Goal: Task Accomplishment & Management: Complete application form

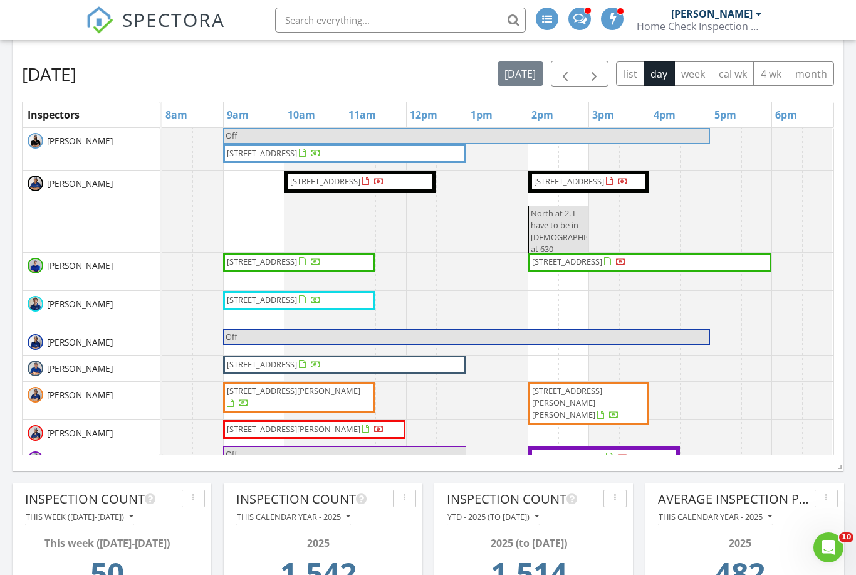
scroll to position [786, 0]
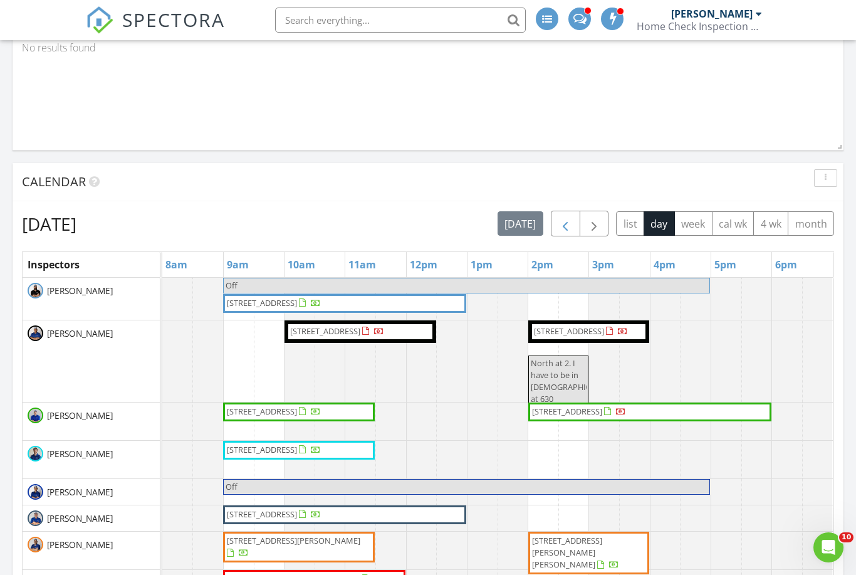
click at [566, 219] on span "button" at bounding box center [565, 223] width 15 height 15
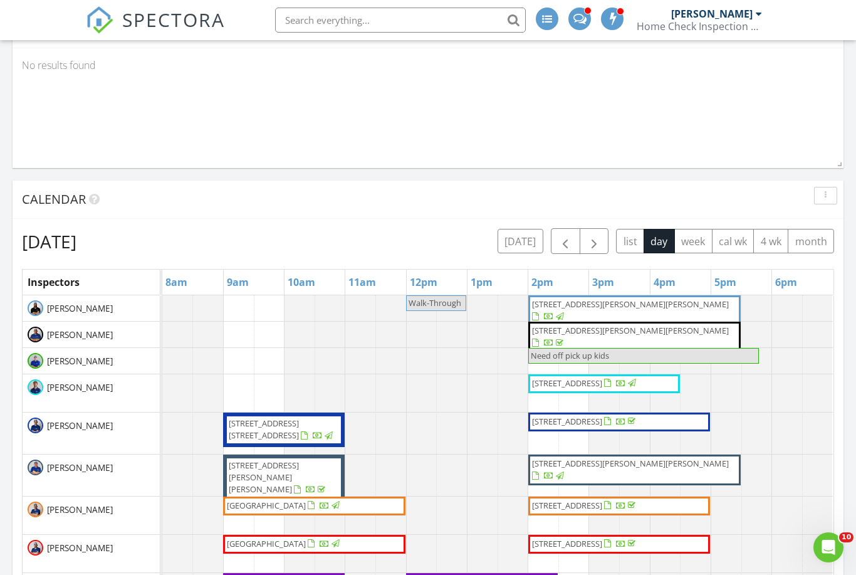
scroll to position [768, 0]
click at [562, 243] on span "button" at bounding box center [565, 241] width 15 height 15
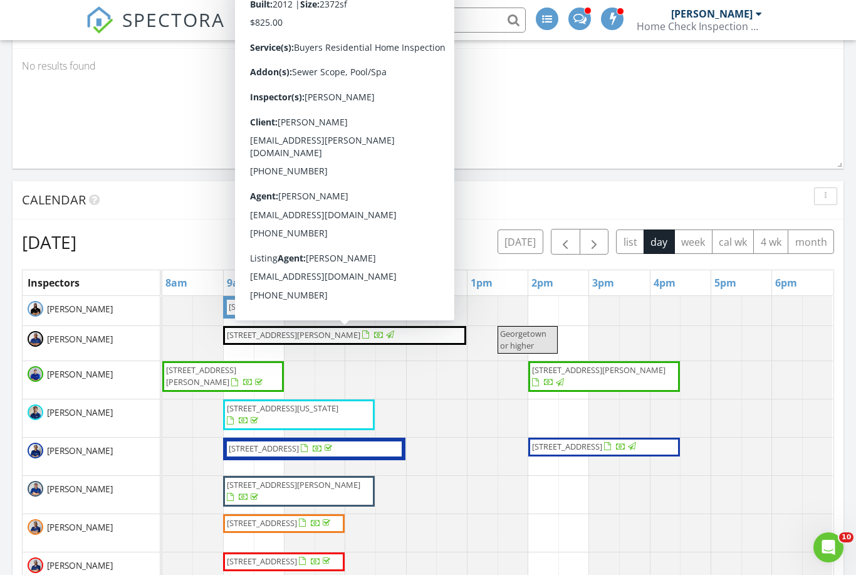
click at [369, 335] on div at bounding box center [365, 335] width 7 height 8
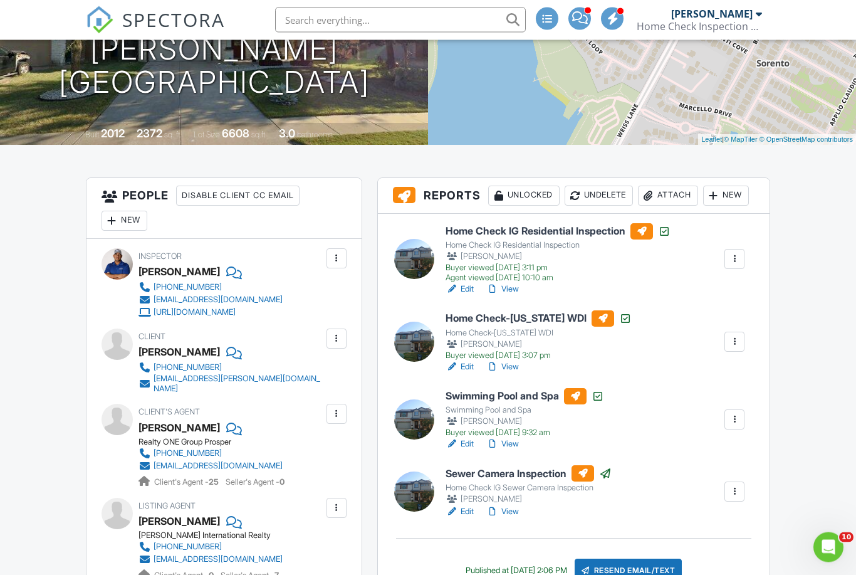
scroll to position [203, 0]
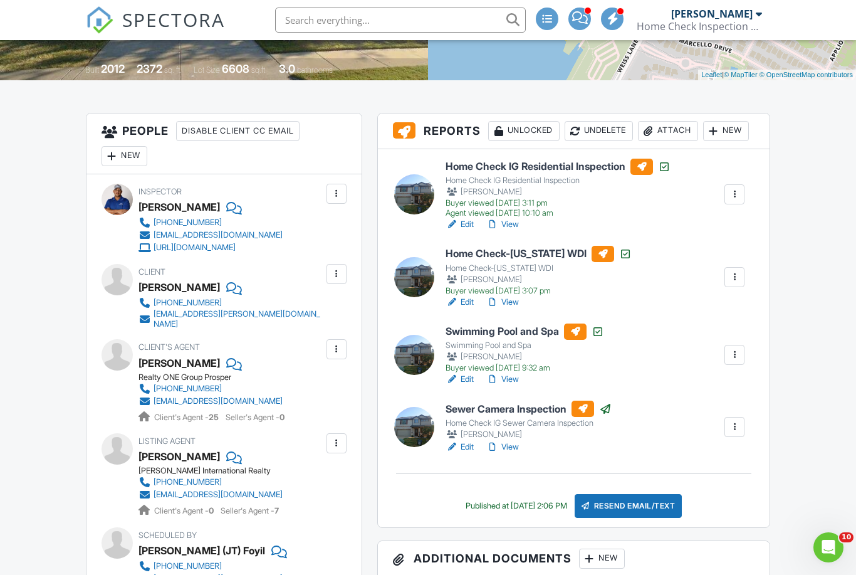
scroll to position [299, 0]
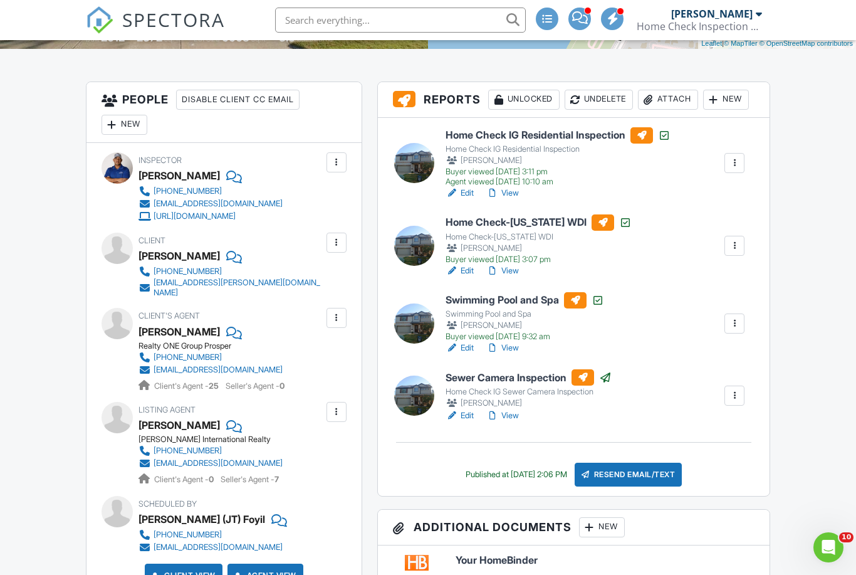
click at [512, 354] on link "View" at bounding box center [502, 347] width 33 height 13
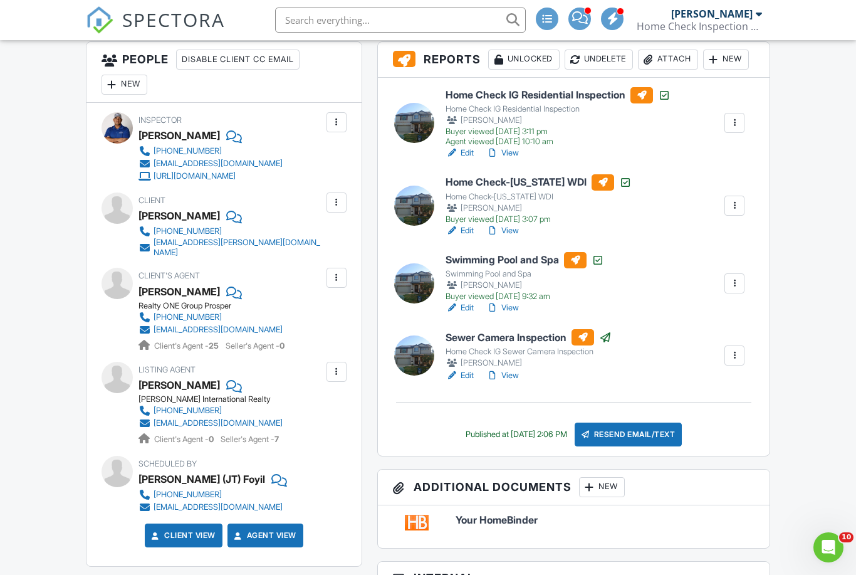
scroll to position [0, 0]
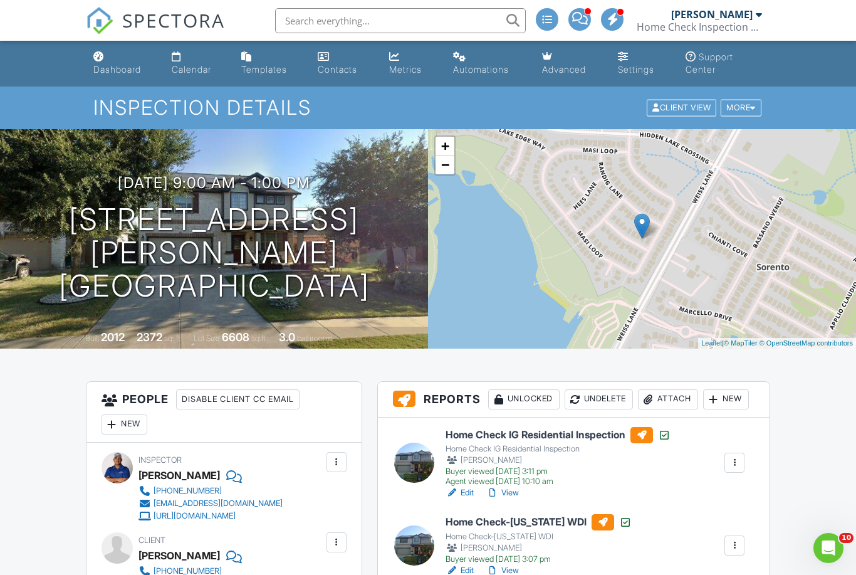
click at [114, 66] on div "Dashboard" at bounding box center [117, 68] width 48 height 11
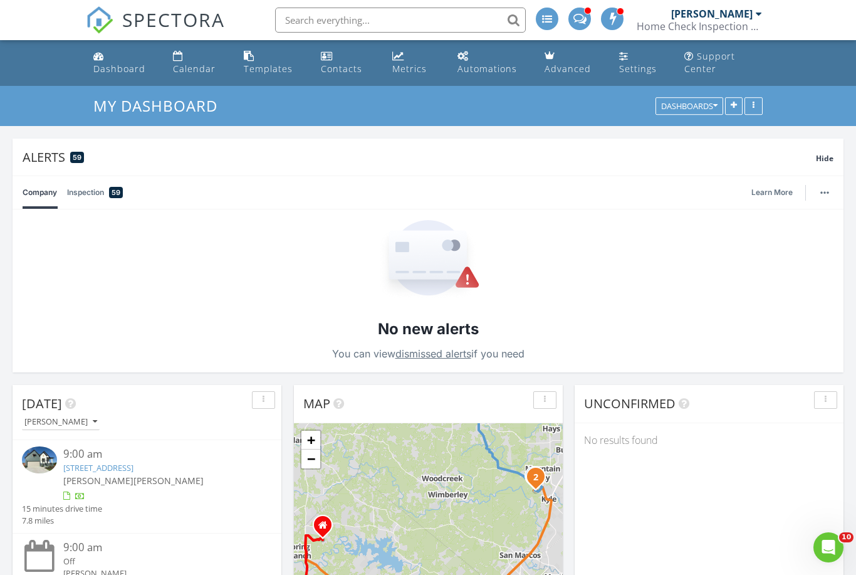
scroll to position [6, 6]
click at [120, 72] on div "Dashboard" at bounding box center [119, 69] width 52 height 12
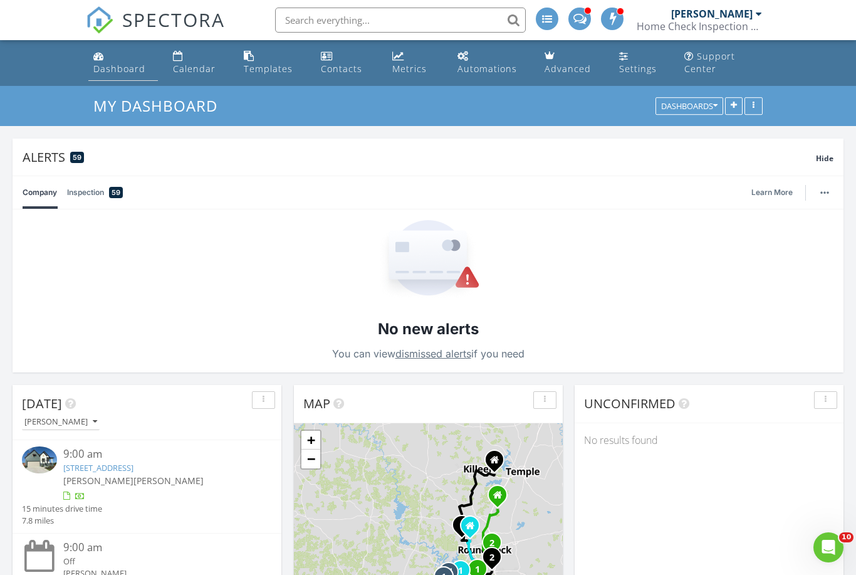
click at [117, 68] on div "Dashboard" at bounding box center [119, 69] width 52 height 12
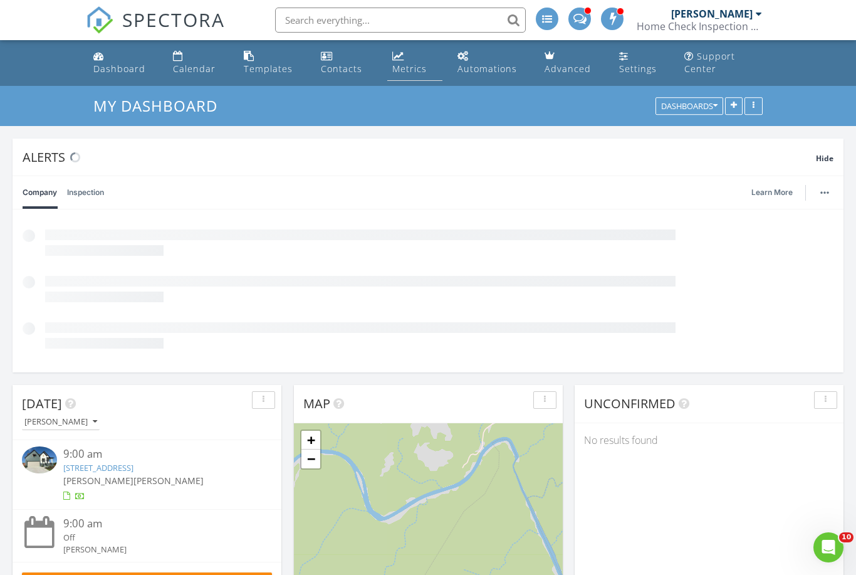
scroll to position [301, 409]
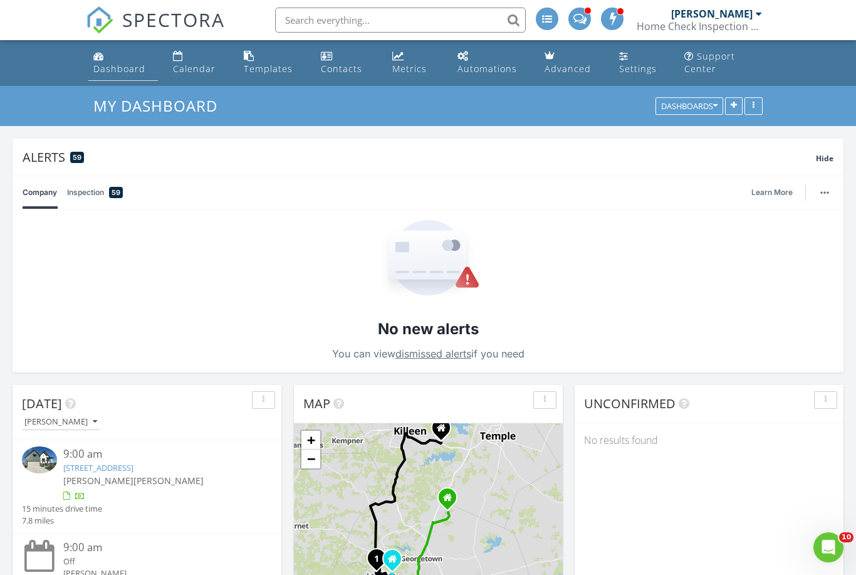
click at [114, 68] on div "Dashboard" at bounding box center [119, 69] width 52 height 12
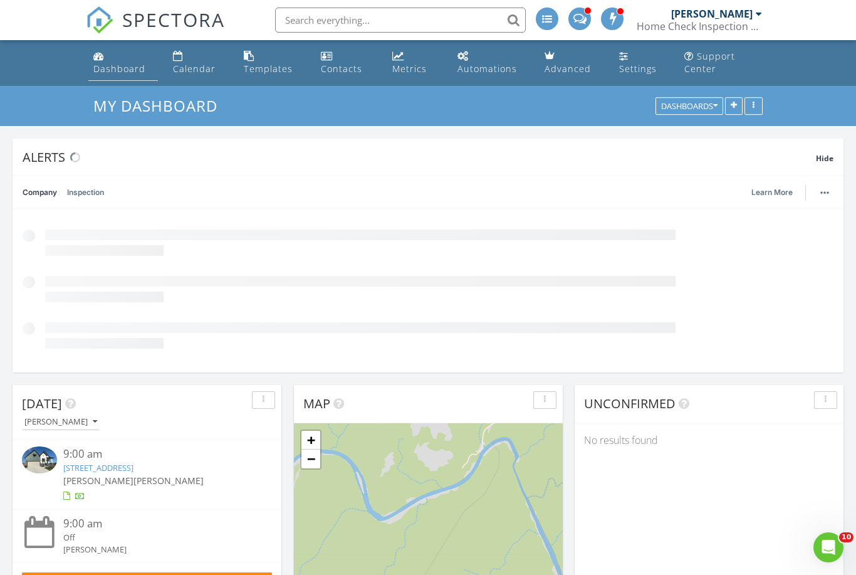
scroll to position [301, 409]
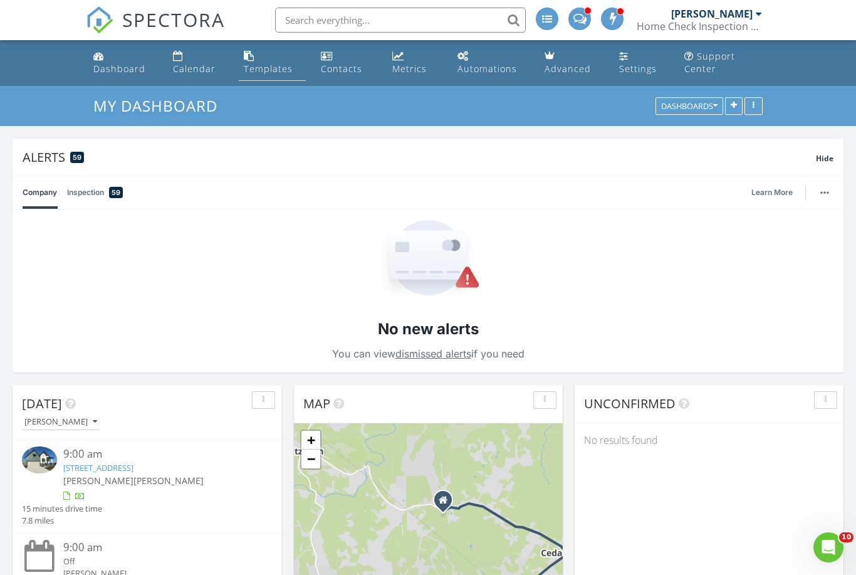
click at [274, 61] on link "Templates" at bounding box center [272, 63] width 67 height 36
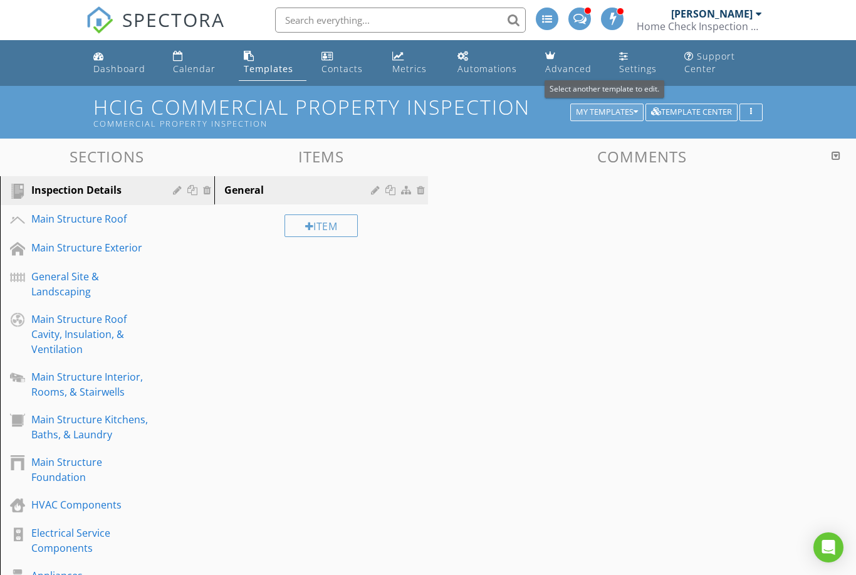
click at [591, 108] on div "My Templates" at bounding box center [607, 112] width 62 height 9
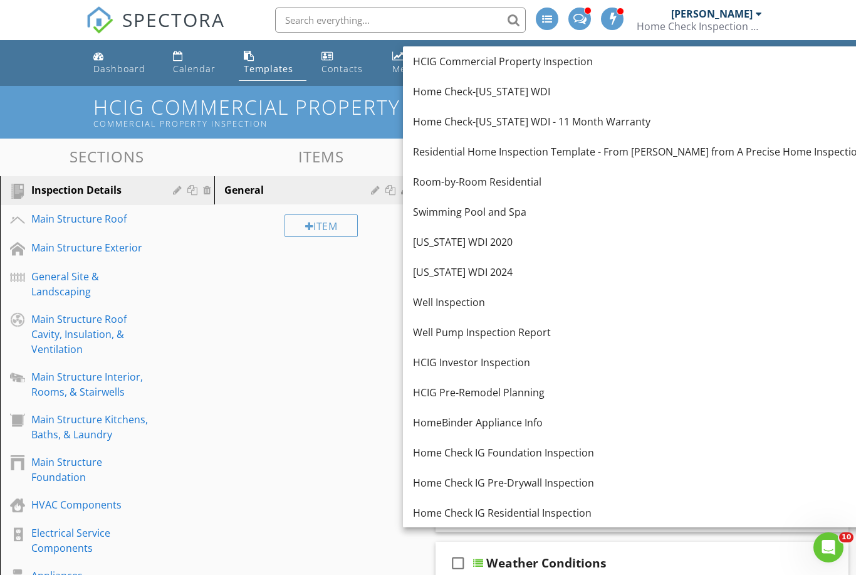
click at [517, 514] on div "Home Check IG Residential Inspection" at bounding box center [638, 512] width 451 height 15
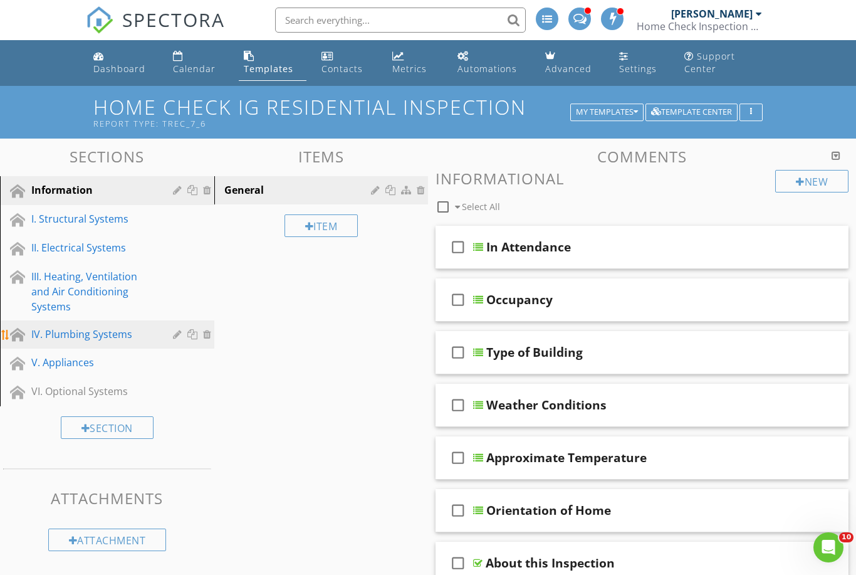
click at [88, 332] on div "IV. Plumbing Systems" at bounding box center [92, 333] width 123 height 15
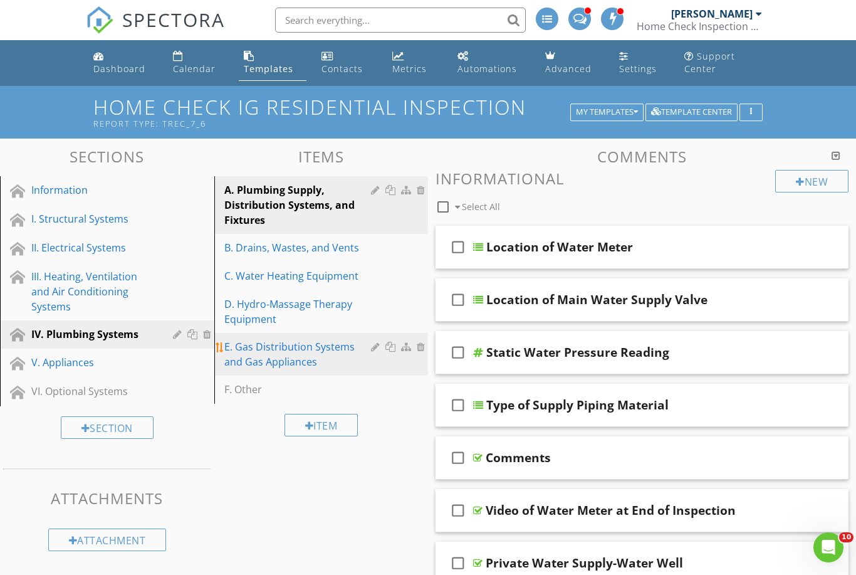
click at [272, 350] on div "E. Gas Distribution Systems and Gas Appliances" at bounding box center [299, 354] width 151 height 30
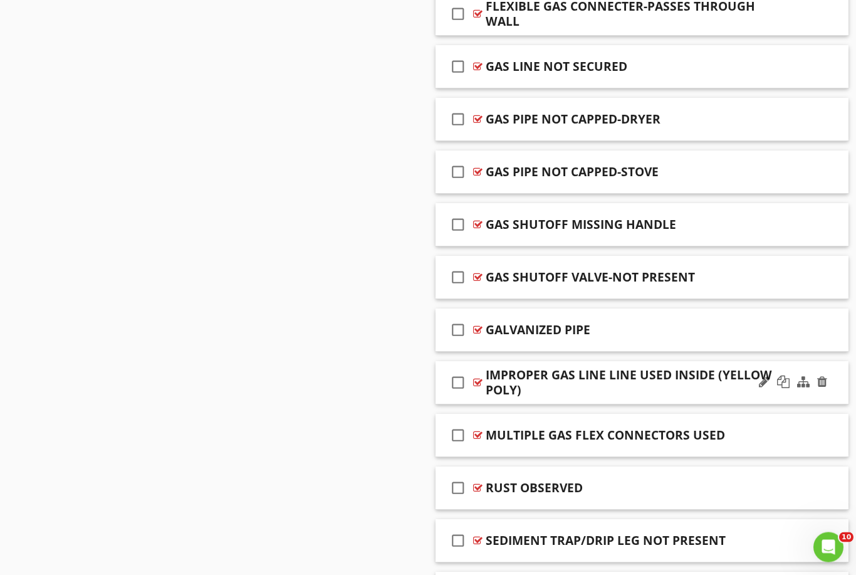
scroll to position [1513, 0]
click at [761, 378] on div at bounding box center [764, 381] width 11 height 13
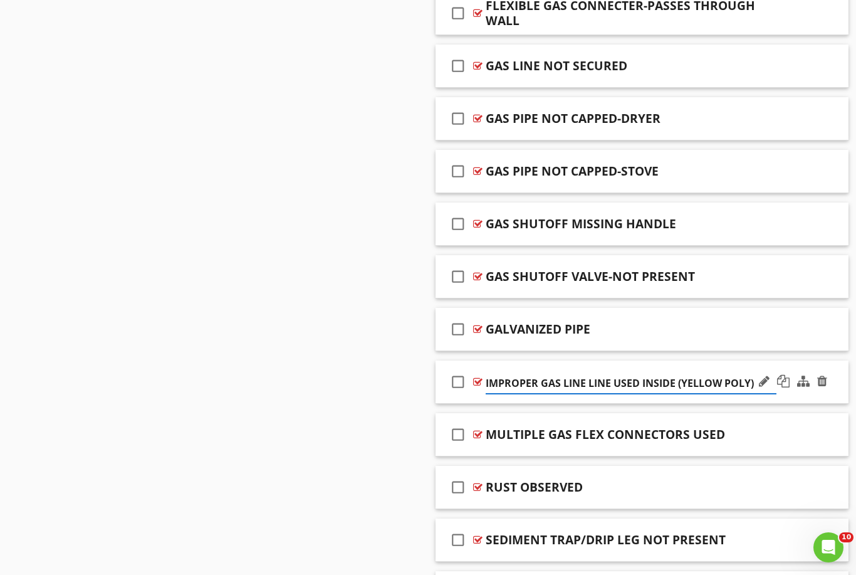
click at [605, 386] on input "IMPROPER GAS LINE LINE USED INSIDE (YELLOW POLY)" at bounding box center [631, 383] width 291 height 21
type input "IMPROPER GAS LINE USED INSIDE (YELLOW POLY)"
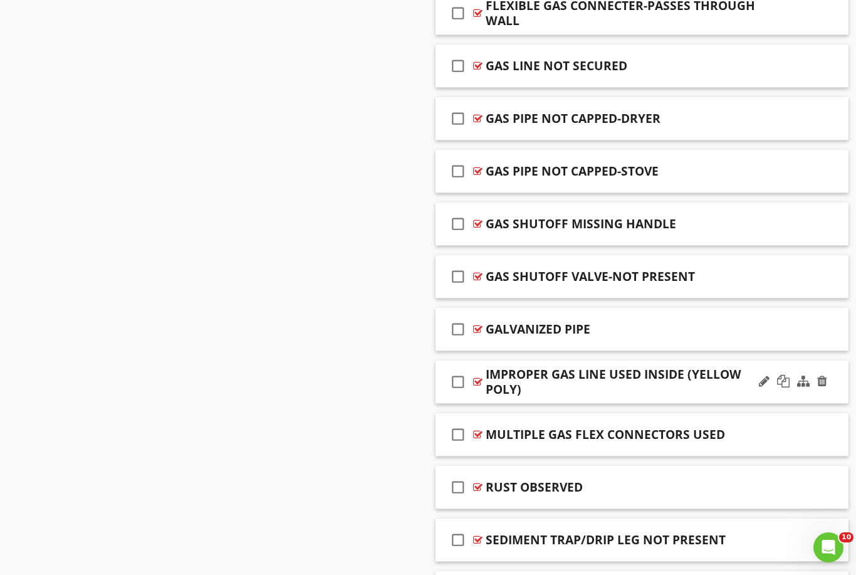
click at [441, 392] on div "check_box_outline_blank IMPROPER GAS LINE USED INSIDE (YELLOW POLY)" at bounding box center [641, 381] width 413 height 43
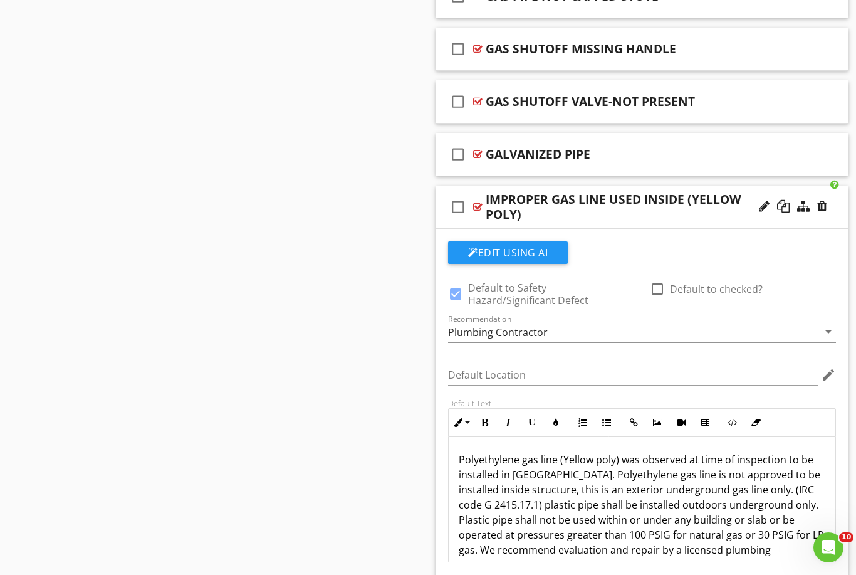
scroll to position [1685, 0]
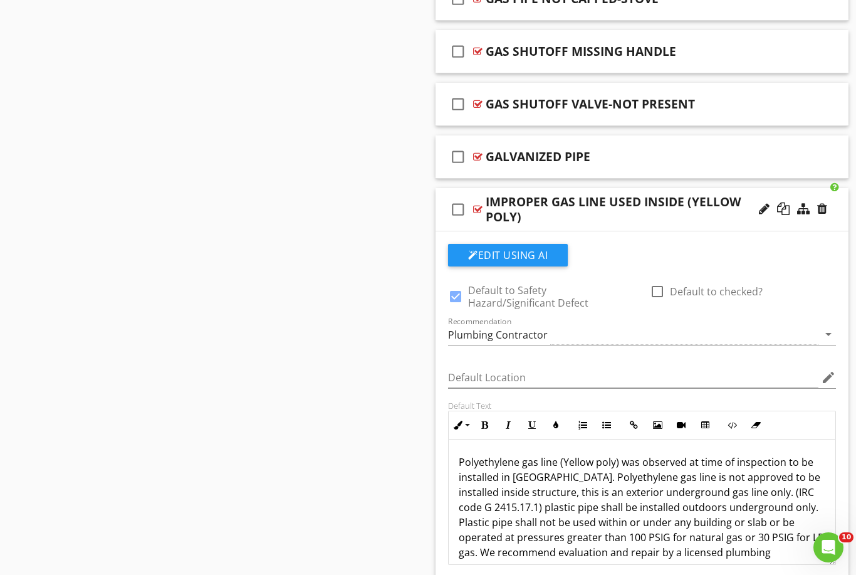
click at [440, 222] on div "check_box_outline_blank IMPROPER GAS LINE USED INSIDE (YELLOW POLY)" at bounding box center [641, 209] width 413 height 43
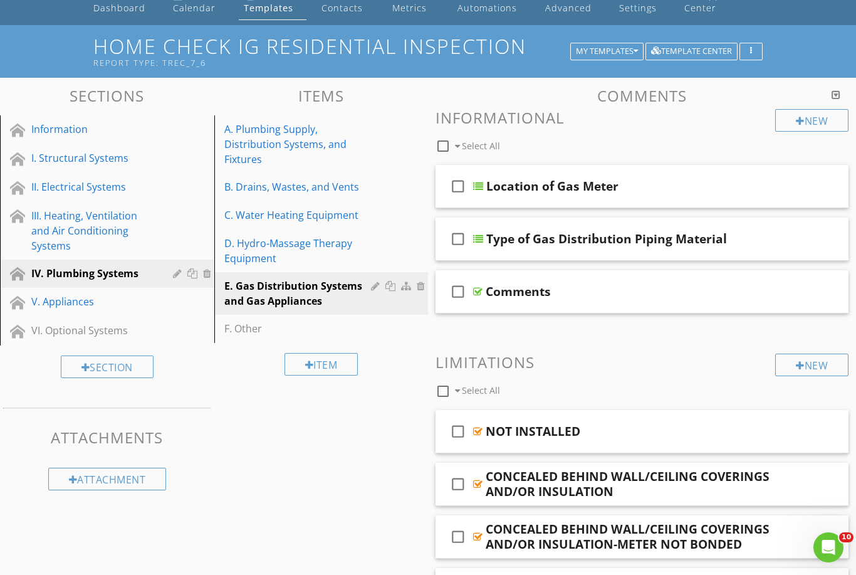
scroll to position [0, 0]
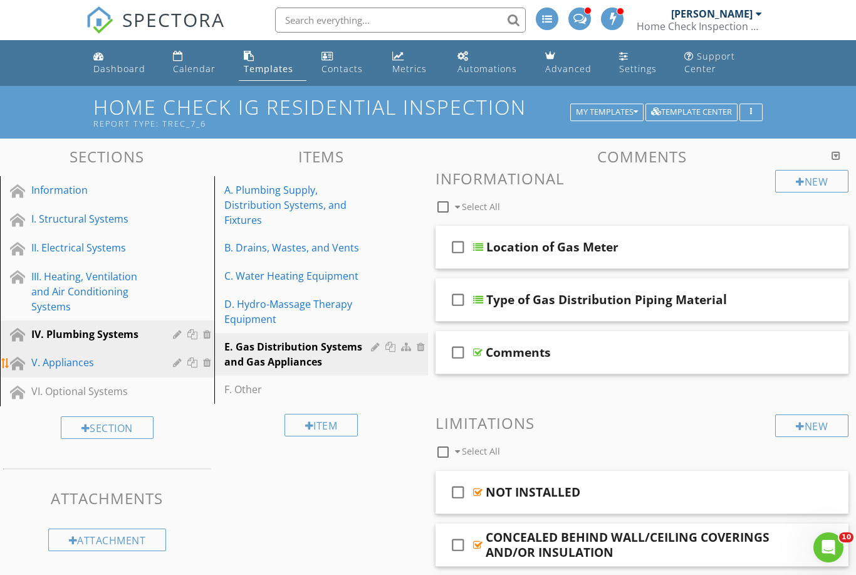
click at [93, 366] on div "V. Appliances" at bounding box center [92, 362] width 123 height 15
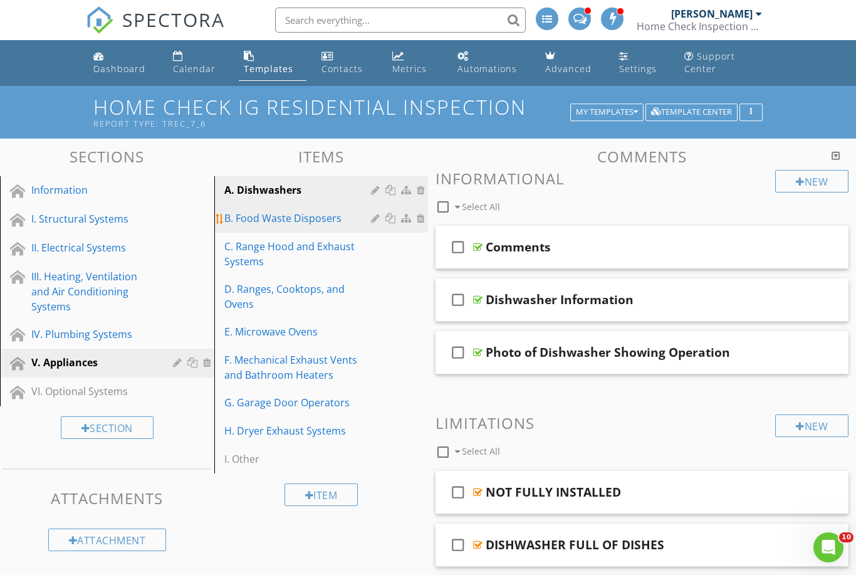
click at [277, 217] on div "B. Food Waste Disposers" at bounding box center [299, 218] width 151 height 15
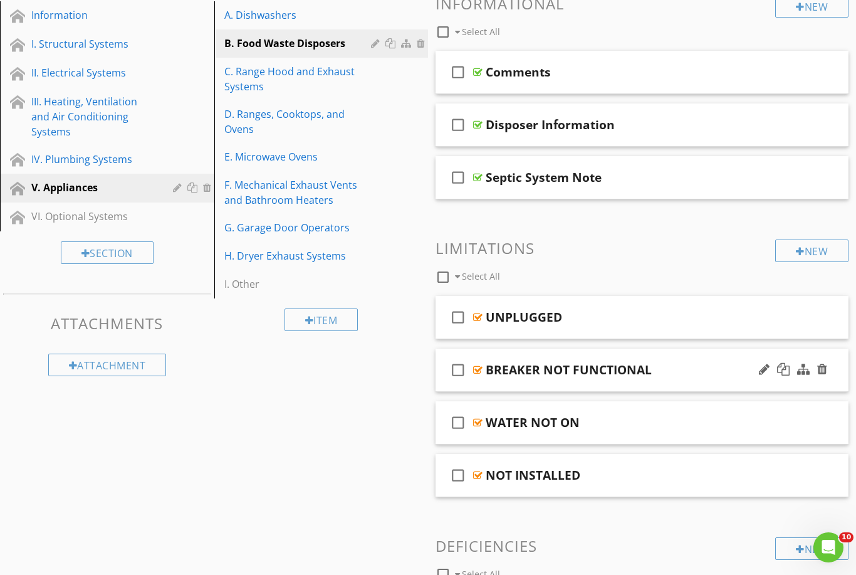
scroll to position [176, 0]
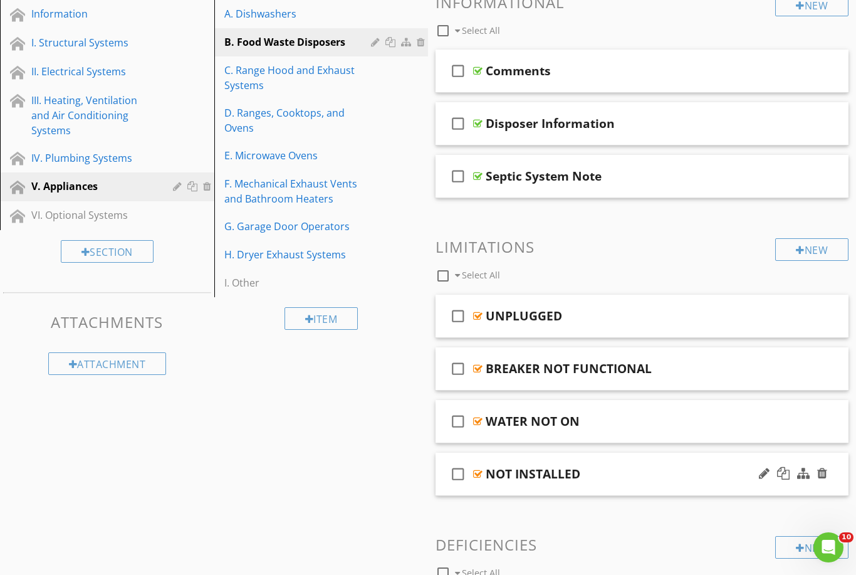
click at [443, 487] on div "check_box_outline_blank NOT INSTALLED" at bounding box center [641, 473] width 413 height 43
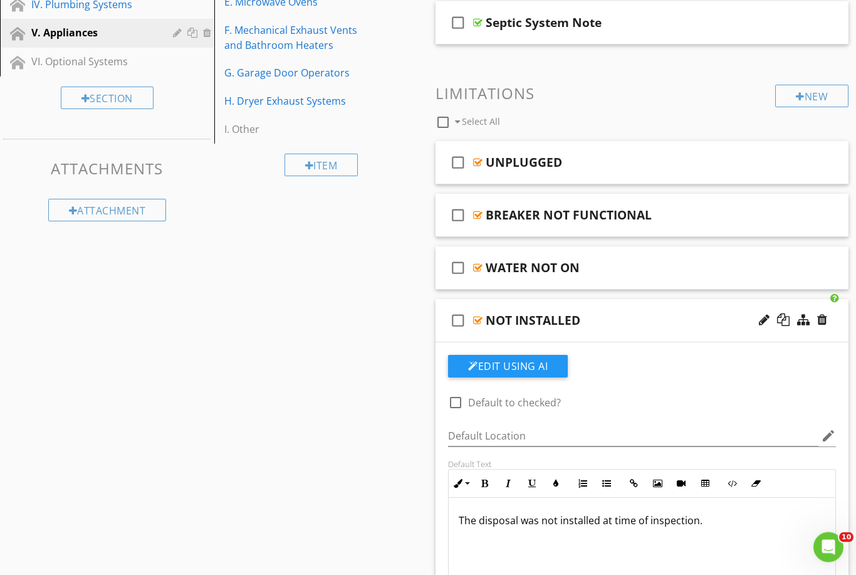
scroll to position [330, 0]
click at [783, 319] on div at bounding box center [783, 319] width 13 height 13
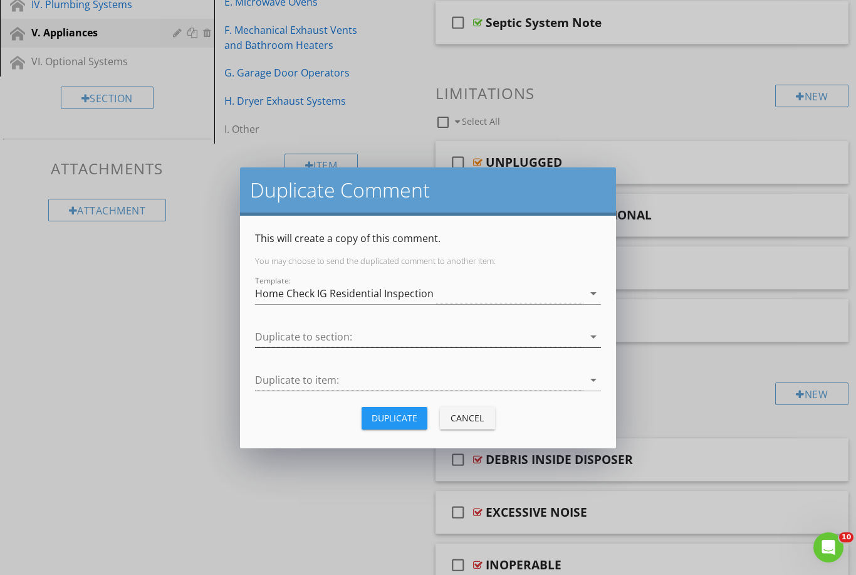
click at [335, 339] on div at bounding box center [419, 336] width 328 height 21
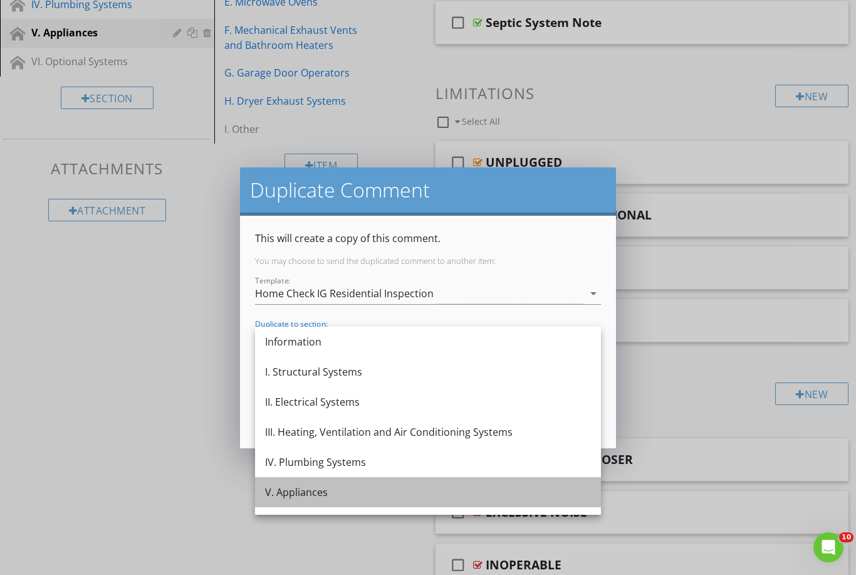
click at [311, 486] on div "V. Appliances" at bounding box center [428, 491] width 326 height 15
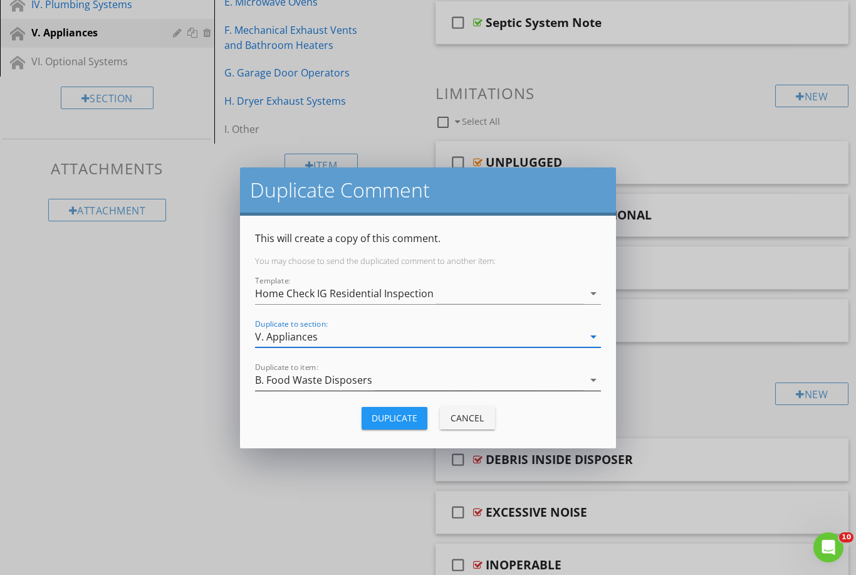
click at [327, 377] on div "B. Food Waste Disposers" at bounding box center [313, 379] width 117 height 11
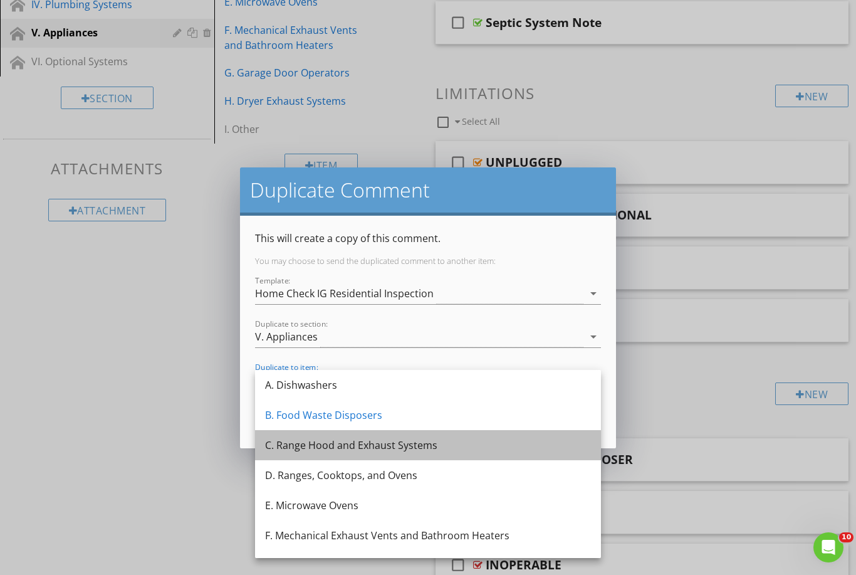
click at [339, 446] on div "C. Range Hood and Exhaust Systems" at bounding box center [428, 444] width 326 height 15
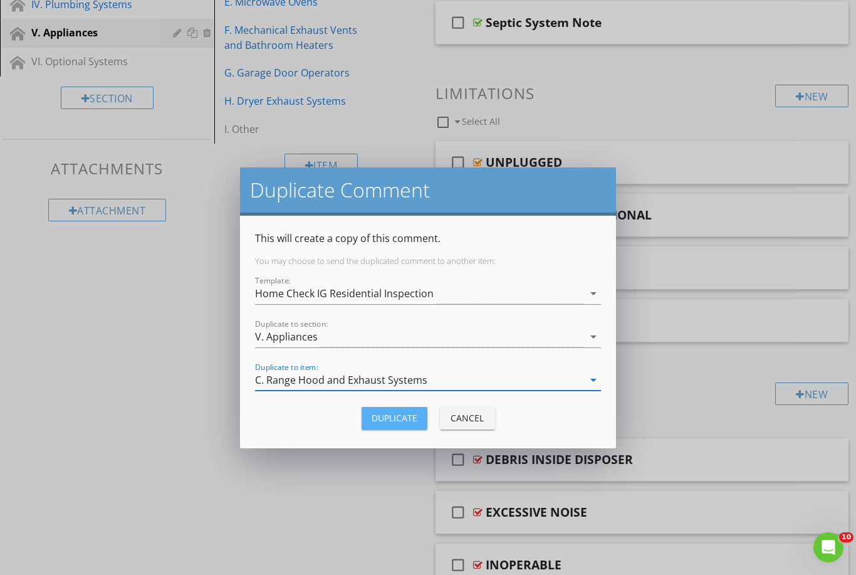
click at [389, 419] on div "Duplicate" at bounding box center [395, 417] width 46 height 13
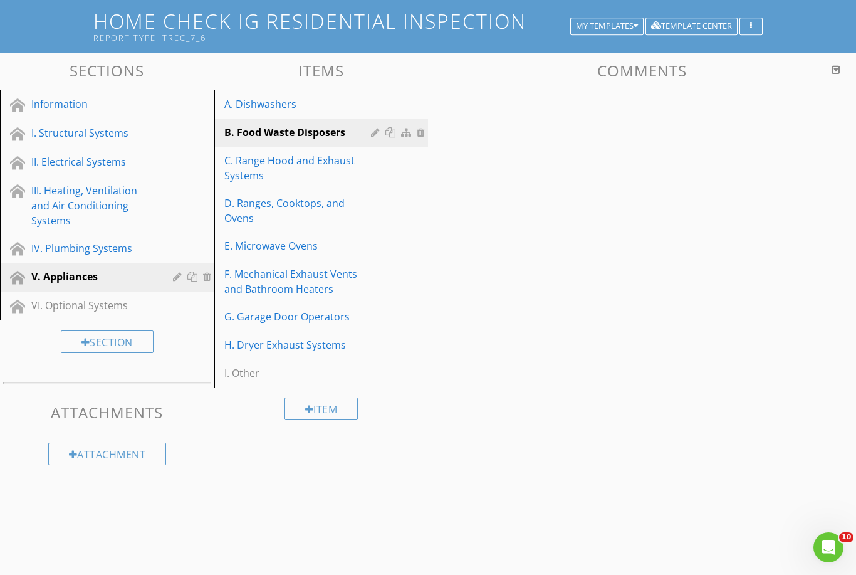
scroll to position [86, 0]
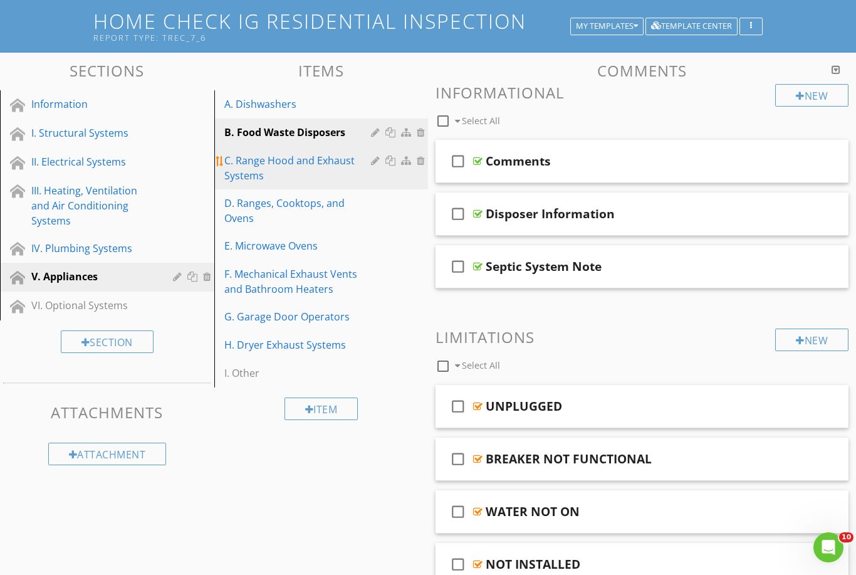
click at [263, 166] on div "C. Range Hood and Exhaust Systems" at bounding box center [299, 168] width 151 height 30
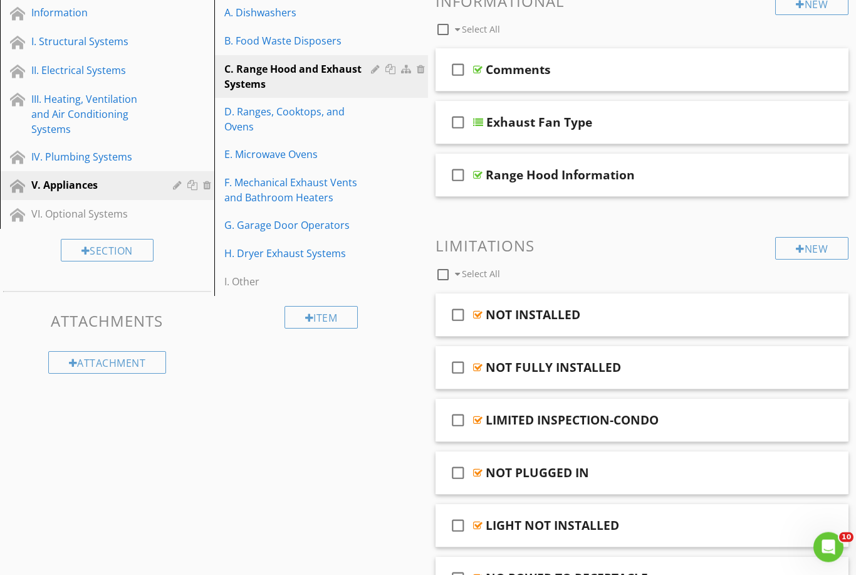
scroll to position [177, 0]
click at [443, 326] on div "check_box_outline_blank NOT INSTALLED" at bounding box center [641, 314] width 413 height 43
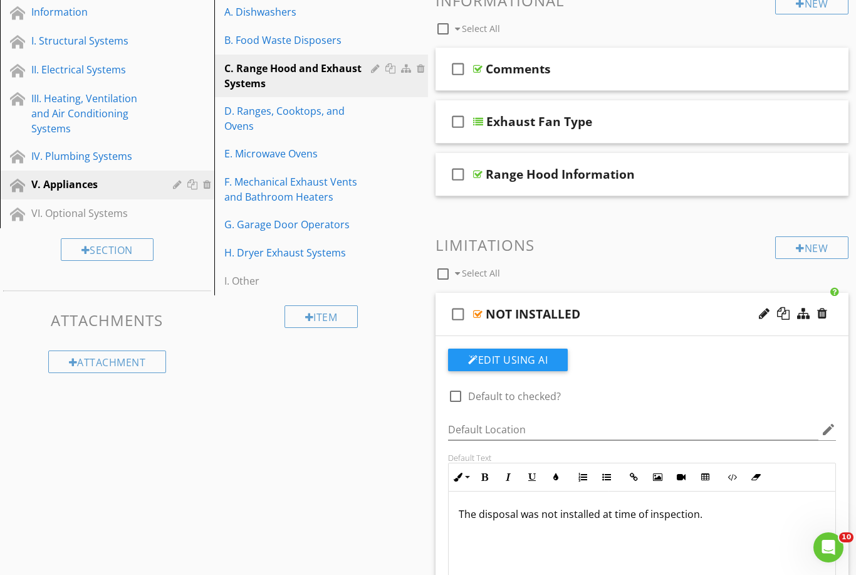
click at [519, 513] on p "The disposal was not installed at time of inspection." at bounding box center [642, 513] width 367 height 15
click at [444, 325] on div "check_box_outline_blank NOT INSTALLED" at bounding box center [641, 314] width 413 height 43
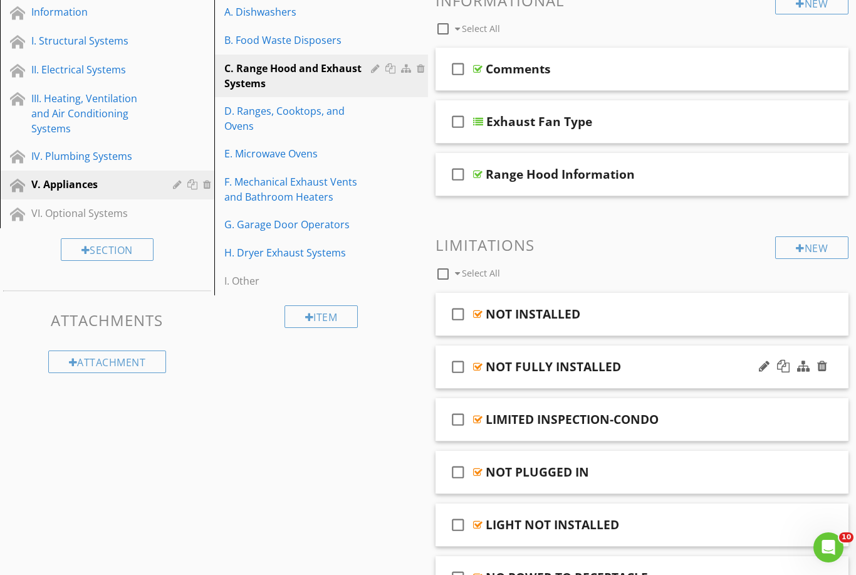
click at [437, 348] on div "check_box_outline_blank NOT FULLY INSTALLED" at bounding box center [641, 366] width 413 height 43
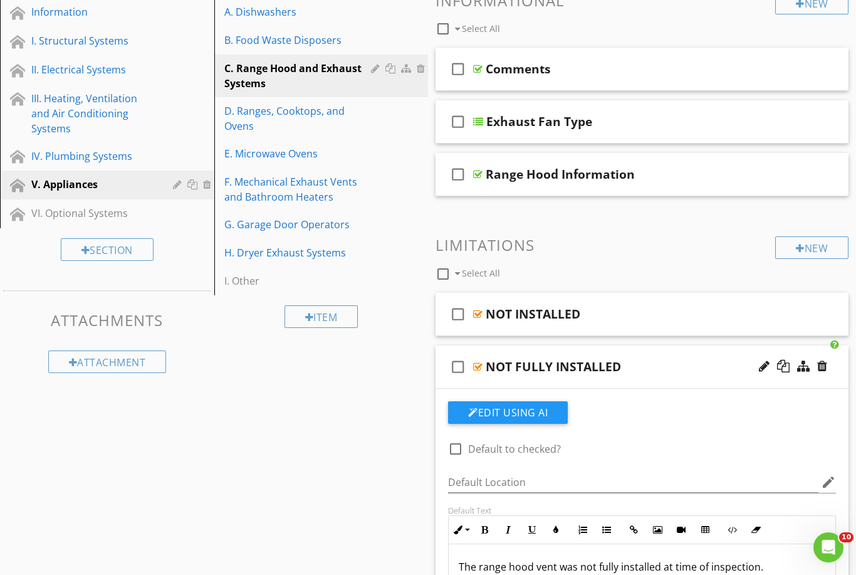
click at [440, 351] on div "check_box_outline_blank NOT FULLY INSTALLED" at bounding box center [641, 366] width 413 height 43
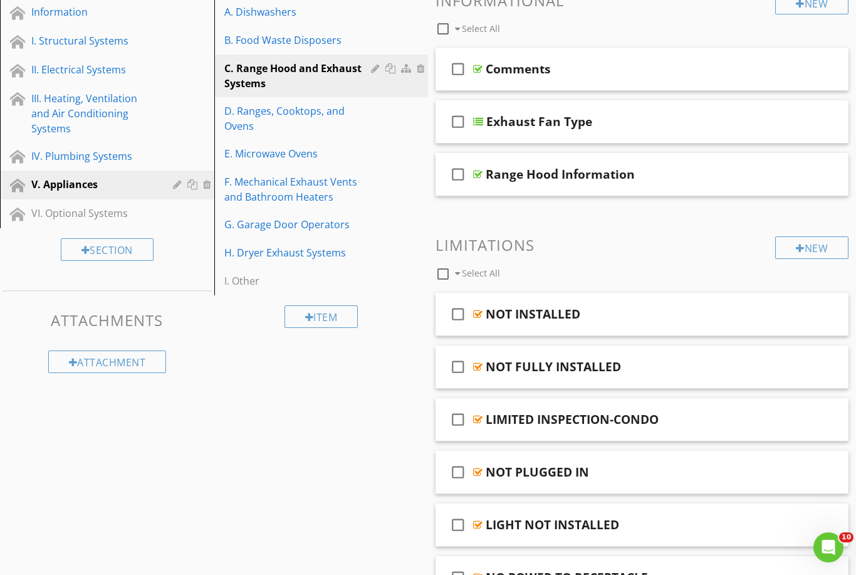
click at [289, 49] on link "B. Food Waste Disposers" at bounding box center [323, 40] width 211 height 28
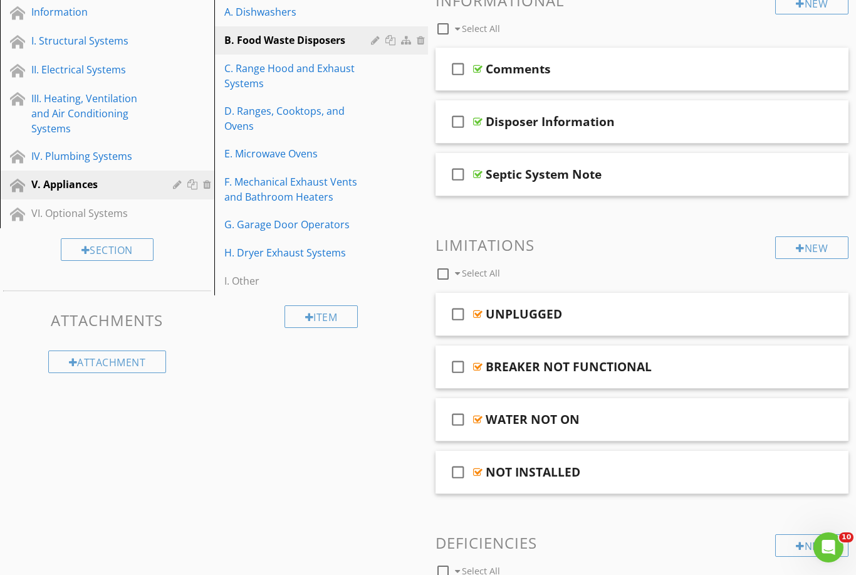
click at [322, 385] on div "Sections Information I. Structural Systems II. Electrical Systems III. Heating,…" at bounding box center [428, 528] width 856 height 1134
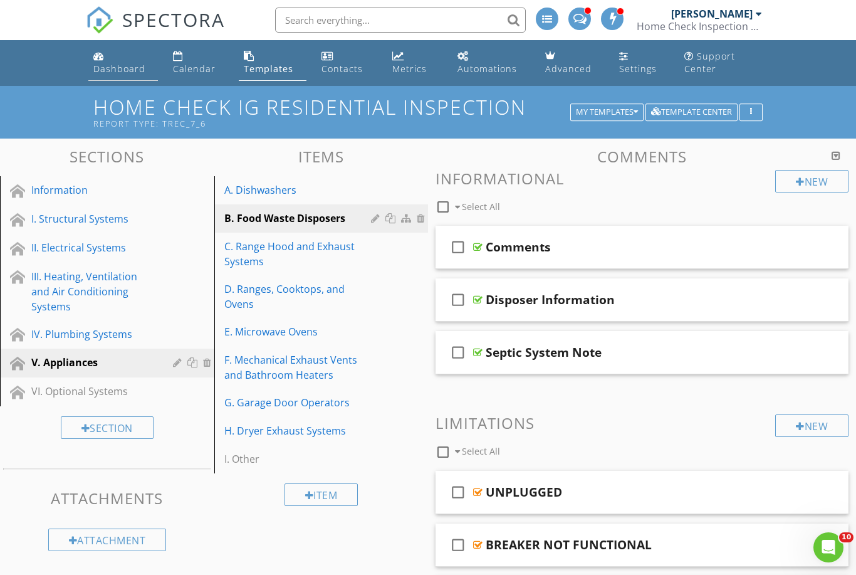
click at [113, 75] on link "Dashboard" at bounding box center [123, 63] width 70 height 36
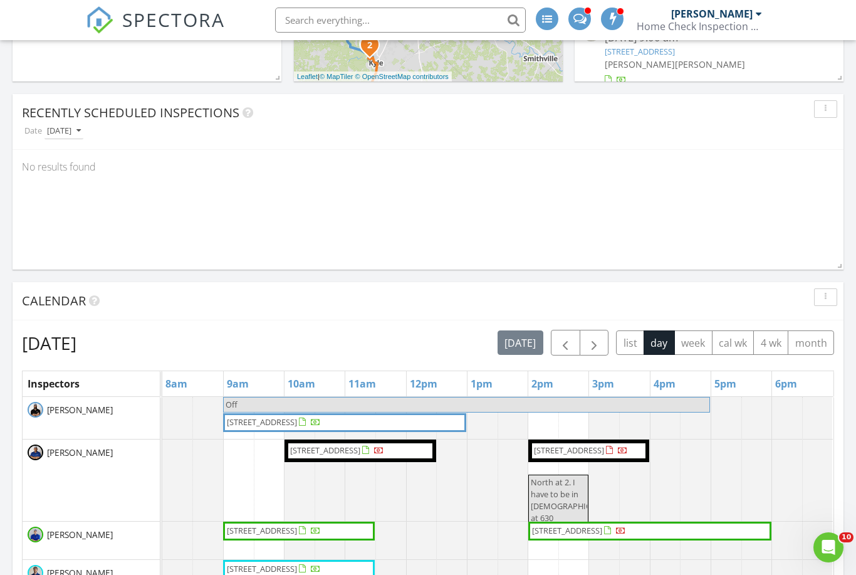
scroll to position [675, 0]
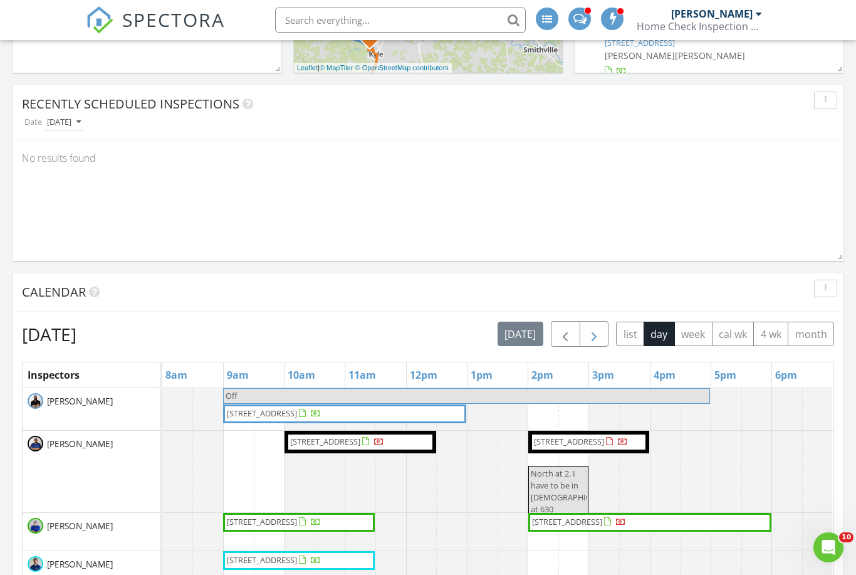
click at [593, 334] on span "button" at bounding box center [593, 333] width 15 height 15
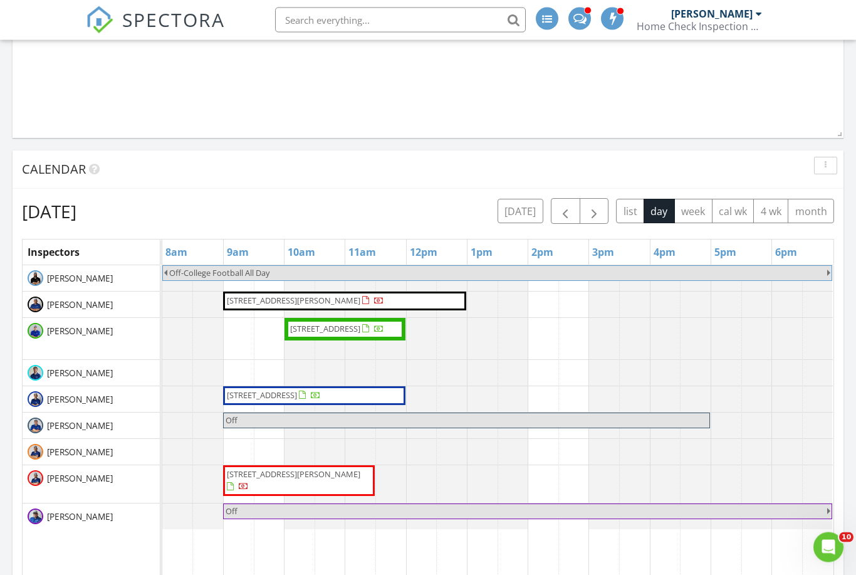
scroll to position [798, 0]
click at [524, 212] on button "today" at bounding box center [521, 211] width 46 height 24
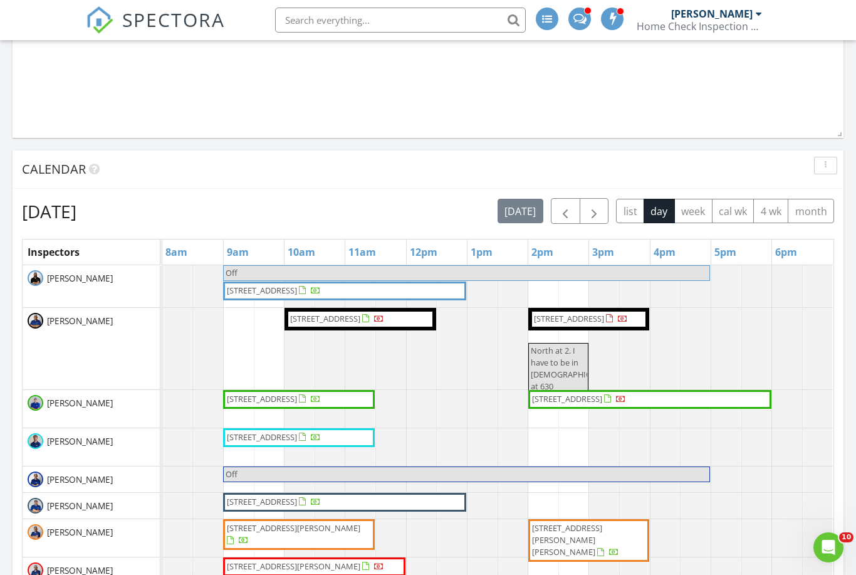
click at [476, 202] on div "Thursday, August 28, 2025 today list day week cal wk 4 wk month" at bounding box center [428, 211] width 812 height 26
click at [593, 212] on span "button" at bounding box center [593, 211] width 15 height 15
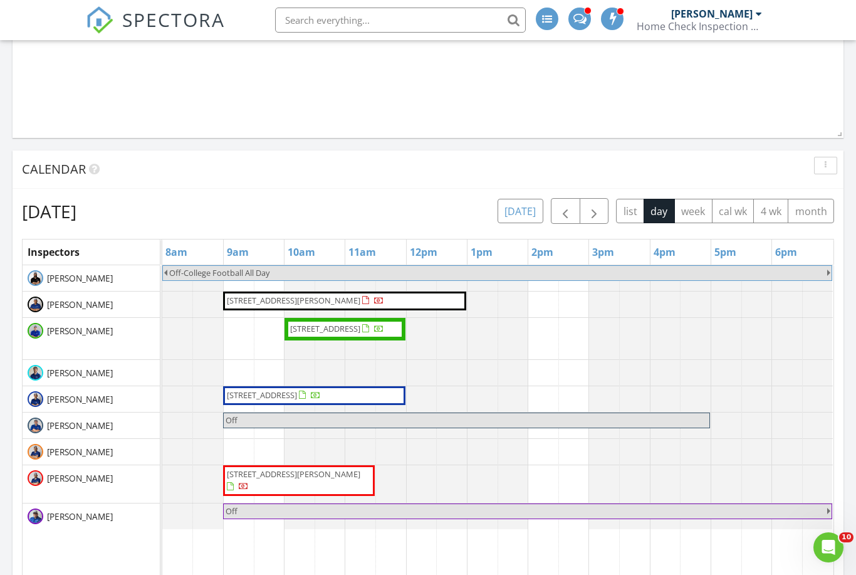
click at [529, 211] on button "today" at bounding box center [521, 211] width 46 height 24
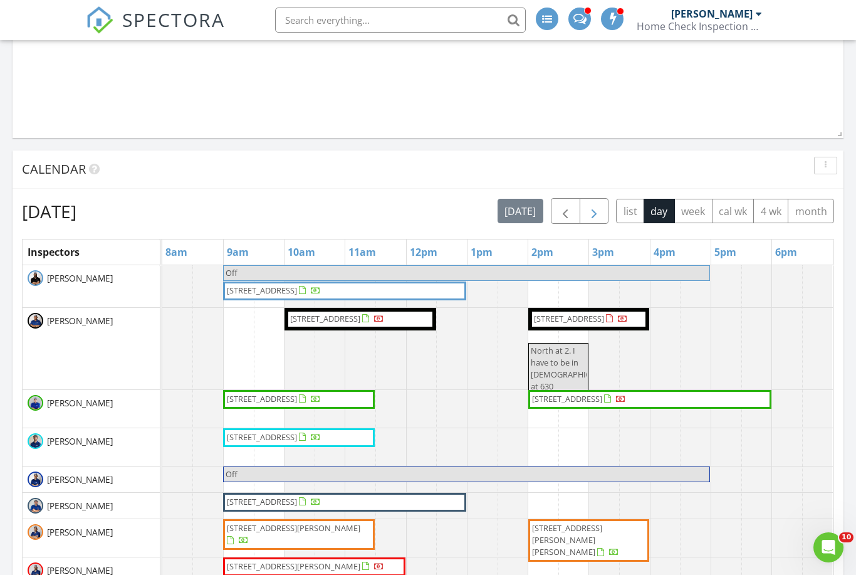
click at [600, 214] on span "button" at bounding box center [593, 211] width 15 height 15
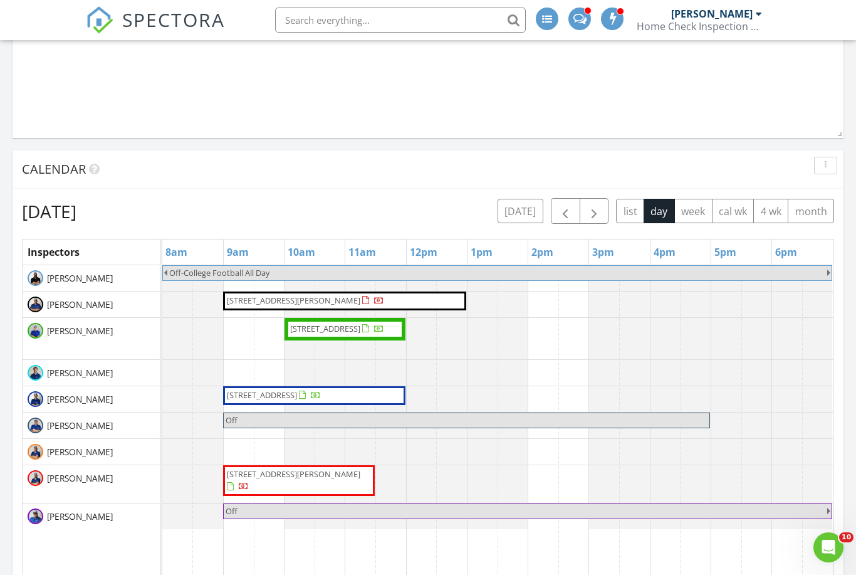
click at [519, 177] on div "Calendar" at bounding box center [418, 169] width 793 height 19
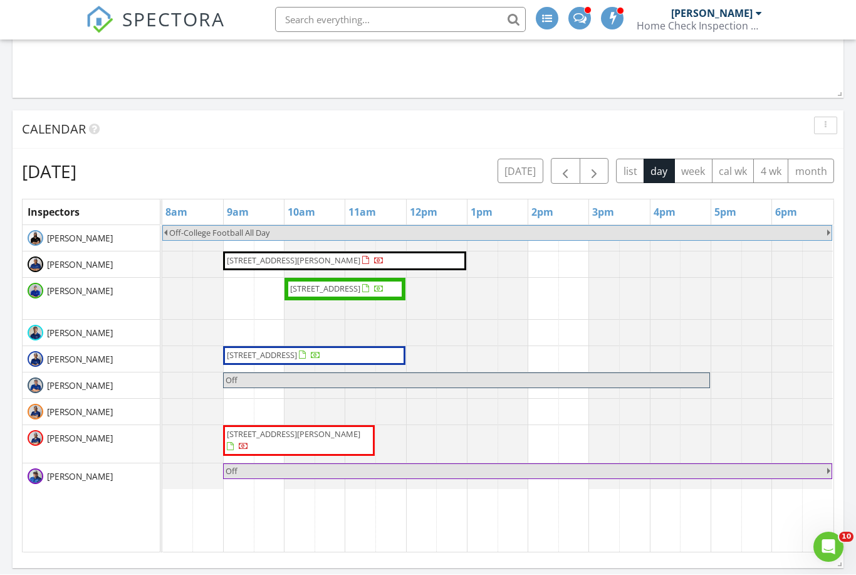
scroll to position [838, 0]
click at [510, 126] on div "Calendar" at bounding box center [418, 129] width 793 height 19
click at [523, 172] on button "[DATE]" at bounding box center [521, 171] width 46 height 24
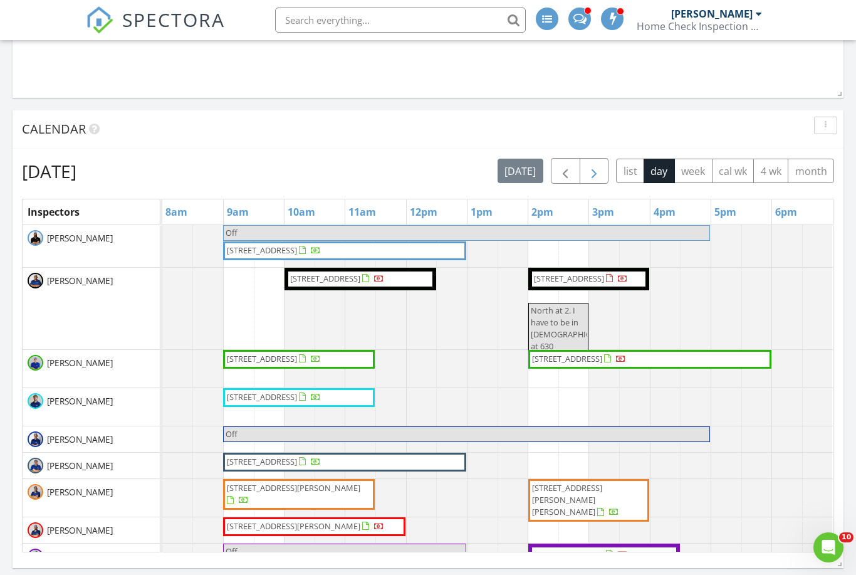
click at [595, 179] on span "button" at bounding box center [593, 171] width 15 height 15
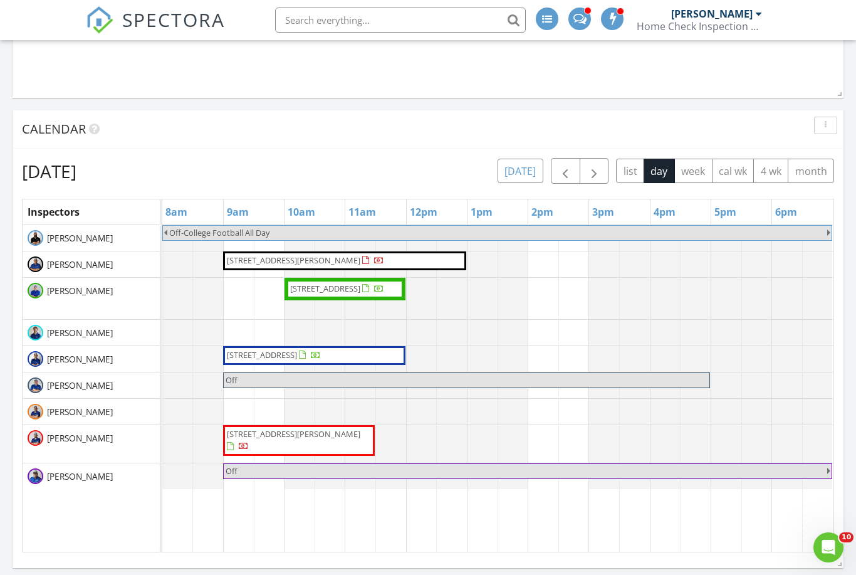
click at [519, 170] on button "[DATE]" at bounding box center [521, 171] width 46 height 24
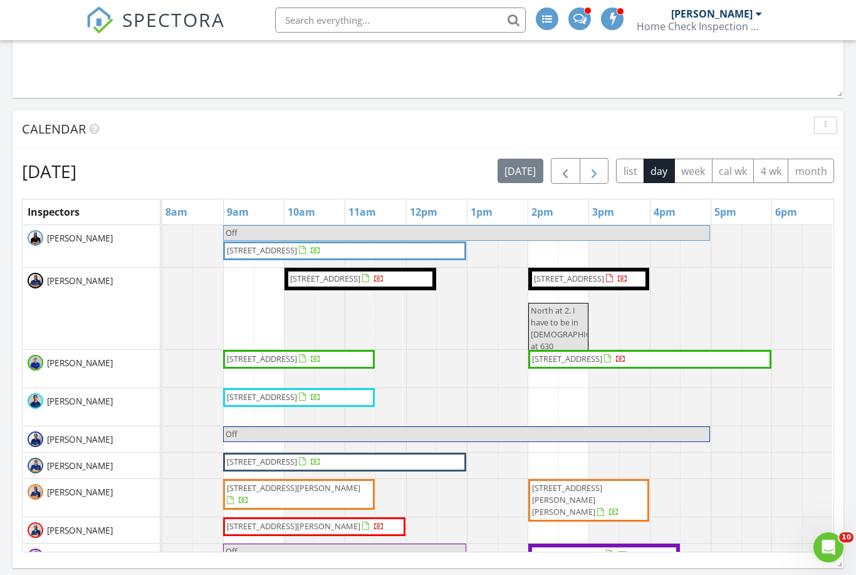
click at [596, 173] on span "button" at bounding box center [593, 171] width 15 height 15
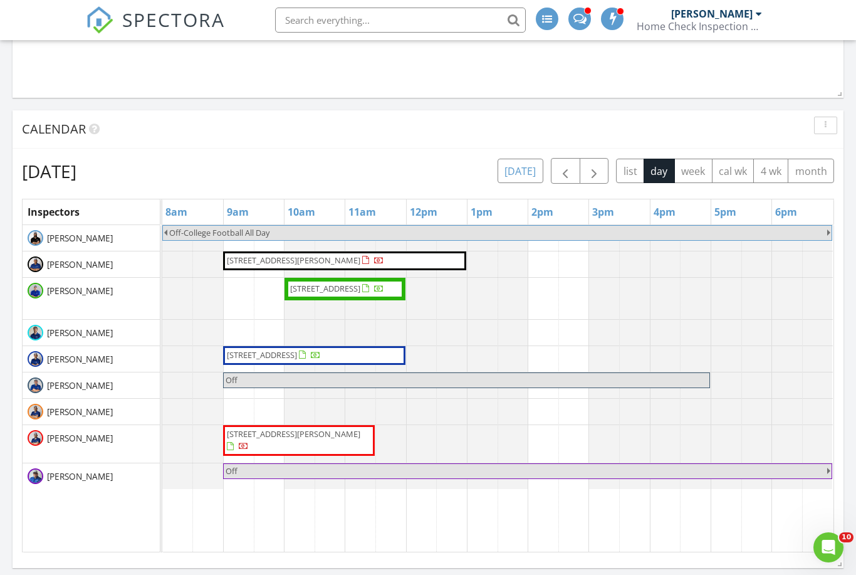
click at [516, 172] on button "[DATE]" at bounding box center [521, 171] width 46 height 24
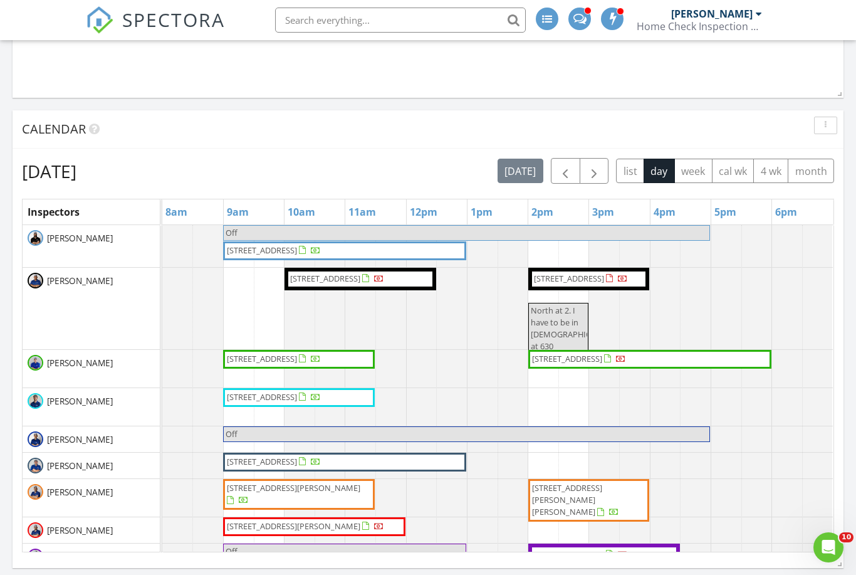
scroll to position [0, 0]
click at [591, 173] on span "button" at bounding box center [593, 171] width 15 height 15
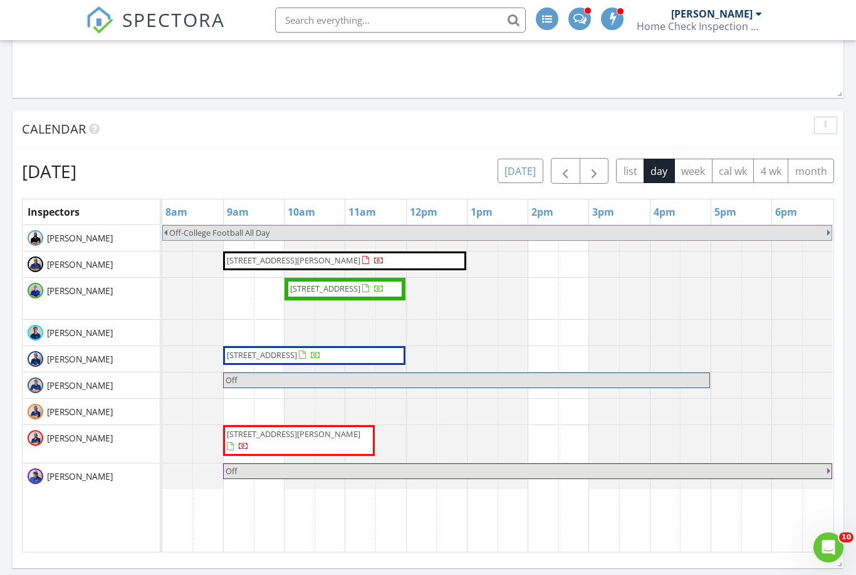
click at [521, 174] on button "[DATE]" at bounding box center [521, 171] width 46 height 24
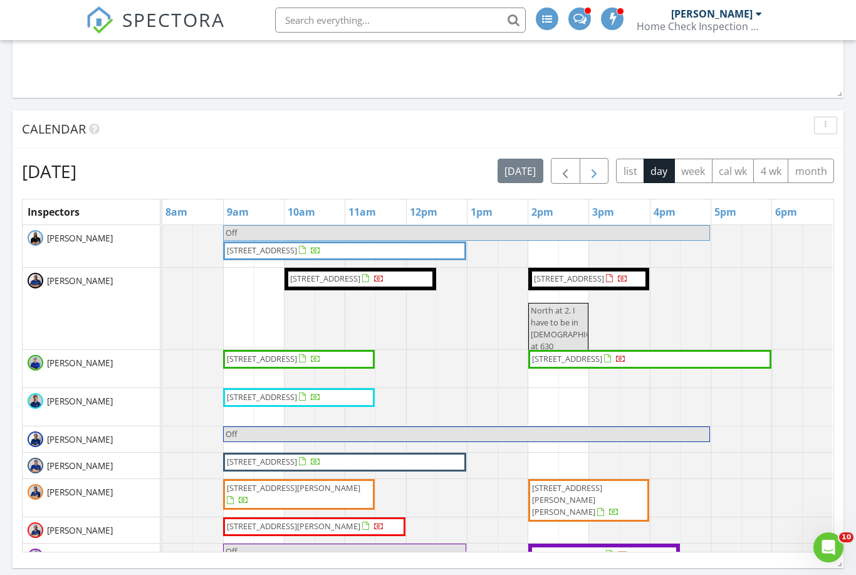
click at [590, 175] on span "button" at bounding box center [593, 171] width 15 height 15
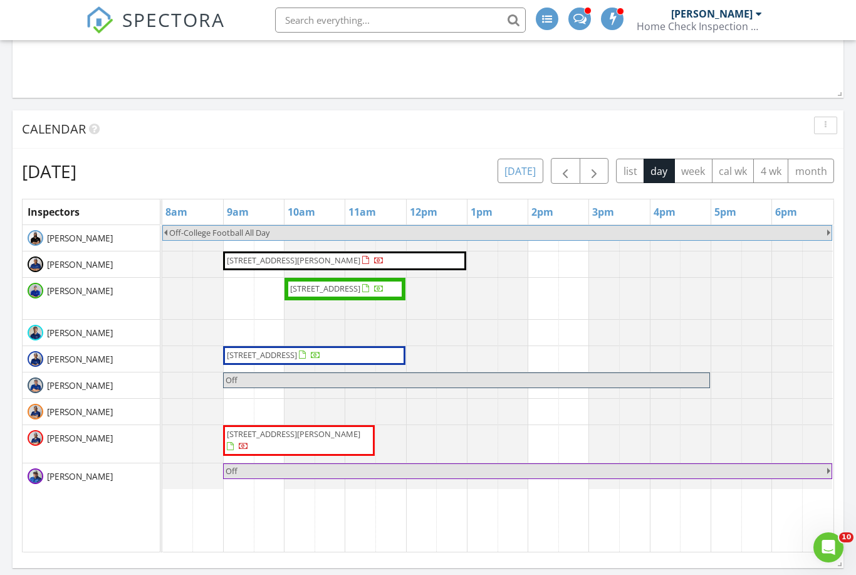
click at [521, 177] on button "[DATE]" at bounding box center [521, 171] width 46 height 24
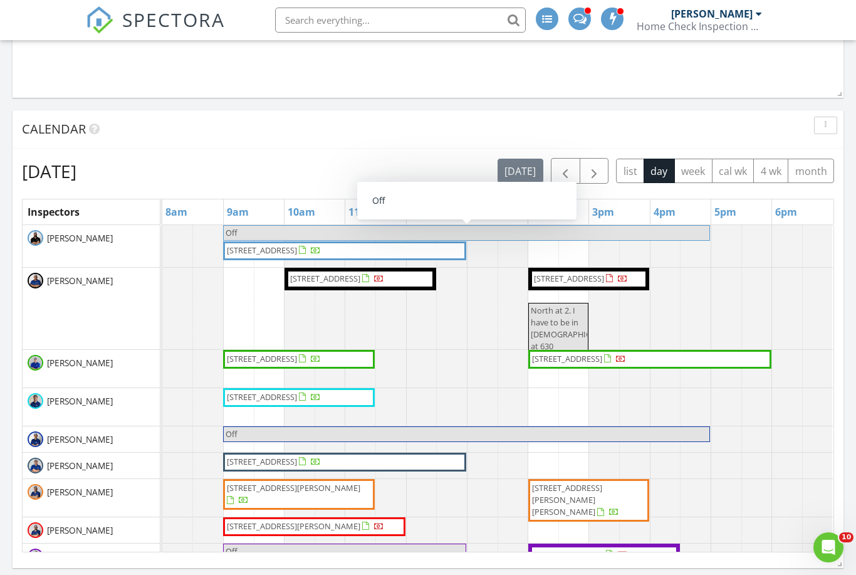
click at [540, 414] on div "Off 1089 Iron Willow Lp, Dripping Springs 78620 1102 S Brook Dr, Leander 78641 …" at bounding box center [497, 405] width 671 height 360
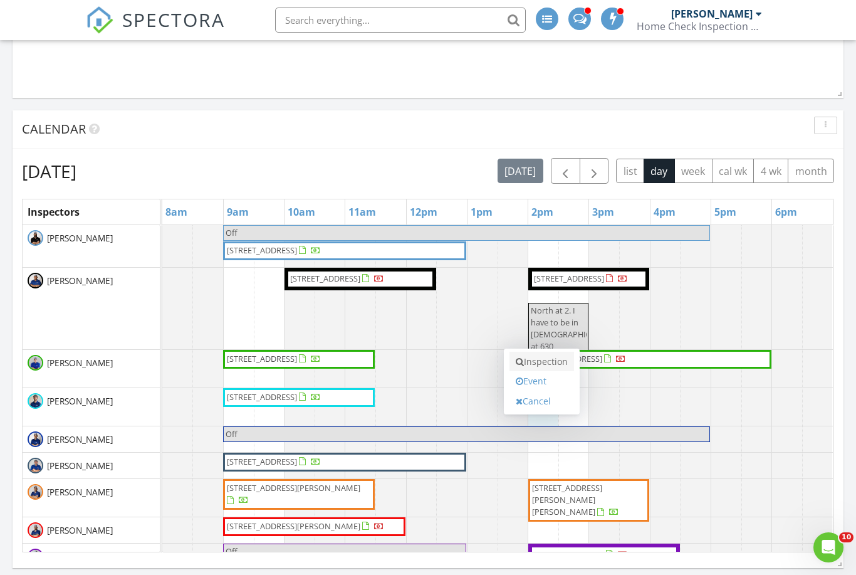
click at [544, 361] on link "Inspection" at bounding box center [541, 362] width 65 height 20
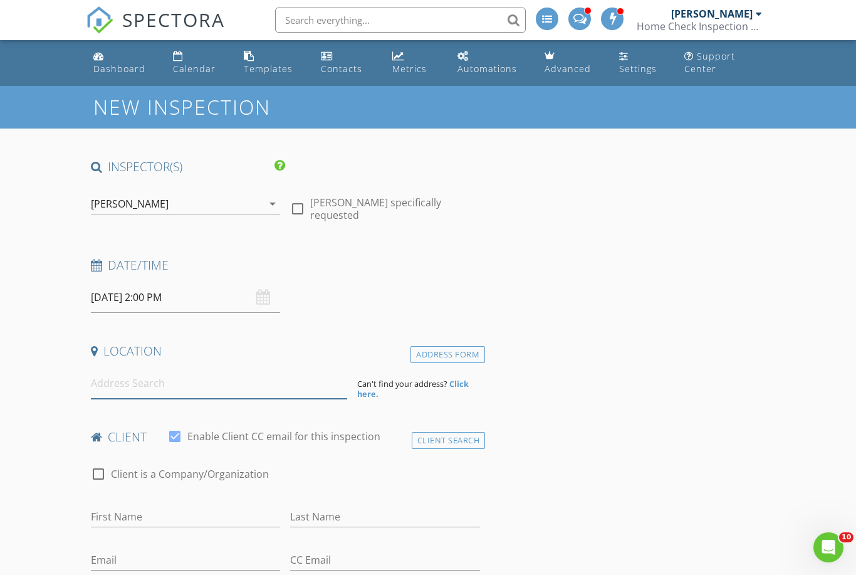
click at [126, 384] on input at bounding box center [219, 383] width 256 height 31
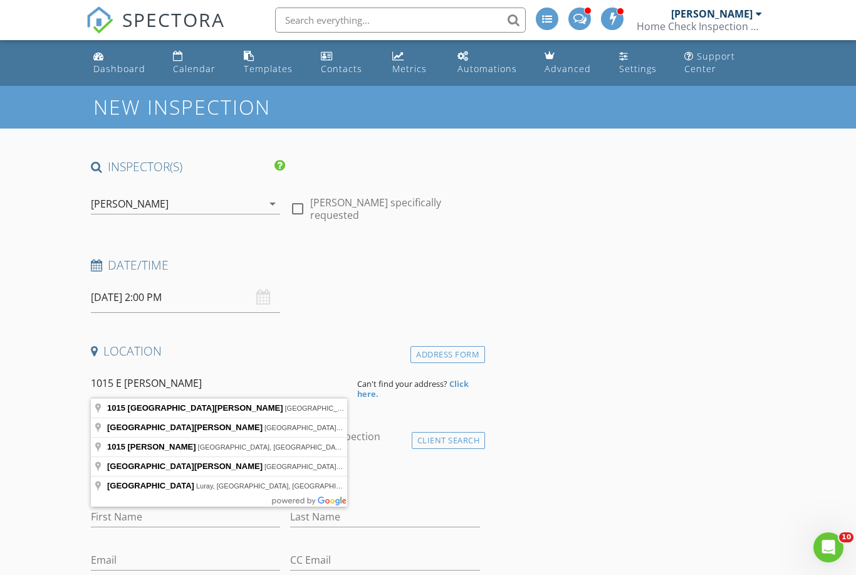
type input "1015 East Yager Lane, Austin, TX, USA"
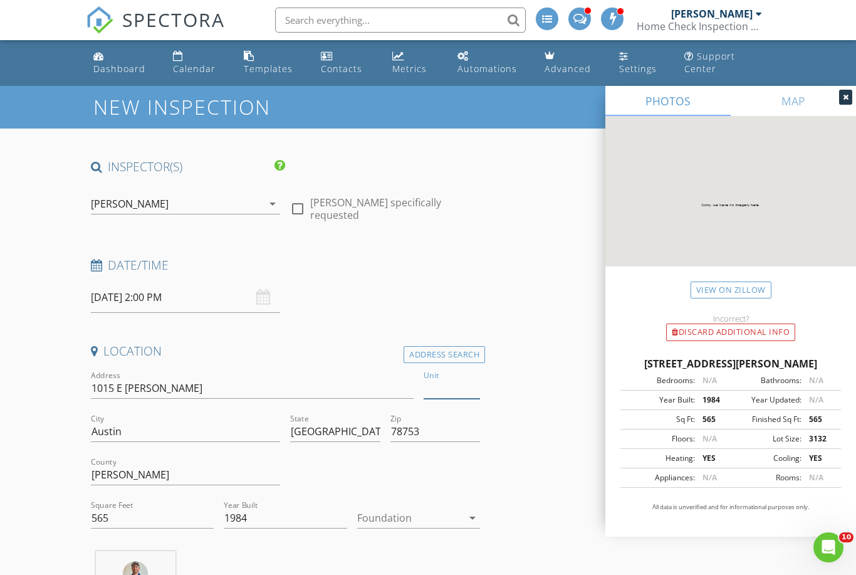
click at [437, 387] on input "Unit" at bounding box center [452, 388] width 56 height 21
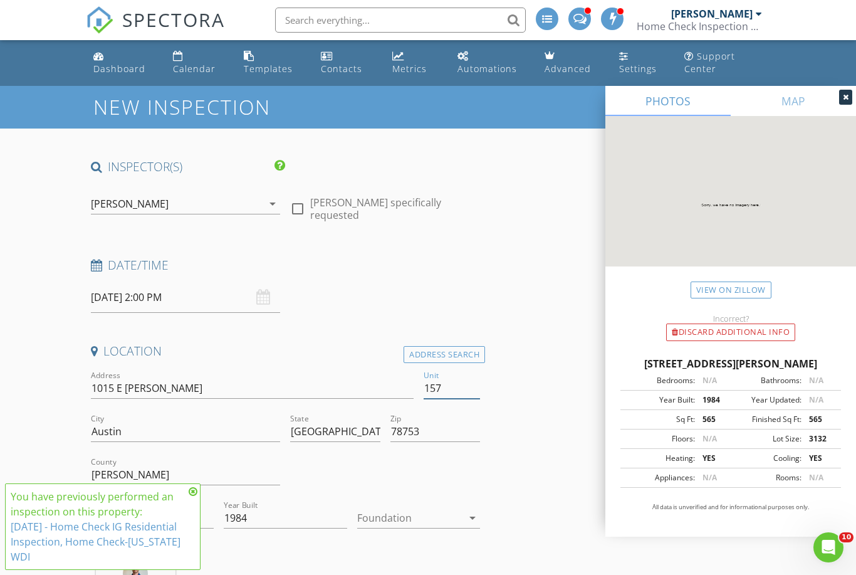
type input "157"
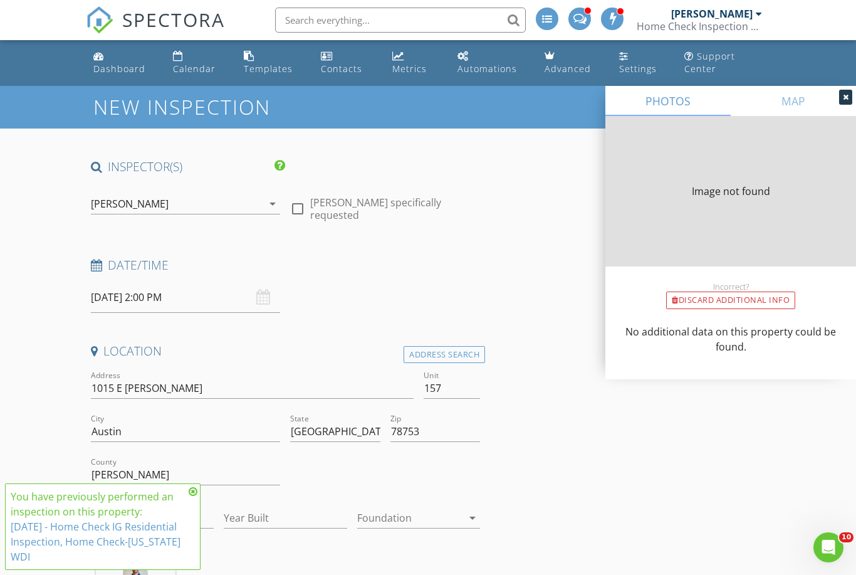
type input "1049"
type input "1984"
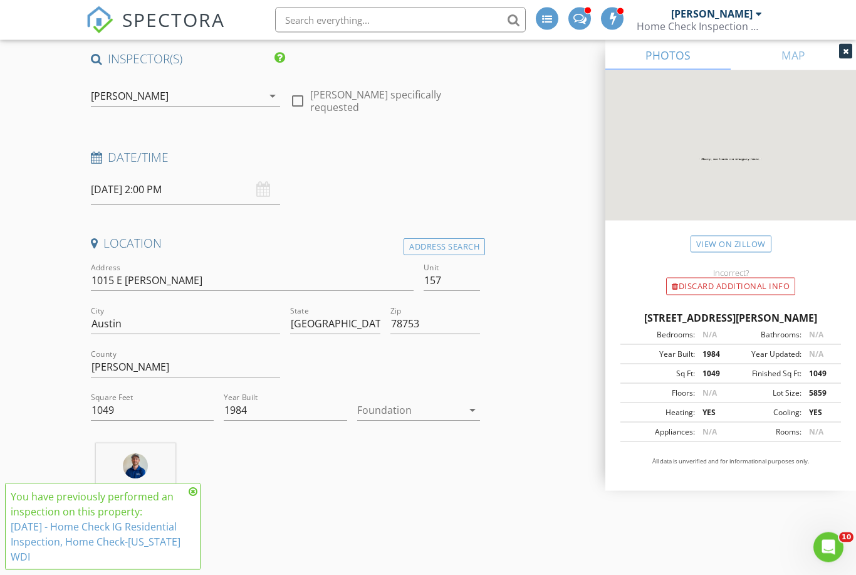
click at [391, 405] on div at bounding box center [409, 410] width 105 height 20
click at [385, 467] on div "Slab" at bounding box center [418, 473] width 103 height 15
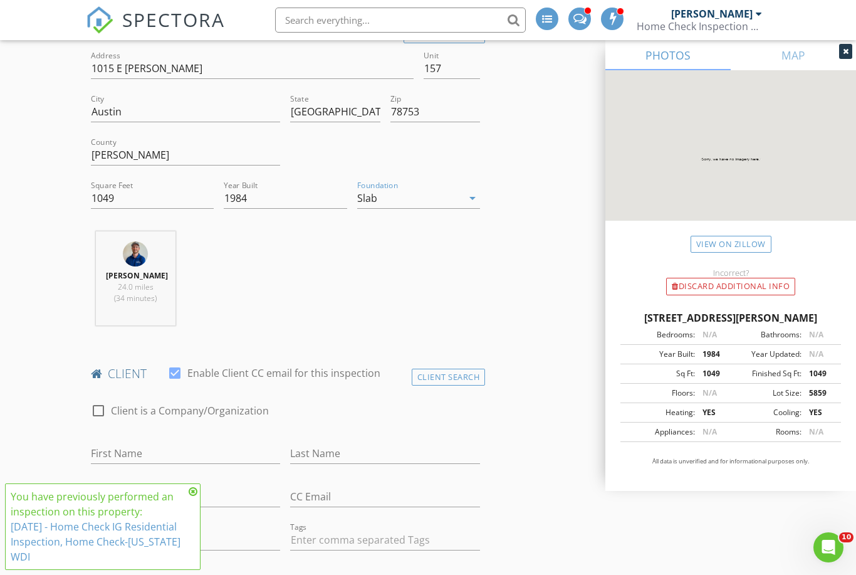
click at [195, 496] on icon at bounding box center [193, 491] width 9 height 10
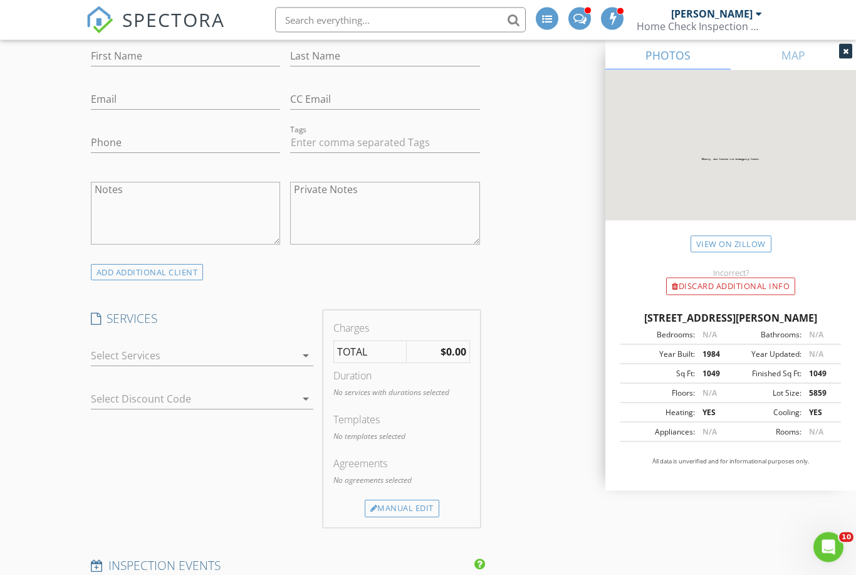
click at [194, 356] on div at bounding box center [194, 356] width 206 height 20
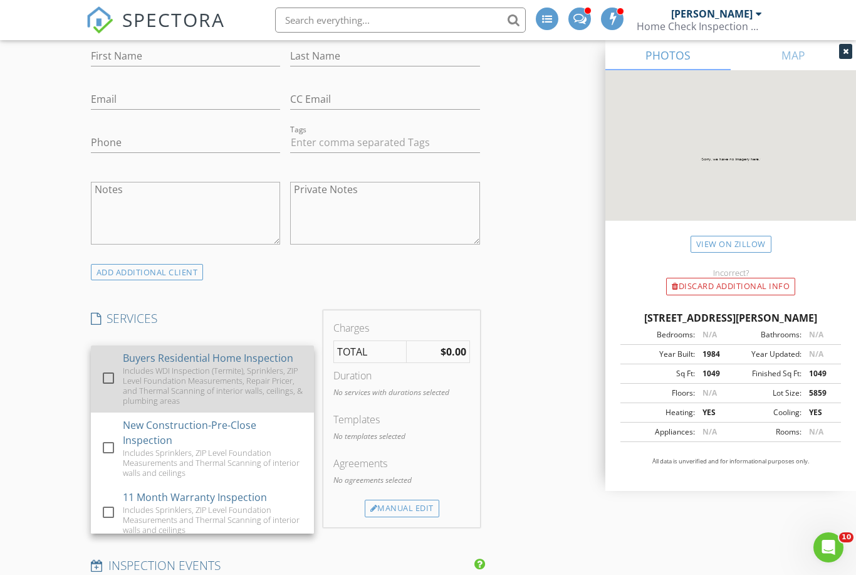
click at [169, 360] on div "Buyers Residential Home Inspection" at bounding box center [208, 357] width 170 height 15
checkbox input "true"
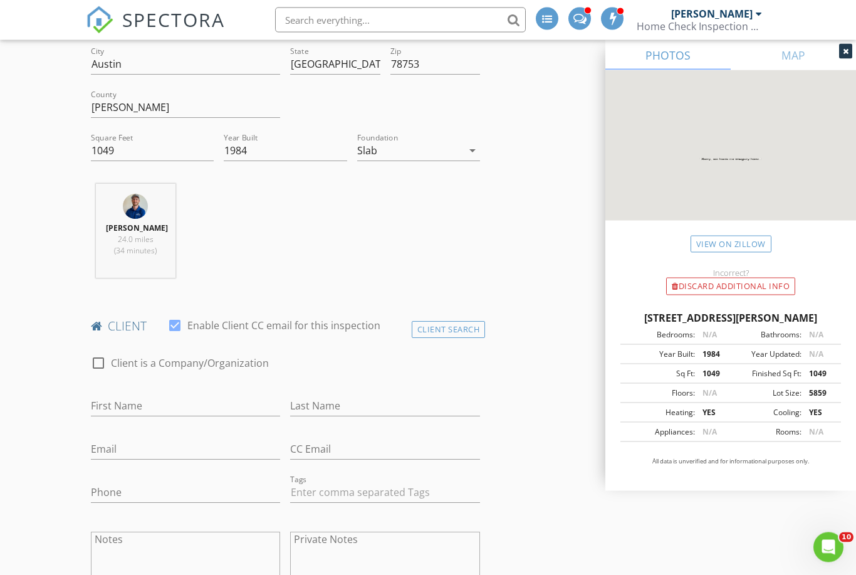
scroll to position [367, 0]
click at [136, 402] on input "First Name" at bounding box center [186, 406] width 190 height 21
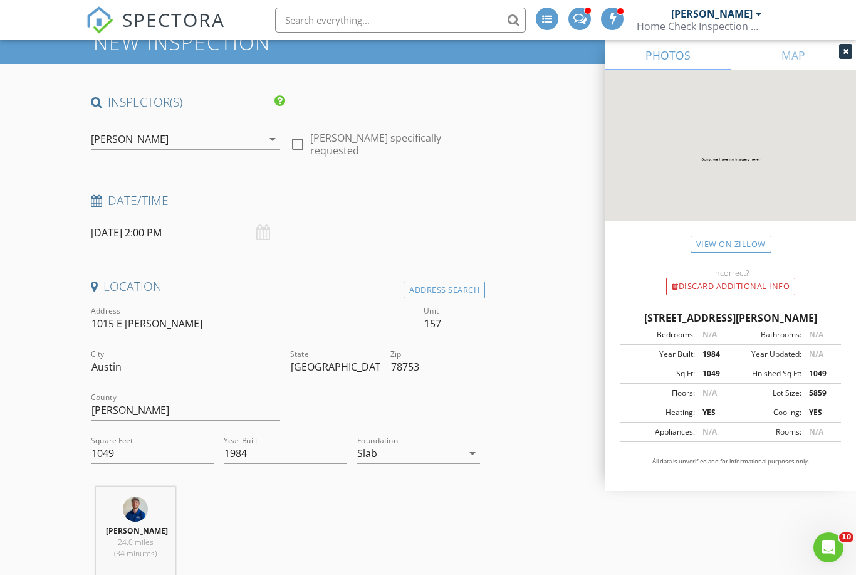
scroll to position [48, 0]
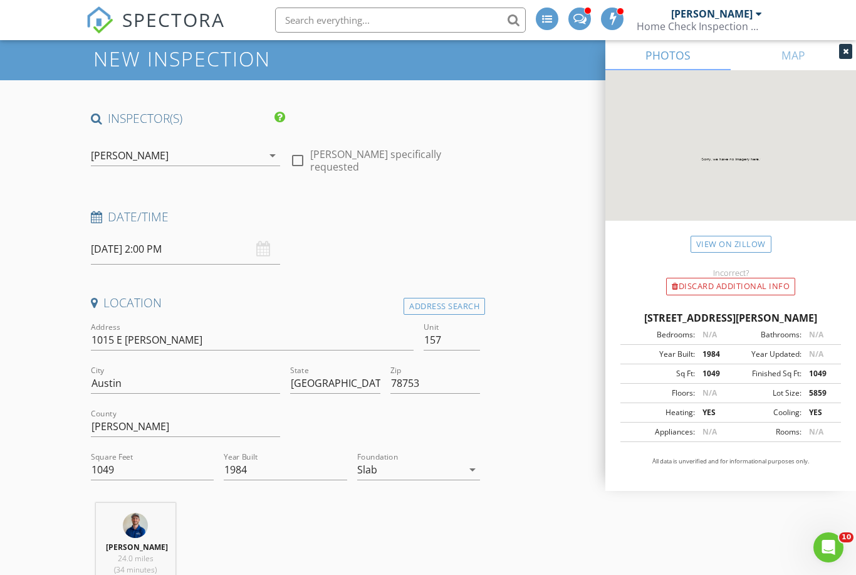
click at [152, 249] on input "[DATE] 2:00 PM" at bounding box center [186, 249] width 190 height 31
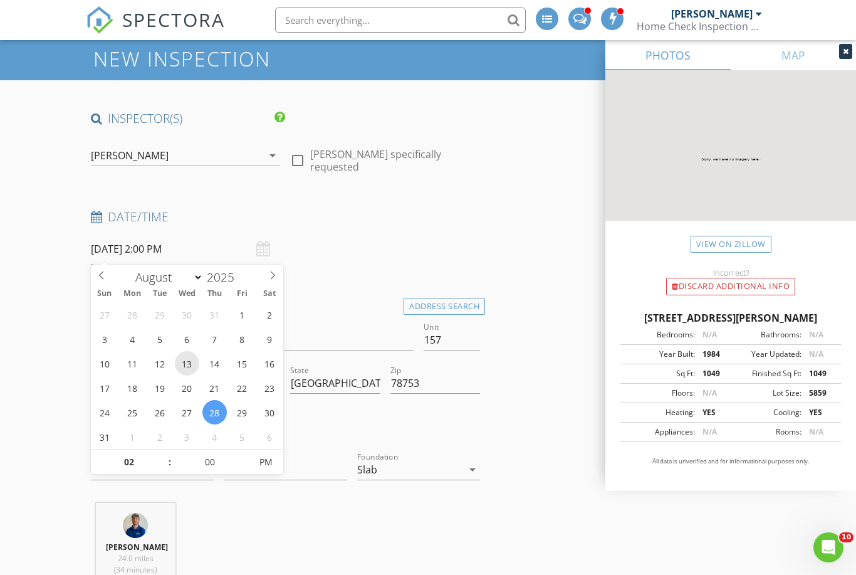
scroll to position [49, 0]
type input "08/29/2025 2:00 PM"
type input "01"
type input "08/29/2025 1:00 PM"
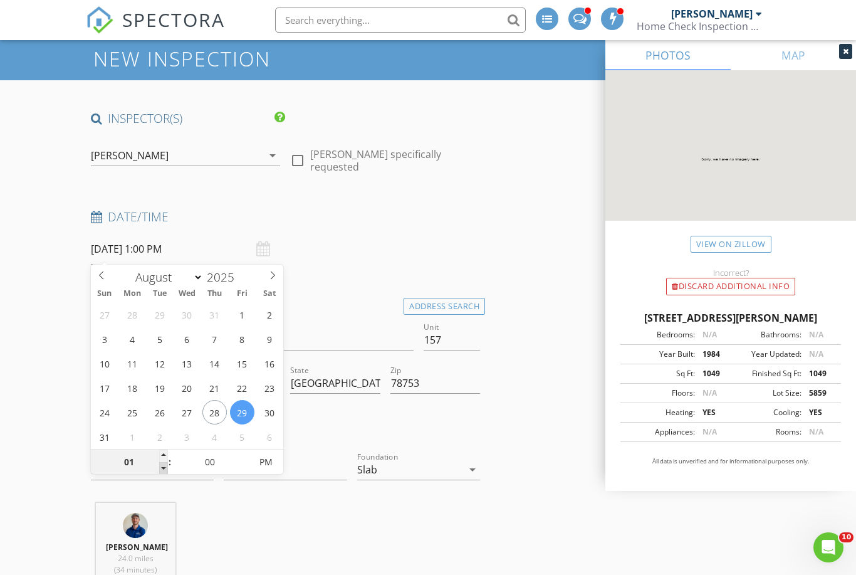
click at [164, 469] on span at bounding box center [163, 468] width 9 height 13
type input "12"
type input "08/29/2025 12:00 PM"
click at [164, 469] on span at bounding box center [163, 468] width 9 height 13
type input "11"
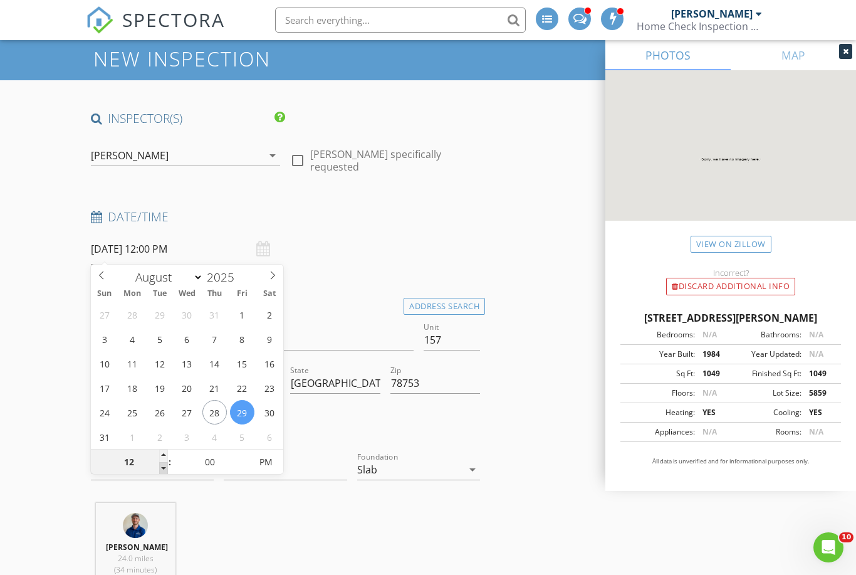
type input "08/29/2025 11:00 AM"
click at [164, 469] on span at bounding box center [163, 468] width 9 height 13
type input "10"
type input "08/29/2025 10:00 AM"
click at [164, 469] on span at bounding box center [163, 468] width 9 height 13
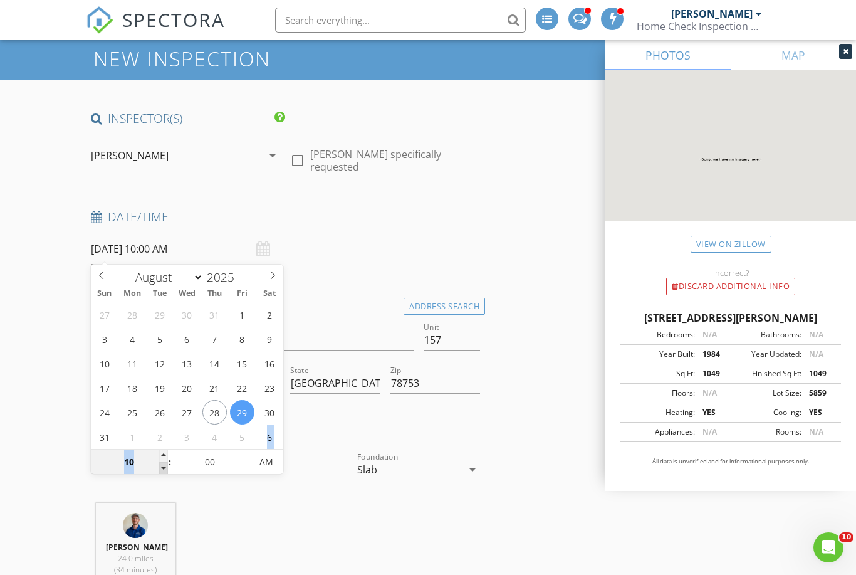
type input "09"
type input "08/29/2025 9:00 AM"
click at [164, 469] on span at bounding box center [163, 468] width 9 height 13
click at [370, 253] on div "Date/Time 08/29/2025 9:00 AM" at bounding box center [285, 236] width 399 height 56
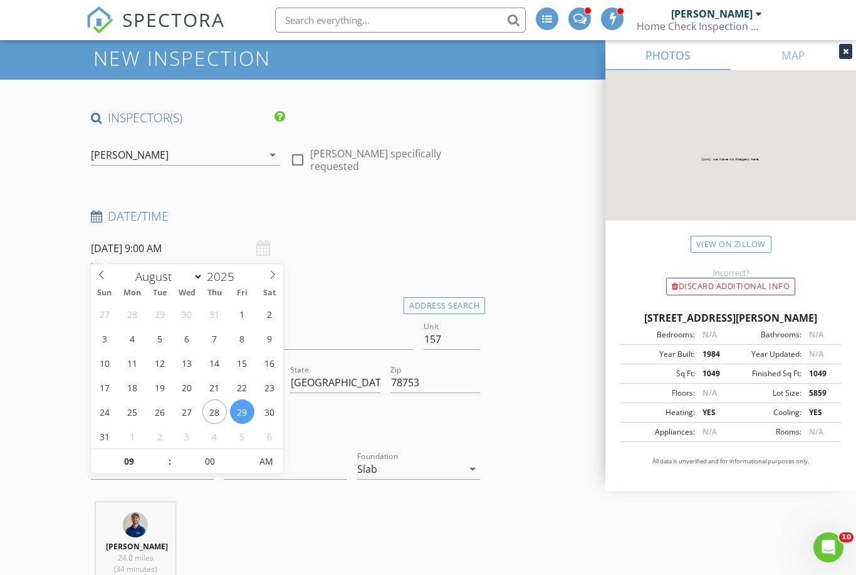
click at [164, 231] on div "Date/Time" at bounding box center [285, 220] width 399 height 25
click at [194, 210] on h4 "Date/Time" at bounding box center [285, 216] width 389 height 16
click at [307, 313] on div "Location" at bounding box center [285, 306] width 399 height 25
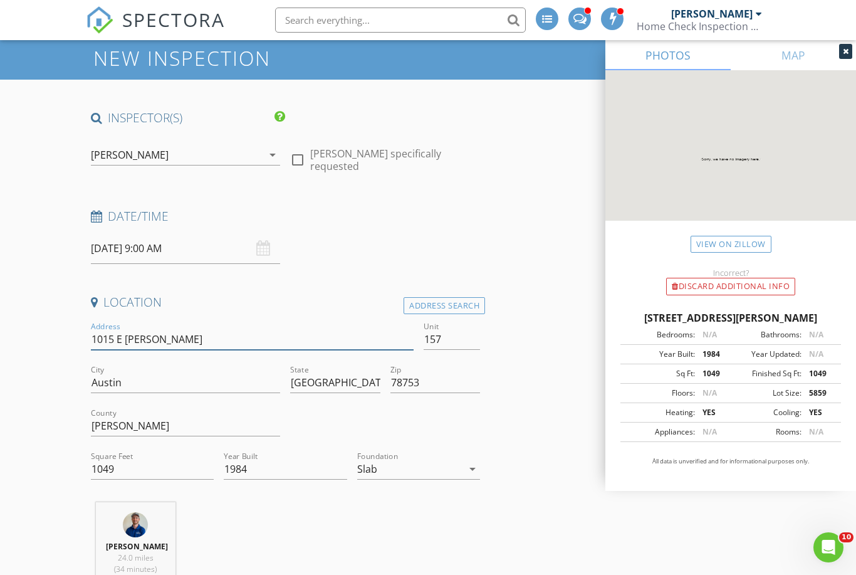
click at [347, 336] on input "1015 E Yager Ln" at bounding box center [252, 339] width 323 height 21
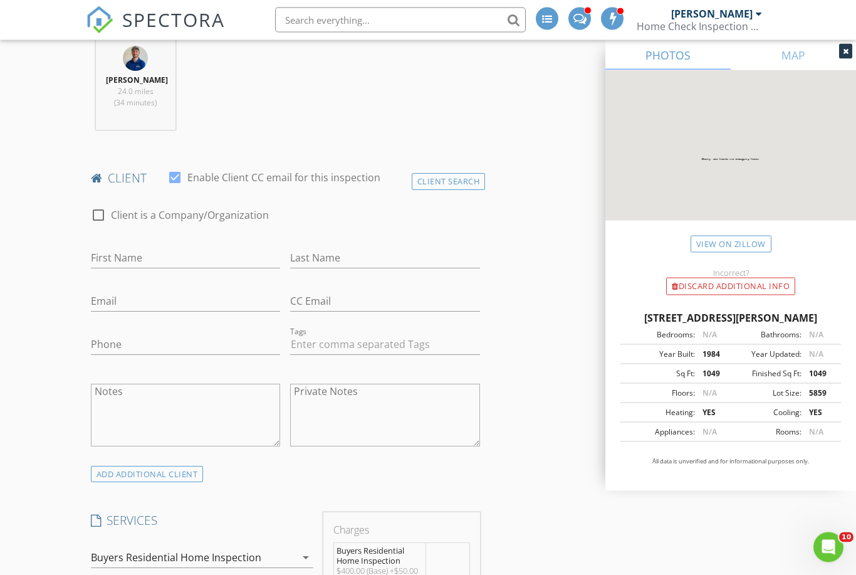
scroll to position [516, 0]
click at [133, 262] on input "First Name" at bounding box center [186, 256] width 190 height 21
type input "Rishabh"
type input "Prasad"
click at [143, 302] on input "Email" at bounding box center [186, 299] width 190 height 21
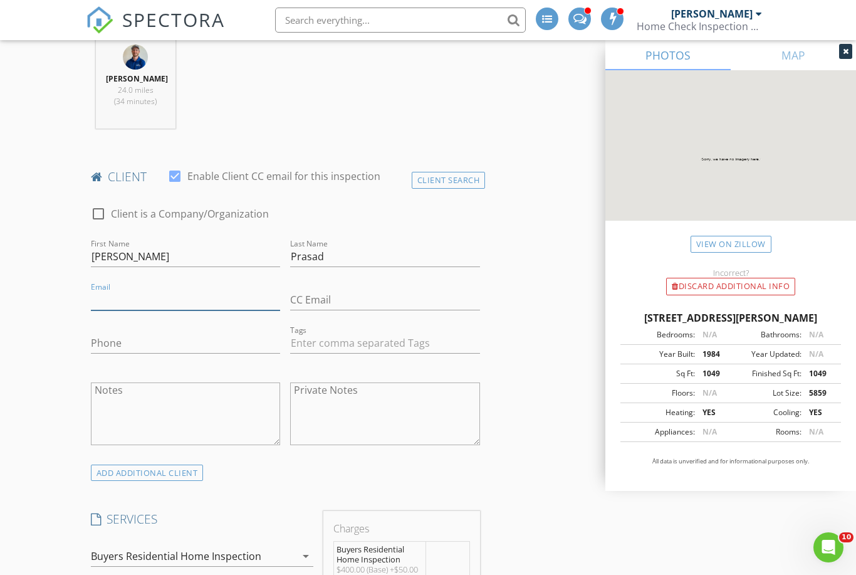
click at [170, 294] on input "Email" at bounding box center [186, 299] width 190 height 21
click at [128, 298] on input "Rishabh.prasad@hotmail.com" at bounding box center [186, 299] width 190 height 21
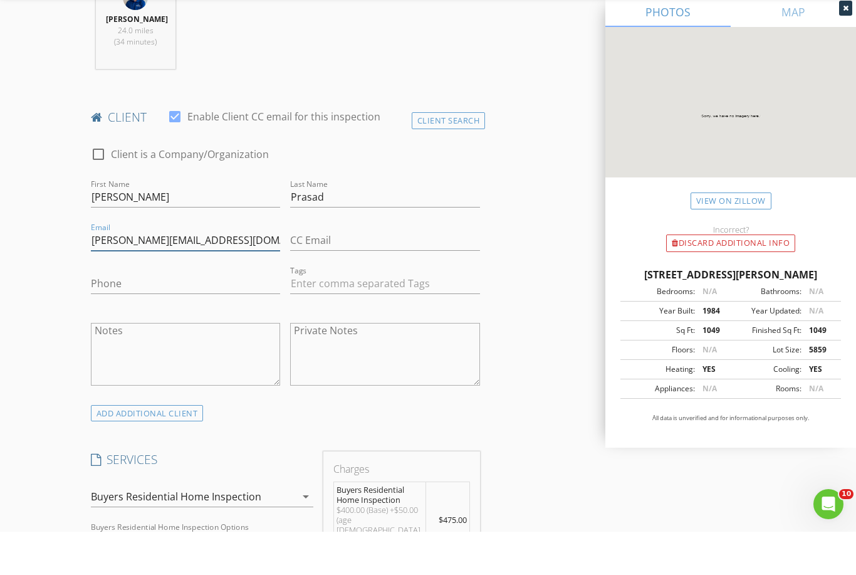
scroll to position [553, 0]
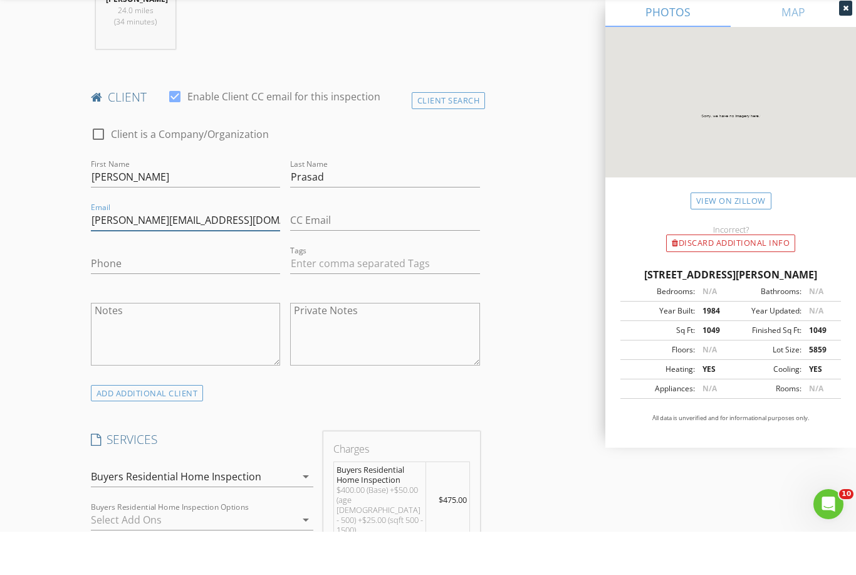
type input "Rishu.prasad@hotmail.com"
click at [177, 296] on input "Phone" at bounding box center [186, 306] width 190 height 21
type input "210-793-1810"
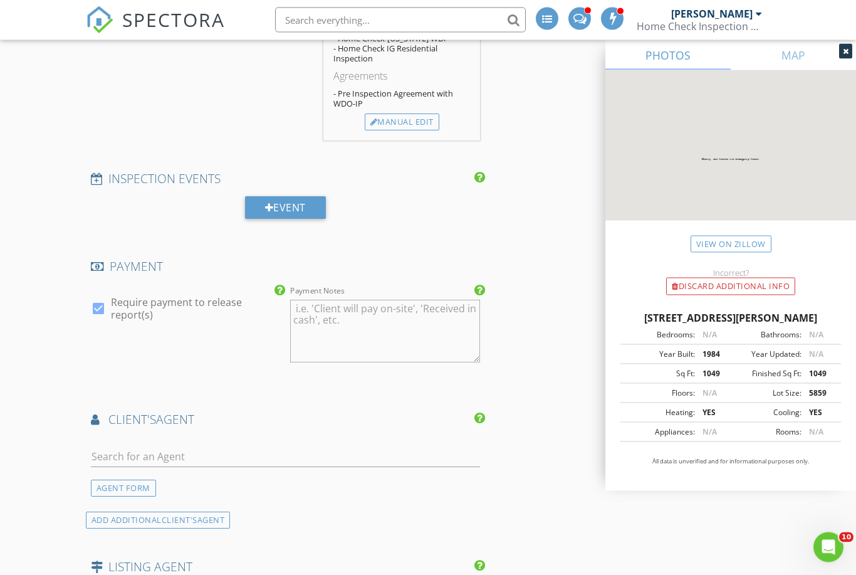
click at [164, 448] on div at bounding box center [285, 463] width 389 height 33
click at [174, 446] on input "text" at bounding box center [285, 456] width 389 height 21
type input "G"
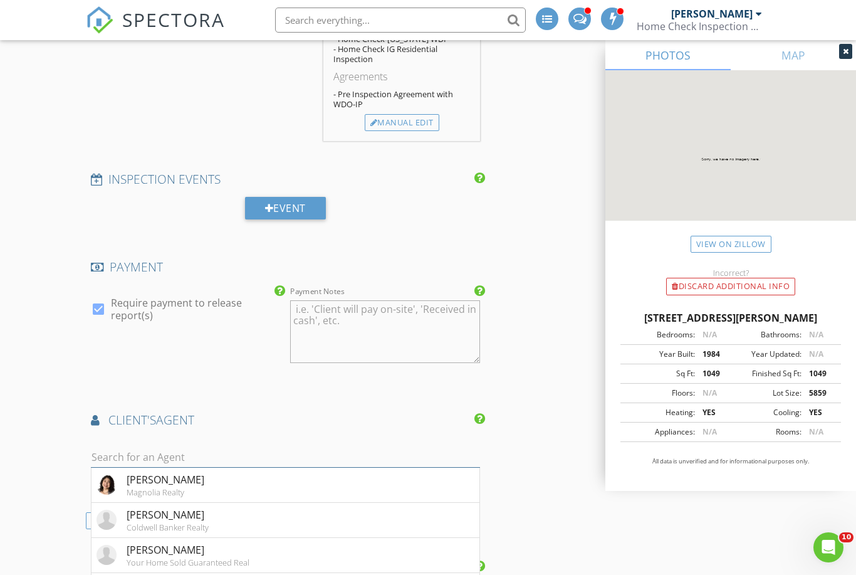
type input "P"
type input "Tinn"
drag, startPoint x: 174, startPoint y: 432, endPoint x: 168, endPoint y: 456, distance: 25.2
click at [0, 0] on html "SPECTORA John Nunez Home Check Inspection Group Role: Inspector Change Role Das…" at bounding box center [428, 114] width 856 height 2612
click at [168, 472] on div "Tinnieh Guajardo" at bounding box center [168, 479] width 82 height 15
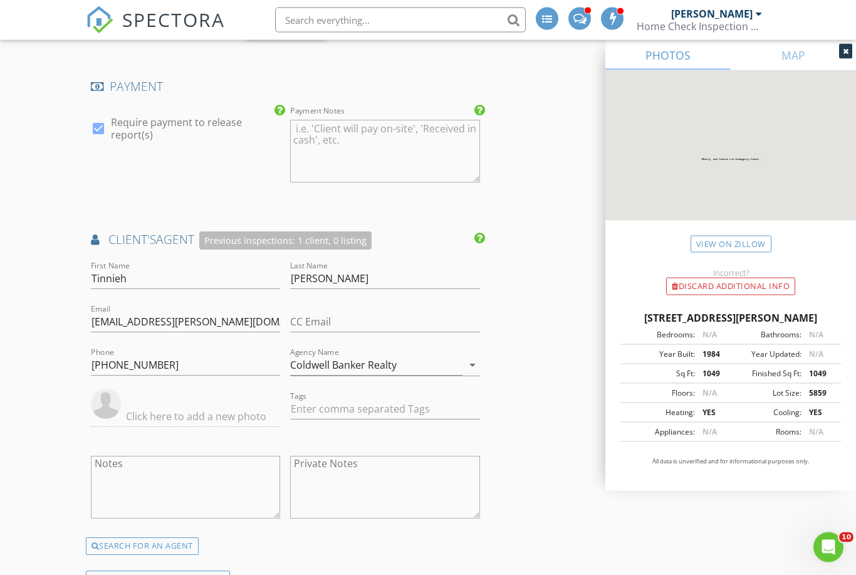
scroll to position [1372, 0]
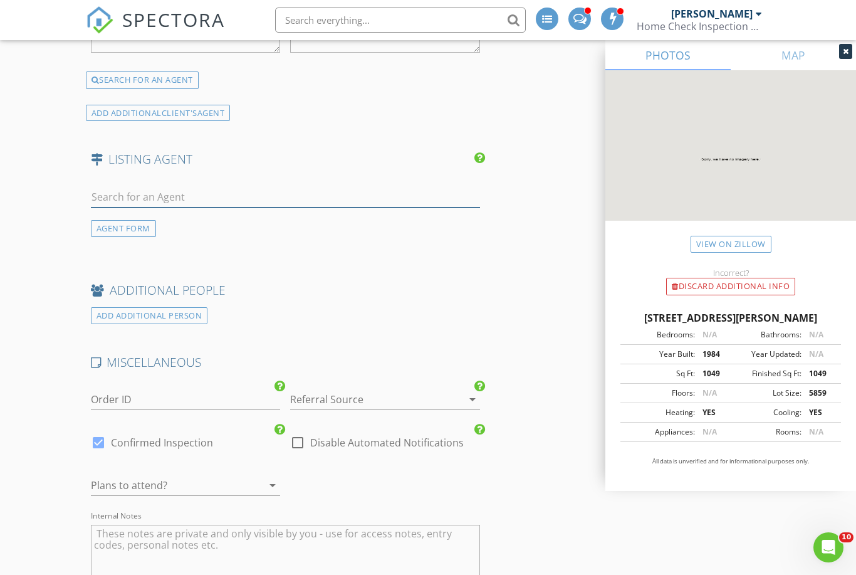
drag, startPoint x: 204, startPoint y: 166, endPoint x: 226, endPoint y: 159, distance: 23.2
click at [204, 187] on input "text" at bounding box center [285, 197] width 389 height 21
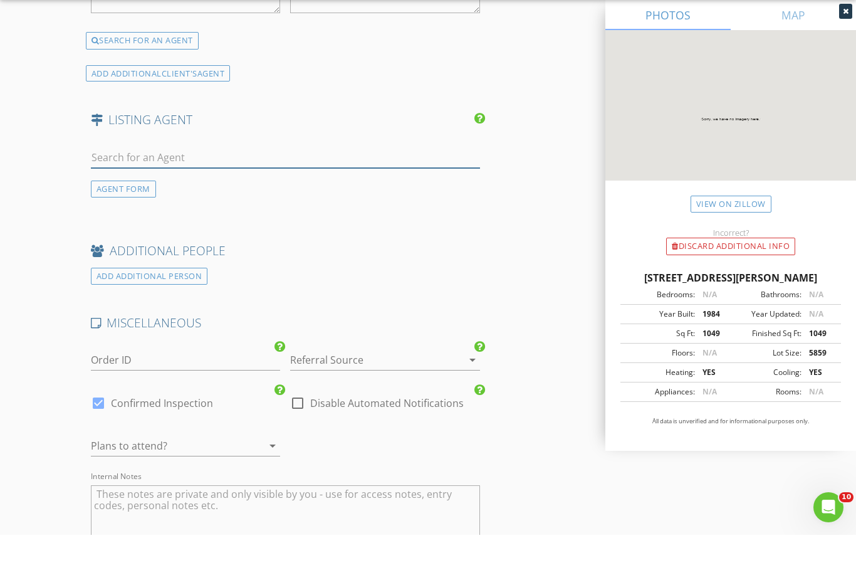
scroll to position [1877, 0]
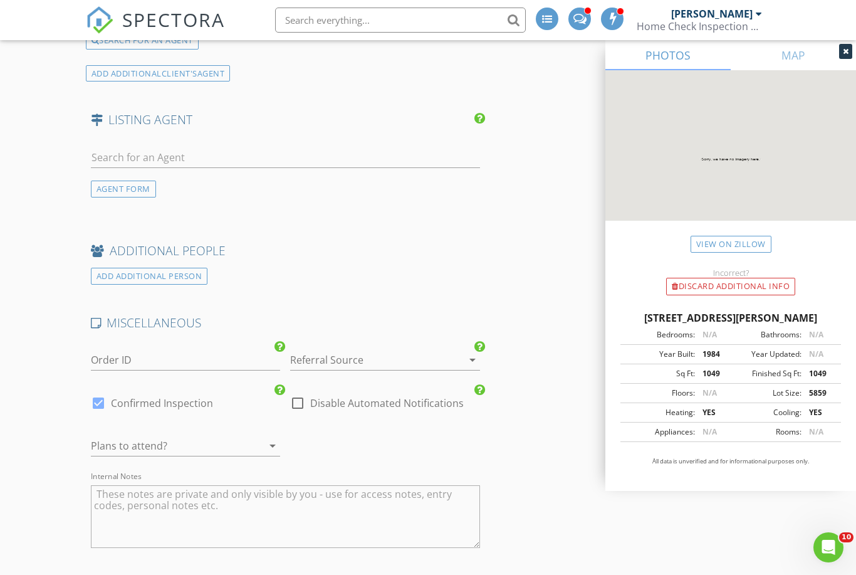
click at [175, 161] on div "AGENT FORM" at bounding box center [285, 167] width 399 height 60
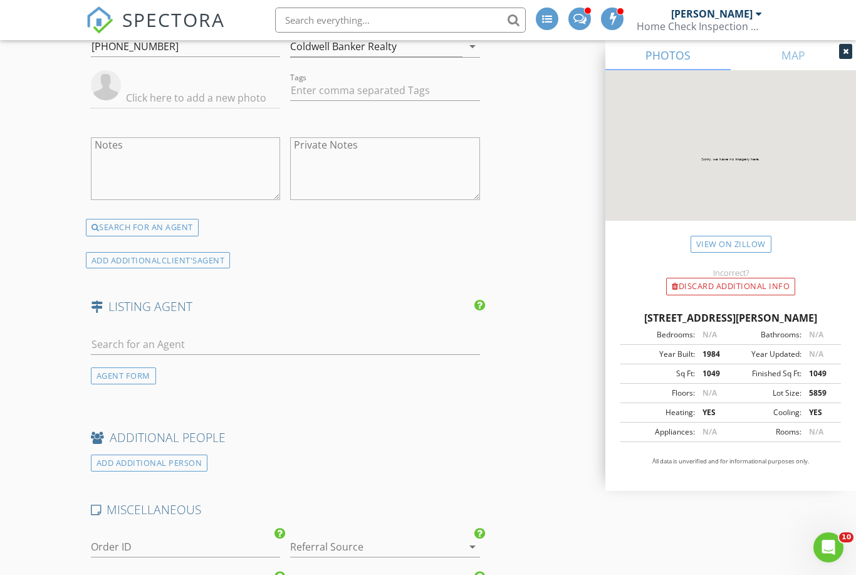
scroll to position [1701, 0]
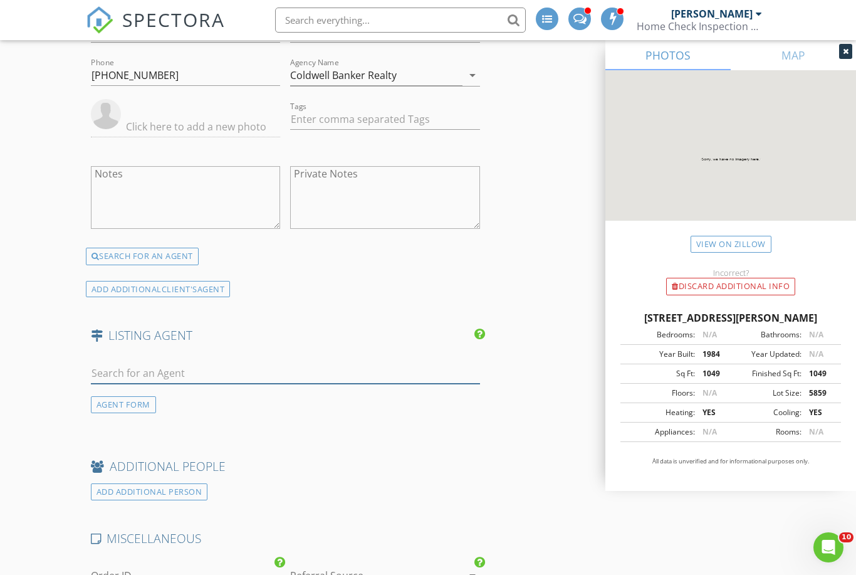
click at [188, 363] on input "text" at bounding box center [285, 373] width 389 height 21
type input "Tom dove"
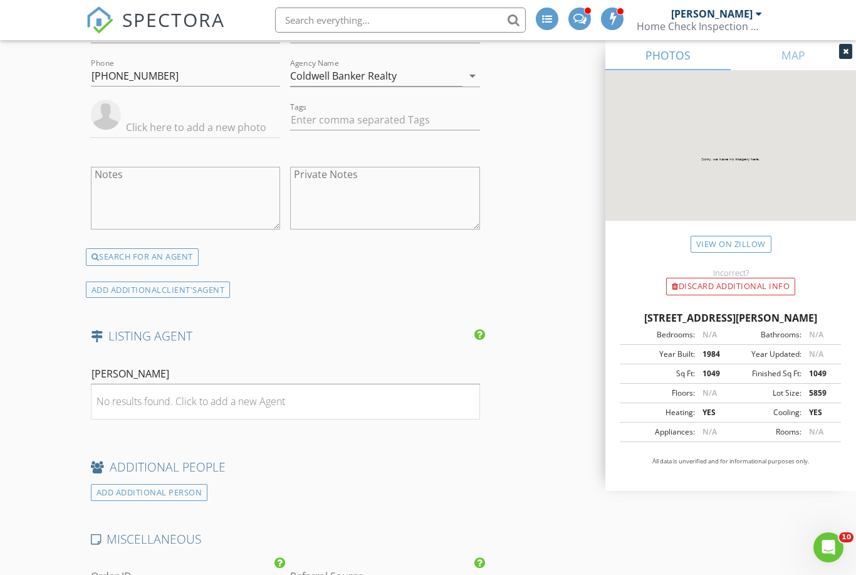
click at [133, 393] on div "No results found. Click to add a new Agent" at bounding box center [190, 400] width 189 height 15
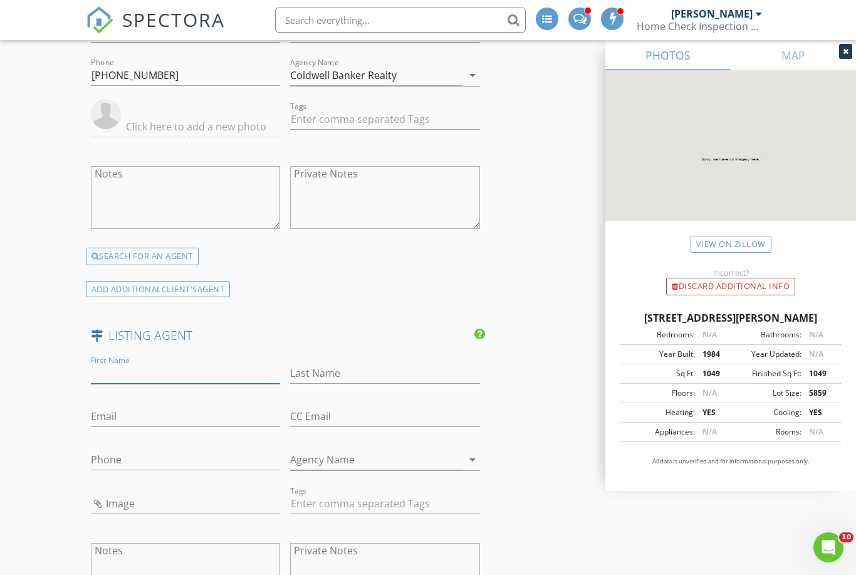
click at [133, 363] on input "First Name" at bounding box center [186, 373] width 190 height 21
type input "Tom"
type input "Dove"
click at [137, 407] on input "Email" at bounding box center [186, 417] width 190 height 21
paste input "mailto:thomasadove@gmail.com"
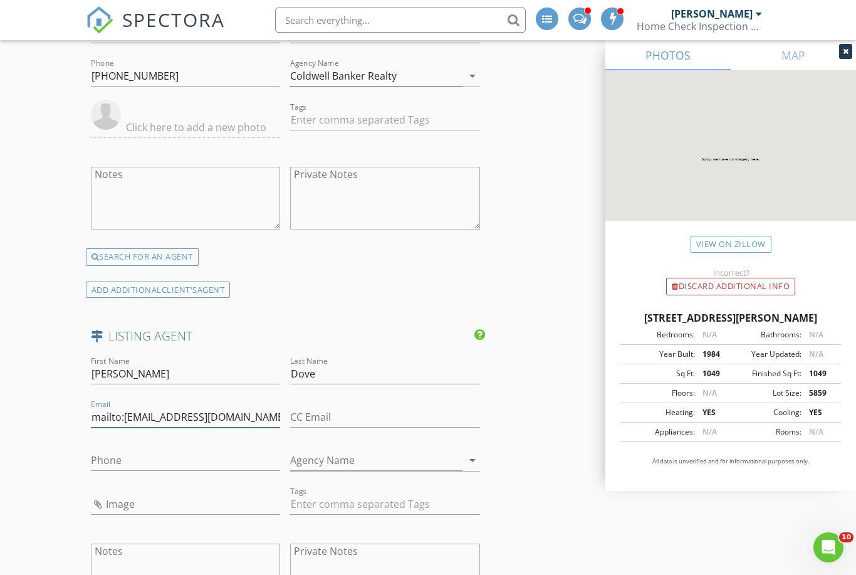
click at [122, 407] on input "mailto:thomasadove@gmail.com" at bounding box center [186, 417] width 190 height 21
type input "thomasadove@gmail.com"
click at [124, 450] on input "Phone" at bounding box center [186, 460] width 190 height 21
paste input "512-923-2042"
type input "512-923-2042"
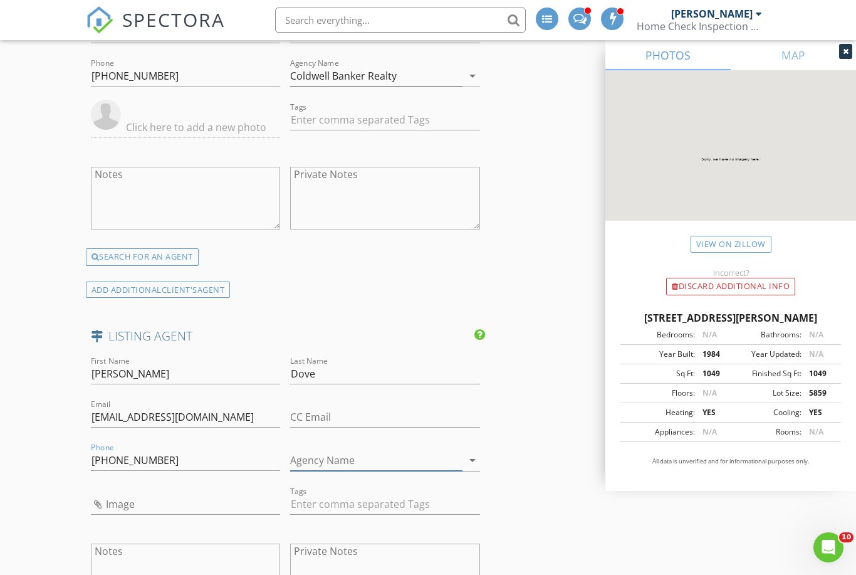
click at [345, 450] on input "Agency Name" at bounding box center [376, 460] width 172 height 21
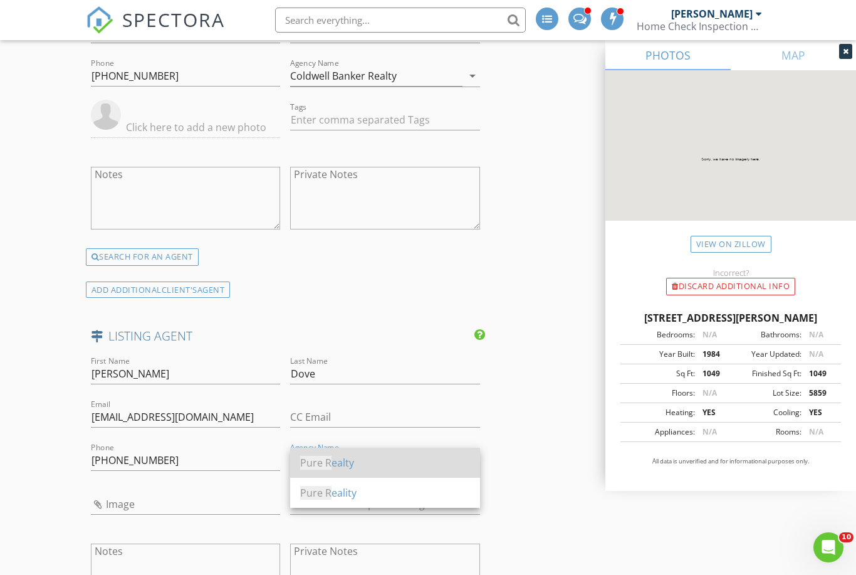
click at [359, 459] on div "Pure R ealty" at bounding box center [385, 462] width 170 height 15
type input "Pure Realty"
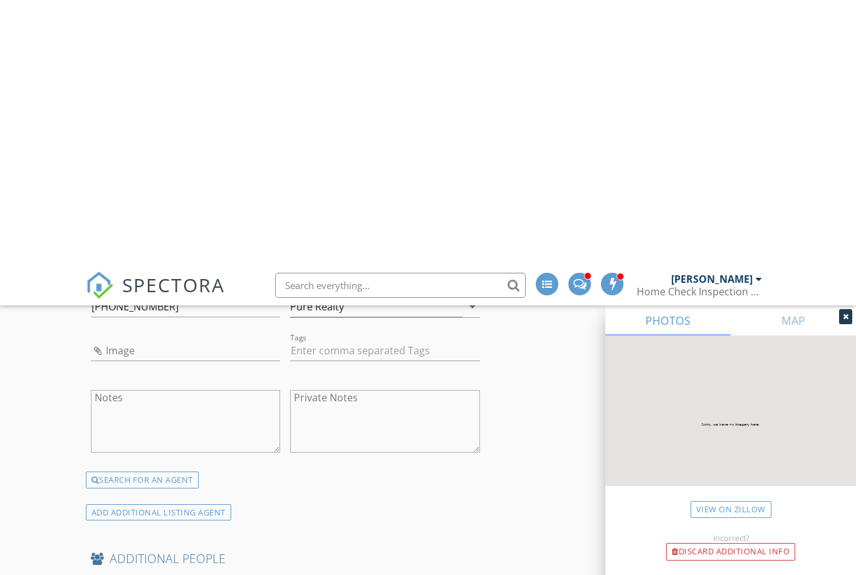
scroll to position [2088, 0]
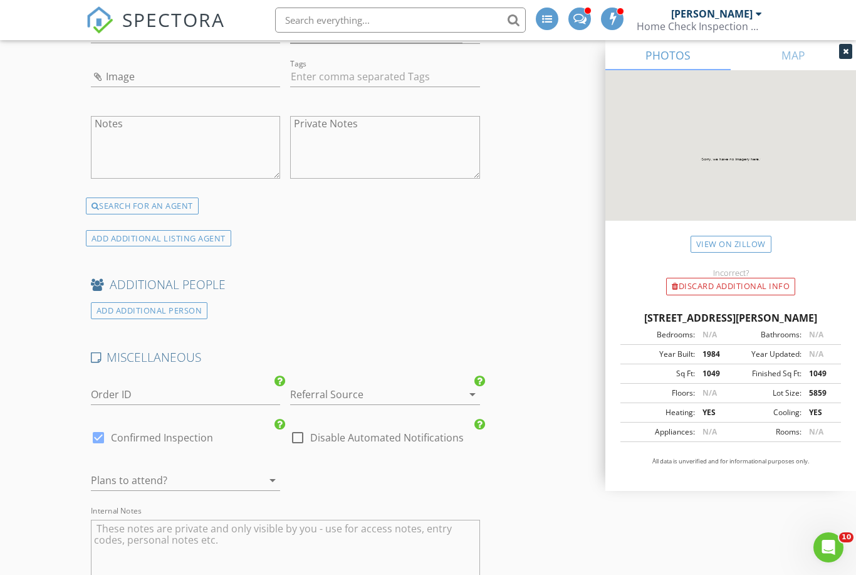
click at [353, 384] on div at bounding box center [367, 394] width 155 height 20
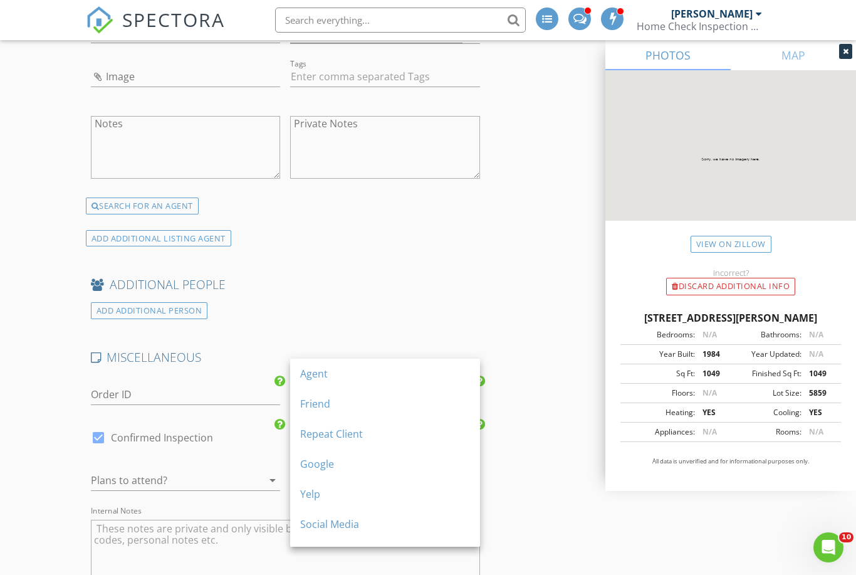
click at [347, 367] on div "Agent" at bounding box center [385, 373] width 170 height 15
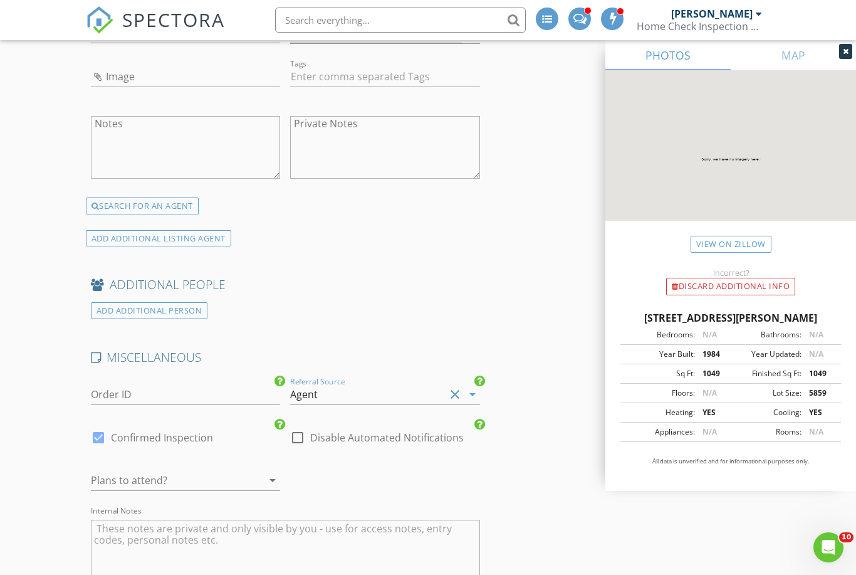
click at [224, 470] on div at bounding box center [168, 480] width 155 height 20
click at [192, 489] on div "No" at bounding box center [186, 489] width 170 height 15
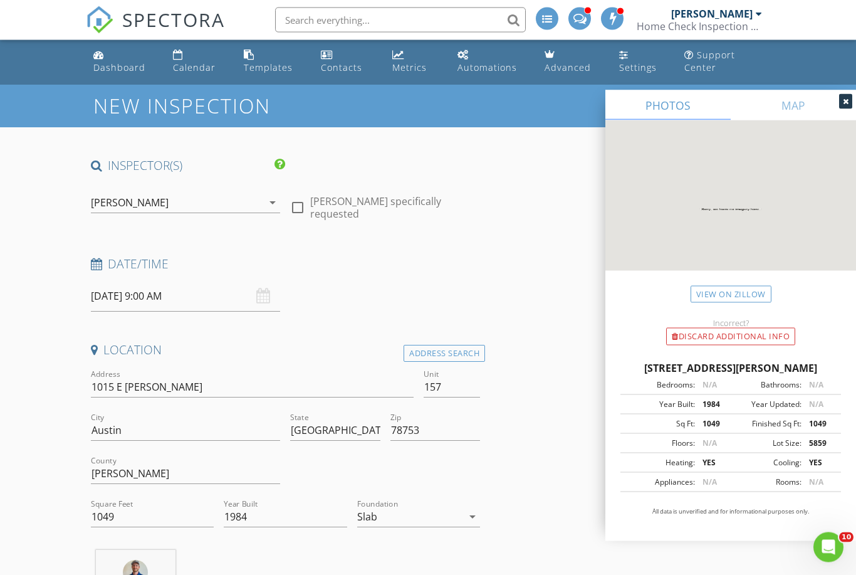
scroll to position [0, 0]
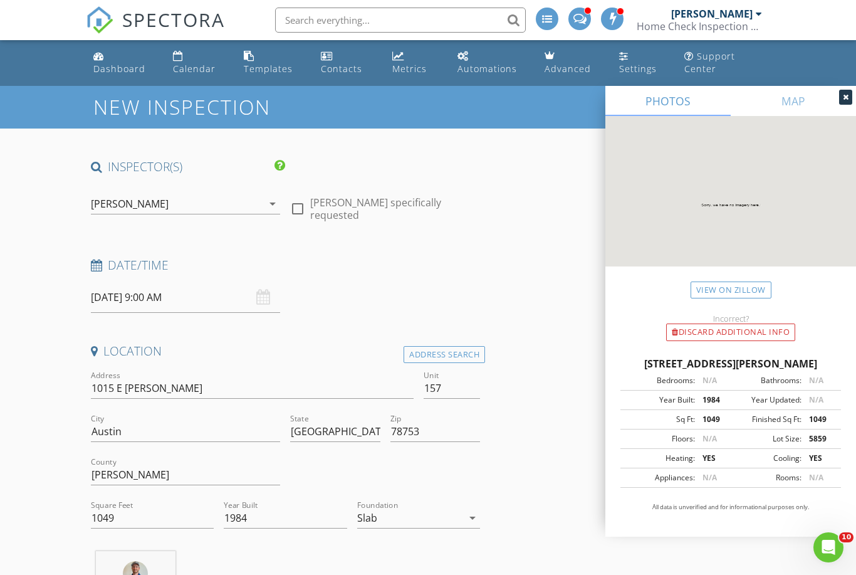
click at [133, 303] on input "08/29/2025 9:00 AM" at bounding box center [186, 297] width 190 height 31
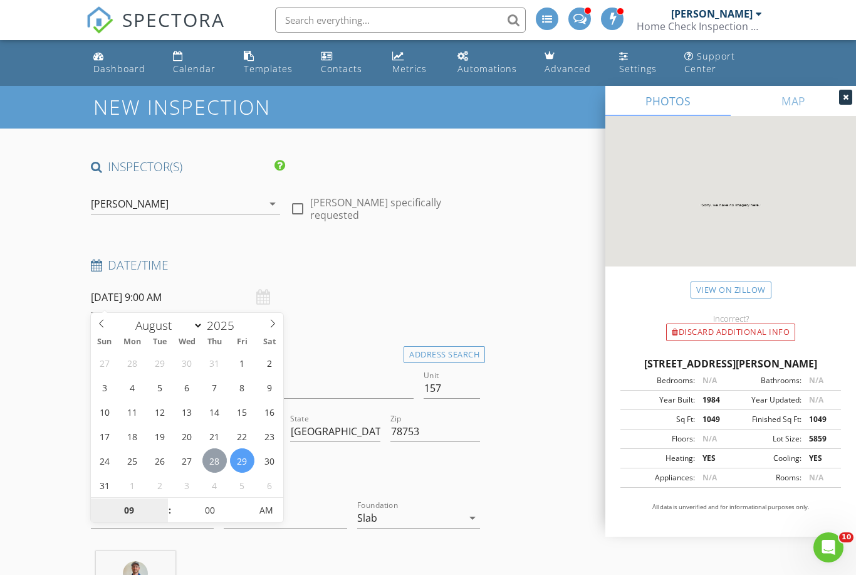
type input "08/28/2025 9:00 AM"
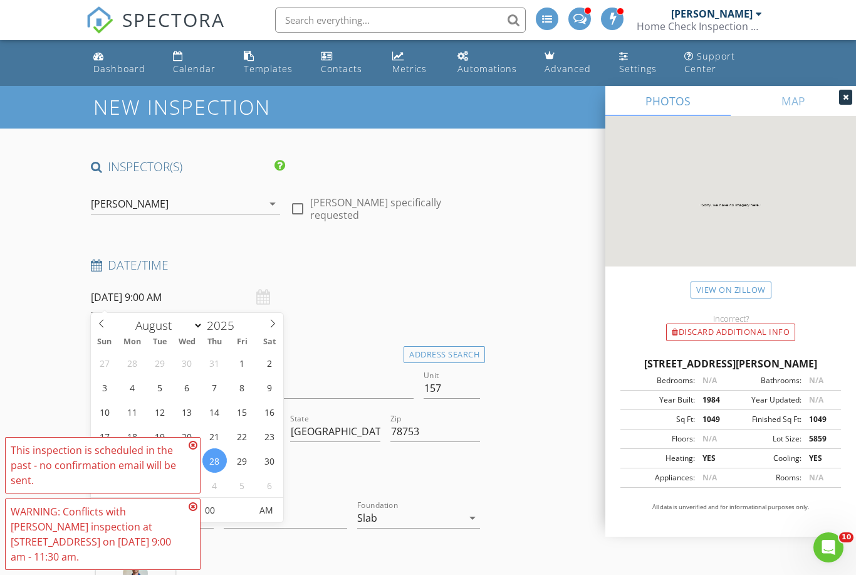
click at [194, 447] on icon at bounding box center [193, 445] width 9 height 10
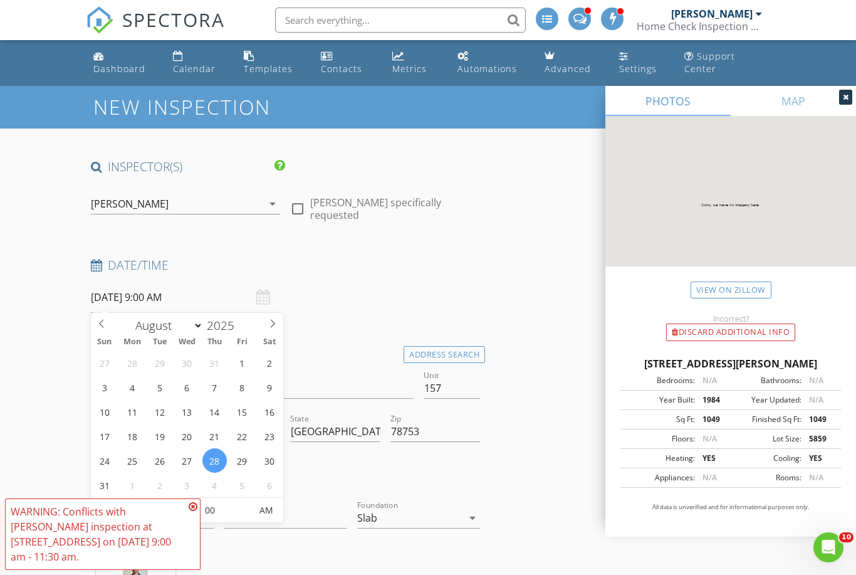
click at [194, 506] on icon at bounding box center [193, 506] width 9 height 10
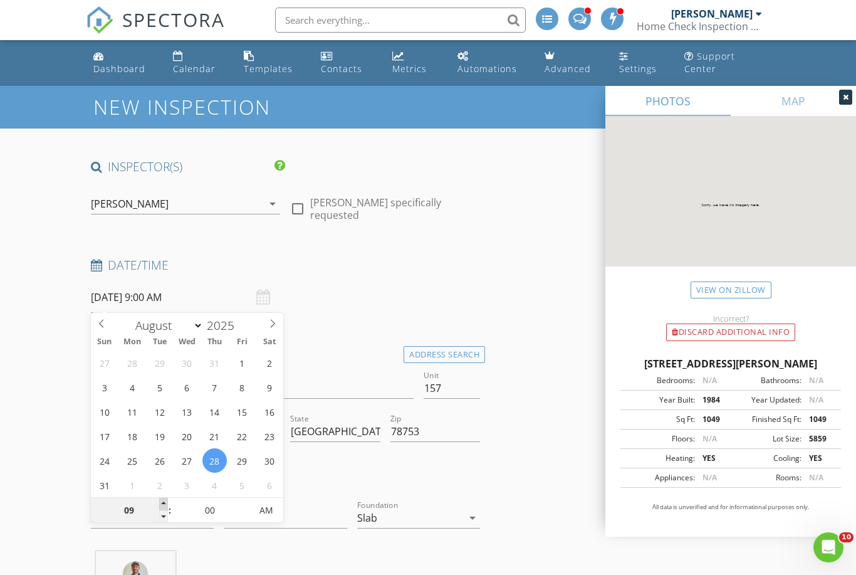
type input "10"
type input "08/28/2025 10:00 AM"
click at [164, 501] on span at bounding box center [163, 504] width 9 height 13
type input "11"
type input "08/28/2025 11:00 AM"
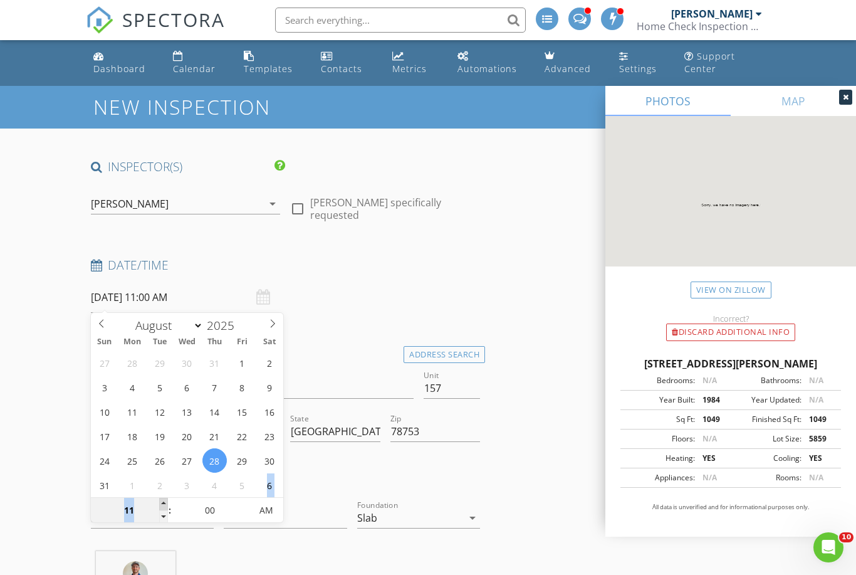
click at [164, 501] on span at bounding box center [163, 504] width 9 height 13
type input "12"
type input "08/28/2025 12:00 PM"
click at [164, 501] on span at bounding box center [163, 504] width 9 height 13
type input "01"
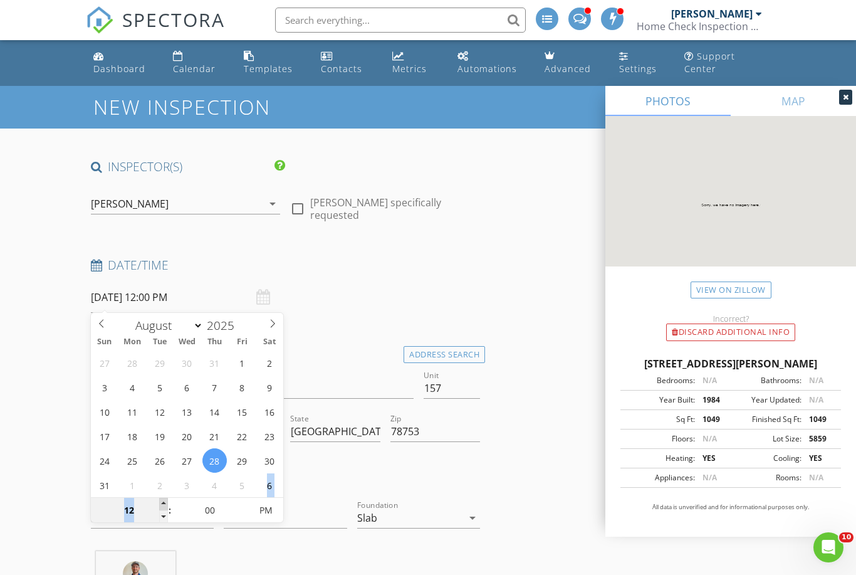
type input "08/28/2025 1:00 PM"
click at [164, 501] on span at bounding box center [163, 504] width 9 height 13
type input "02"
type input "08/28/2025 2:00 PM"
click at [164, 501] on span at bounding box center [163, 504] width 9 height 13
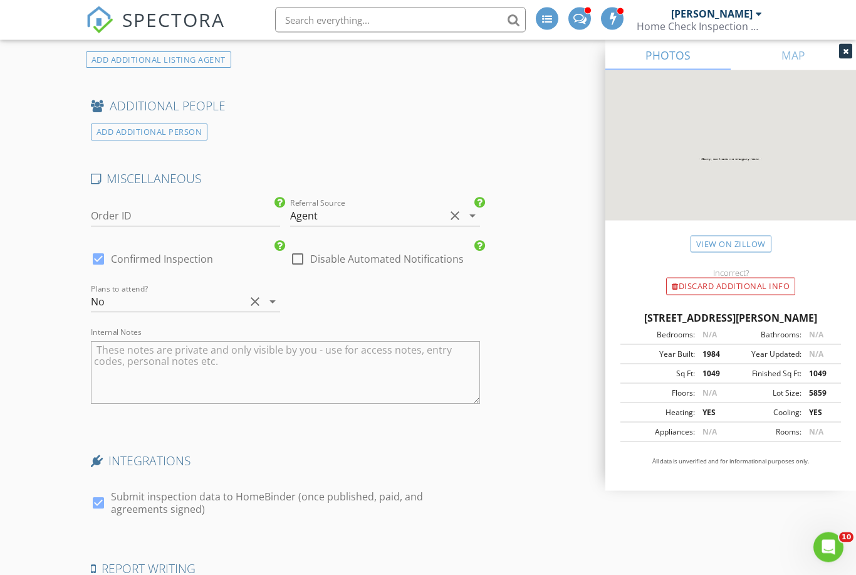
scroll to position [2454, 0]
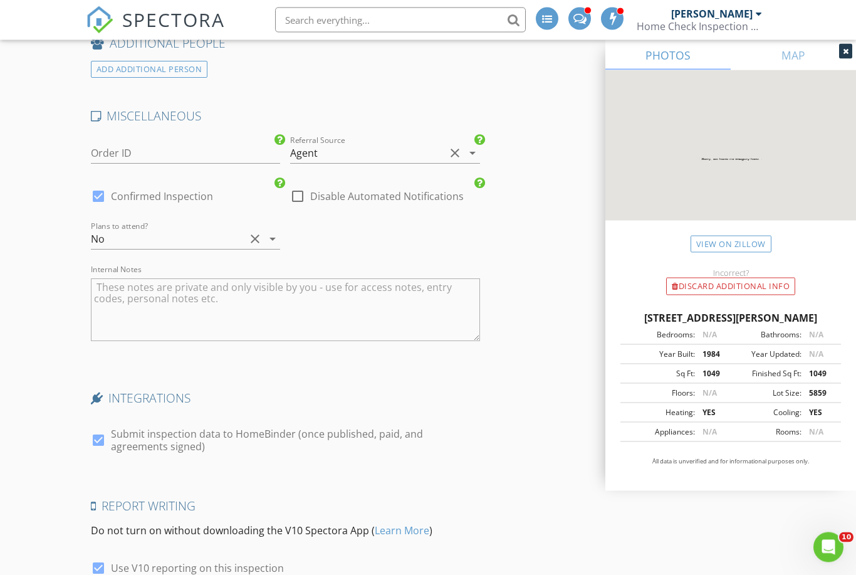
click at [102, 186] on div at bounding box center [98, 196] width 21 height 21
checkbox input "false"
checkbox input "true"
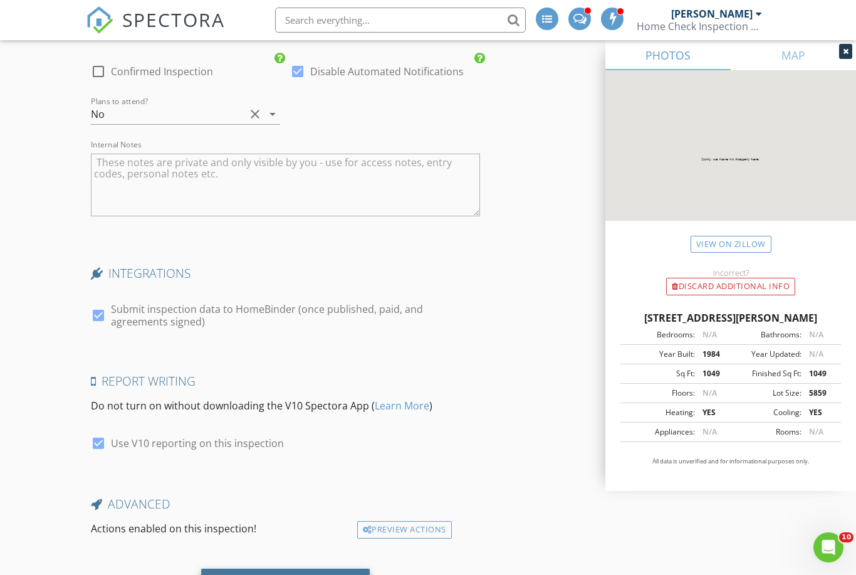
click at [292, 574] on div "Save Inspection" at bounding box center [285, 584] width 88 height 13
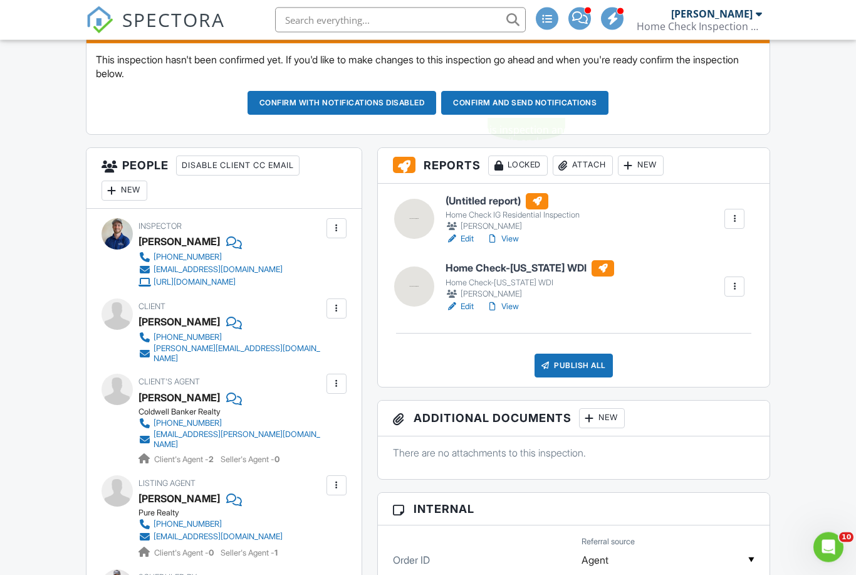
scroll to position [368, 0]
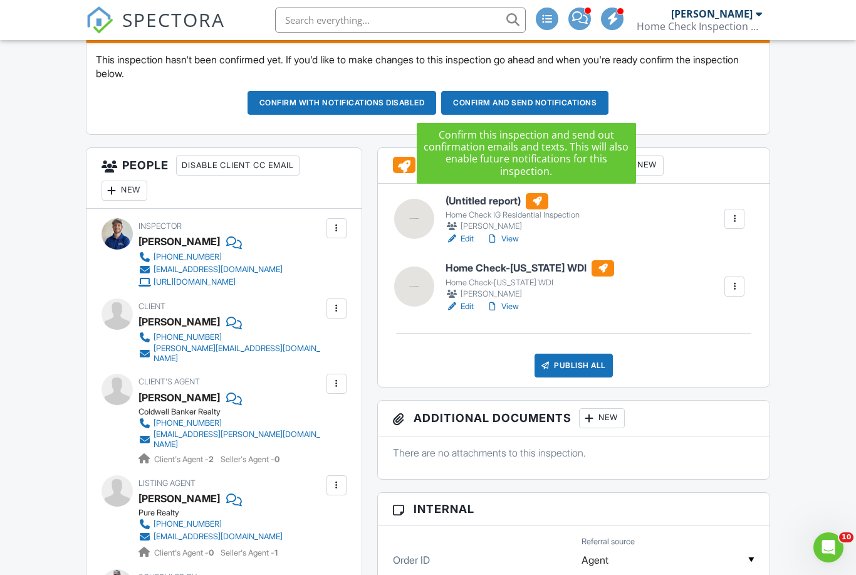
click at [437, 98] on button "Confirm and send notifications" at bounding box center [342, 103] width 189 height 24
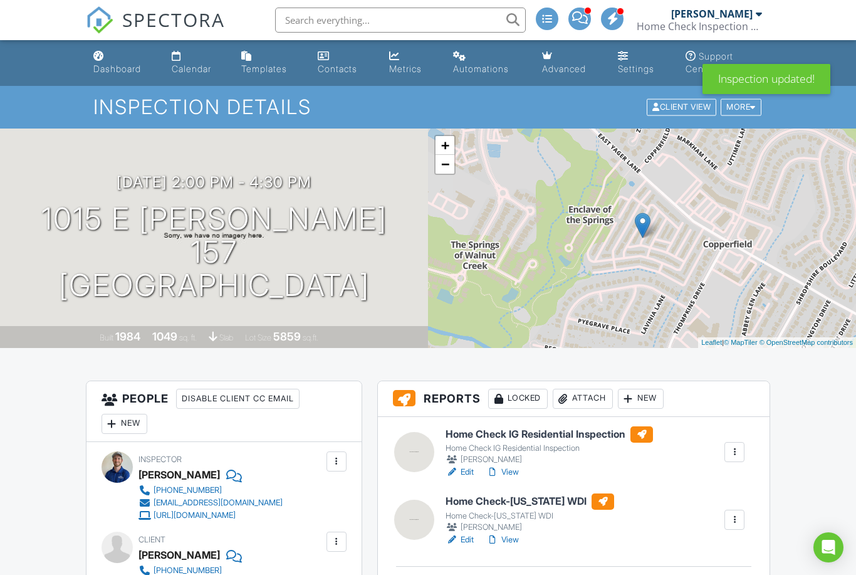
click at [123, 65] on div "Dashboard" at bounding box center [117, 68] width 48 height 11
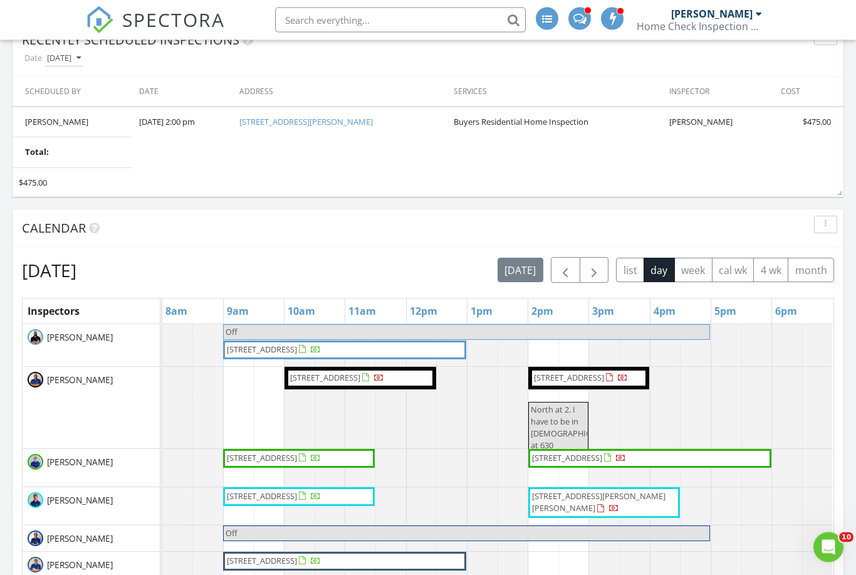
scroll to position [739, 0]
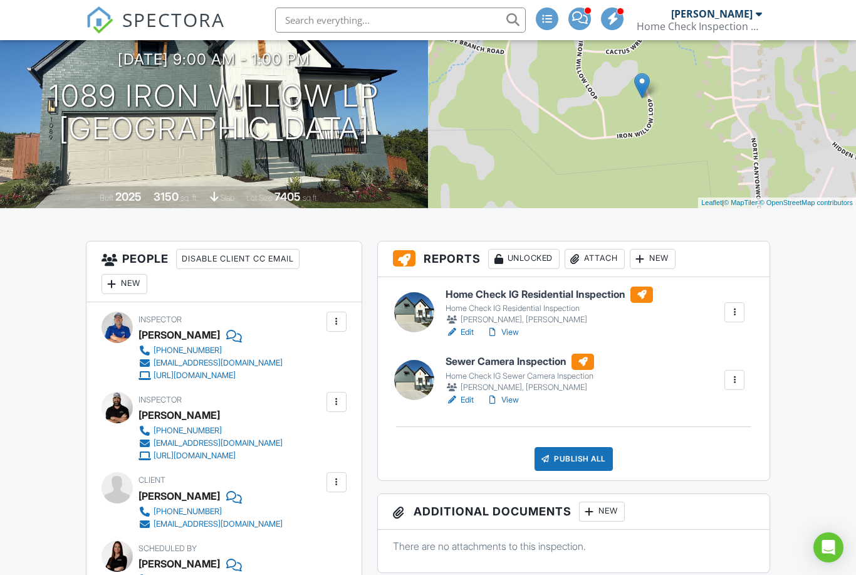
click at [469, 399] on link "Edit" at bounding box center [460, 399] width 28 height 13
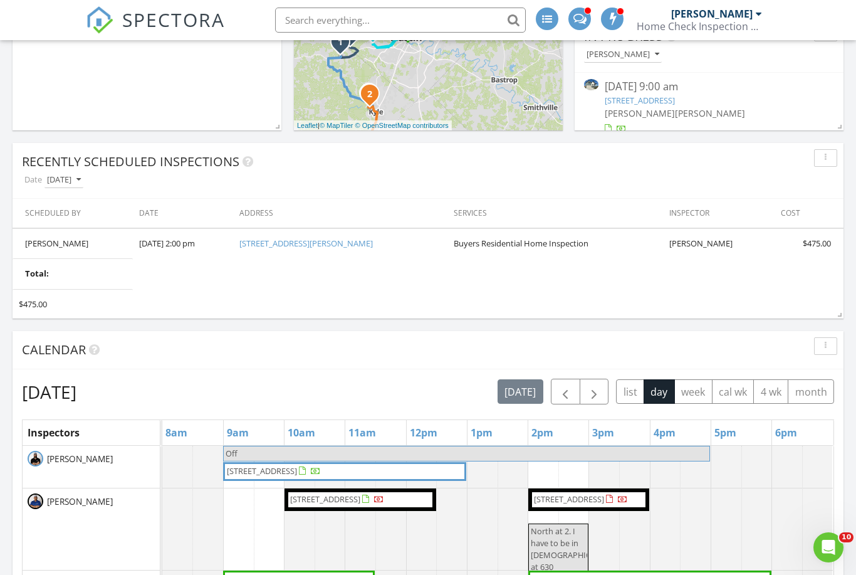
scroll to position [630, 0]
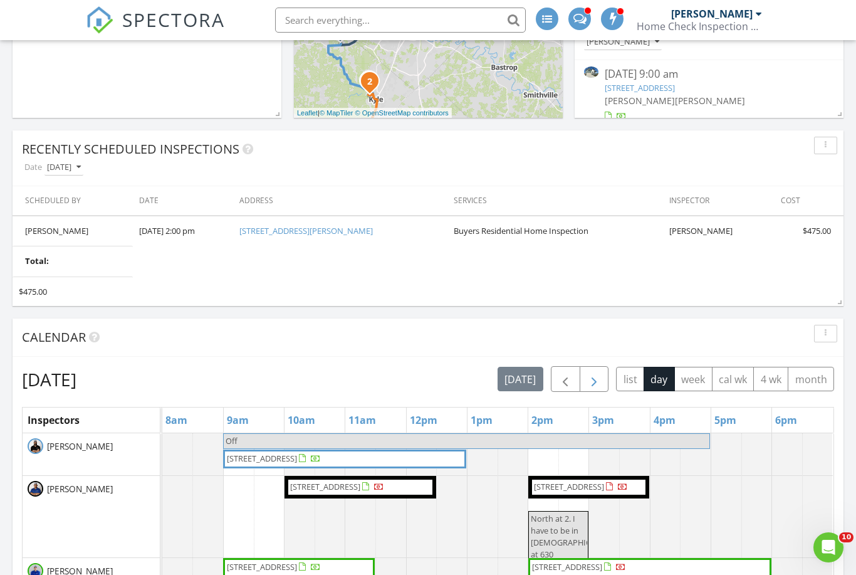
click at [594, 379] on span "button" at bounding box center [593, 379] width 15 height 15
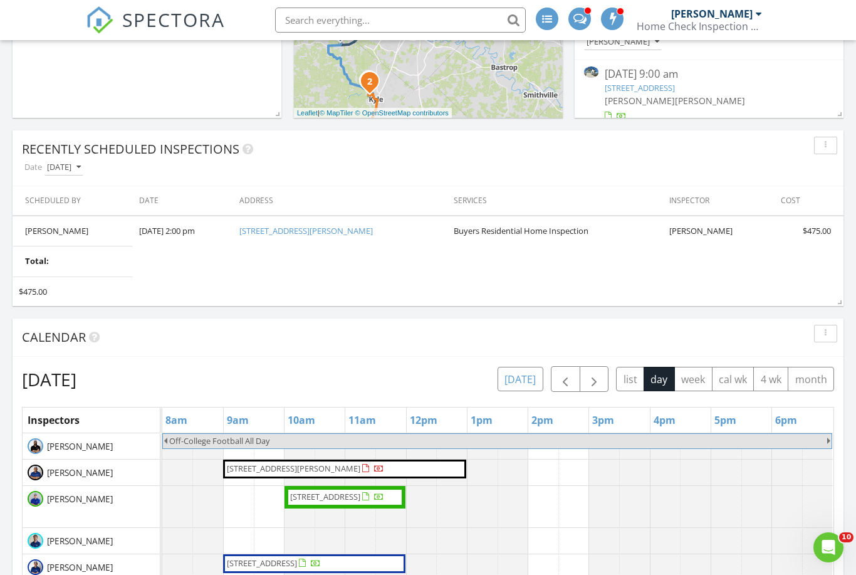
click at [528, 378] on button "today" at bounding box center [521, 379] width 46 height 24
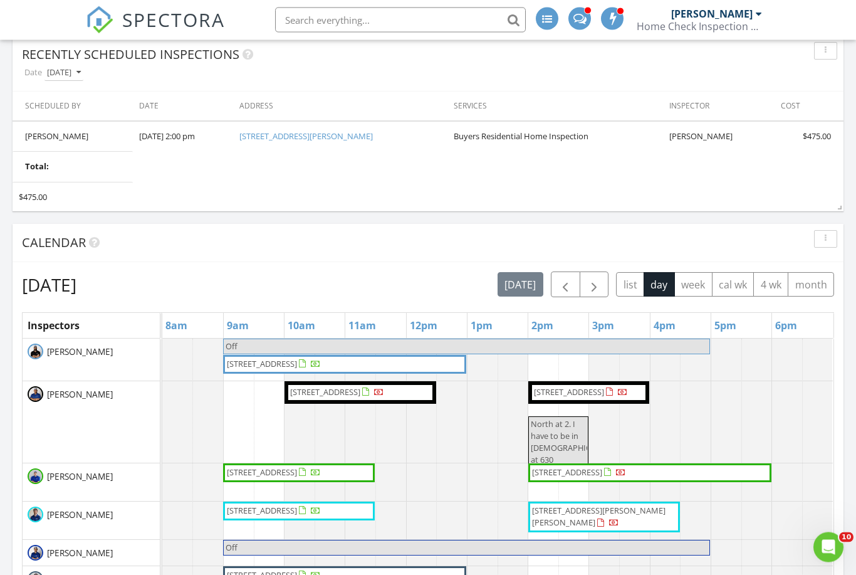
scroll to position [725, 0]
click at [595, 284] on span "button" at bounding box center [593, 284] width 15 height 15
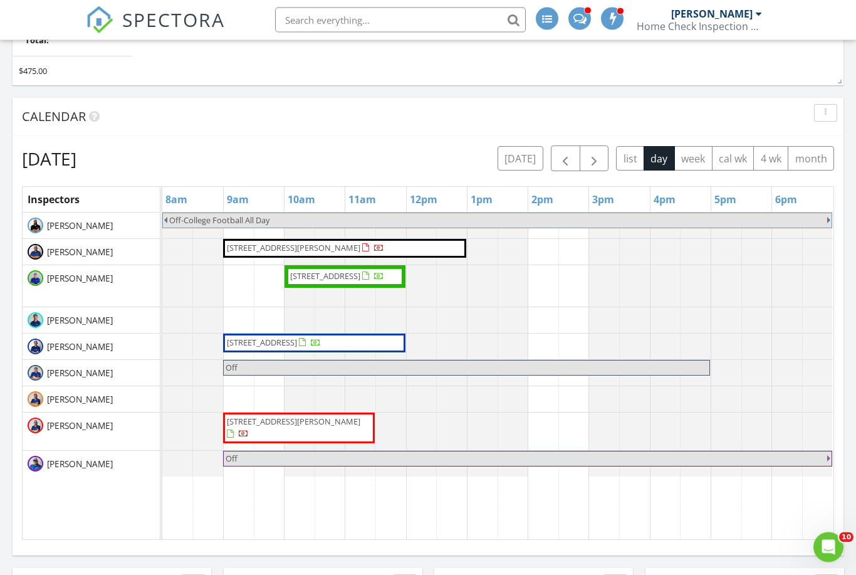
scroll to position [851, 0]
click at [522, 158] on button "[DATE]" at bounding box center [521, 158] width 46 height 24
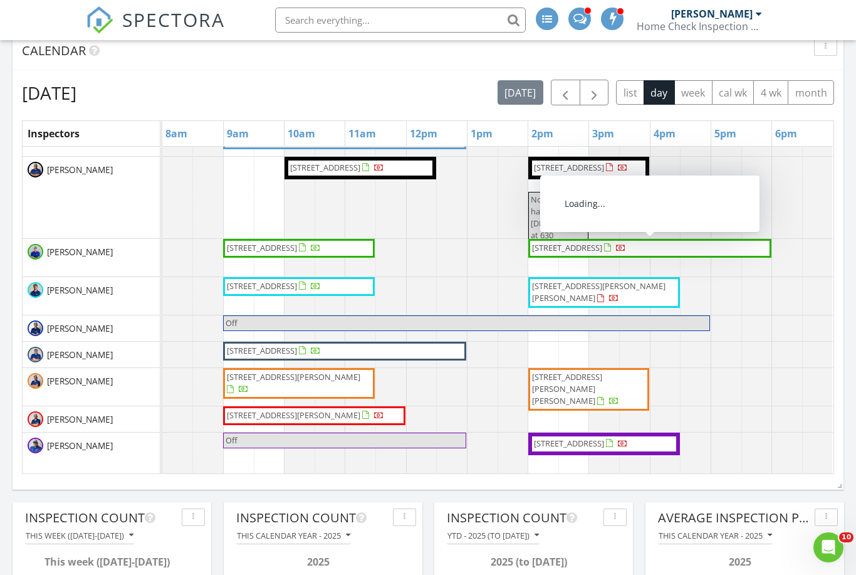
scroll to position [33, 0]
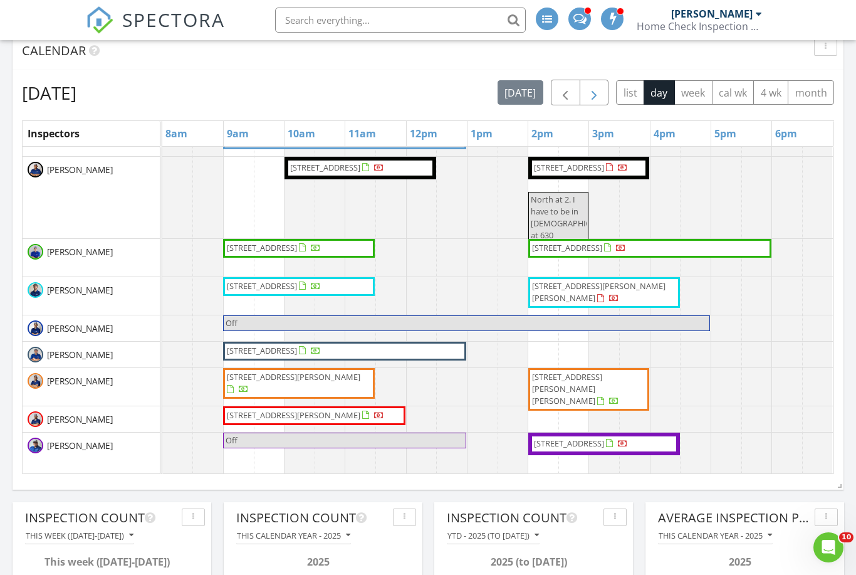
click at [598, 95] on span "button" at bounding box center [593, 92] width 15 height 15
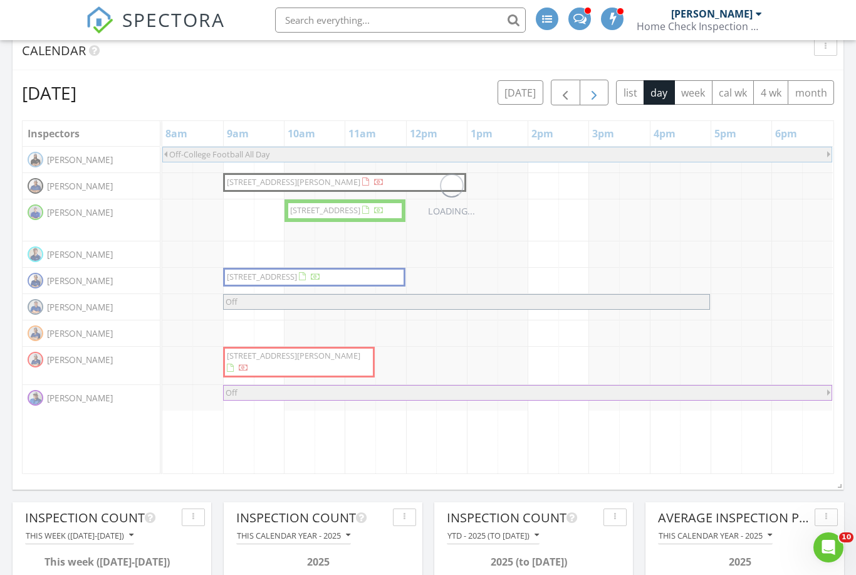
scroll to position [0, 0]
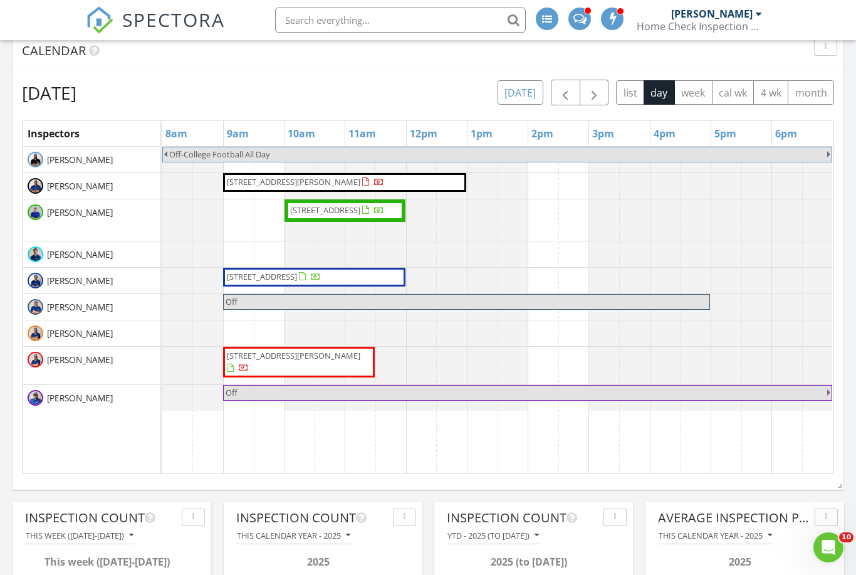
click at [526, 93] on button "[DATE]" at bounding box center [521, 92] width 46 height 24
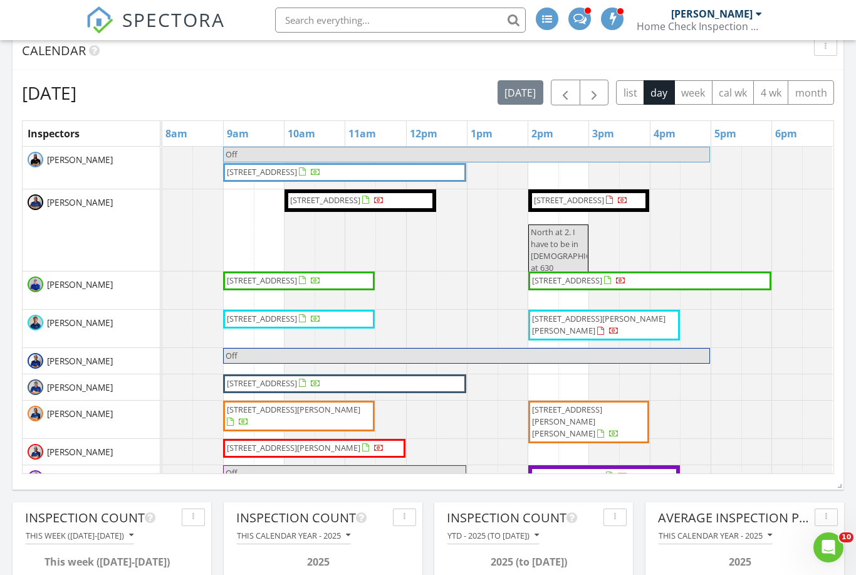
click at [497, 92] on div "Thursday, August 28, 2025 today list day week cal wk 4 wk month" at bounding box center [428, 93] width 812 height 26
click at [494, 92] on div "Thursday, August 28, 2025 today list day week cal wk 4 wk month" at bounding box center [428, 93] width 812 height 26
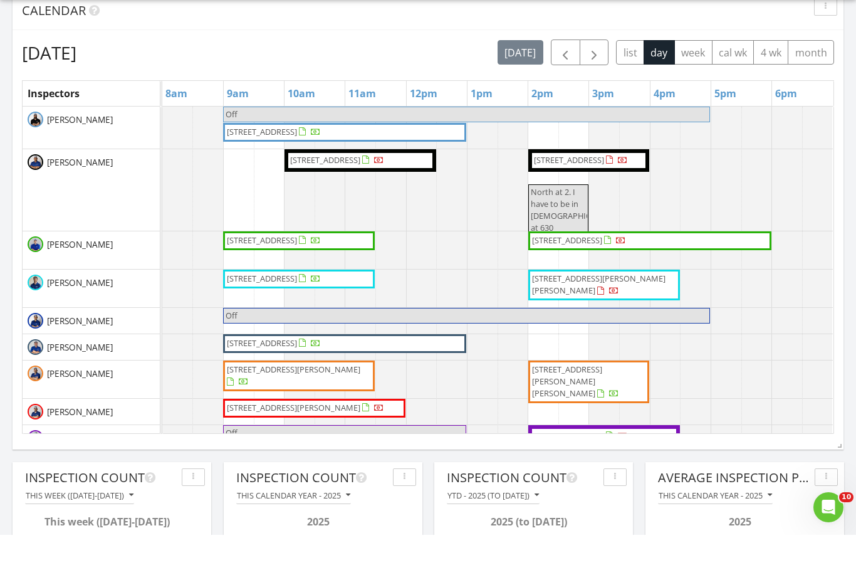
scroll to position [957, 0]
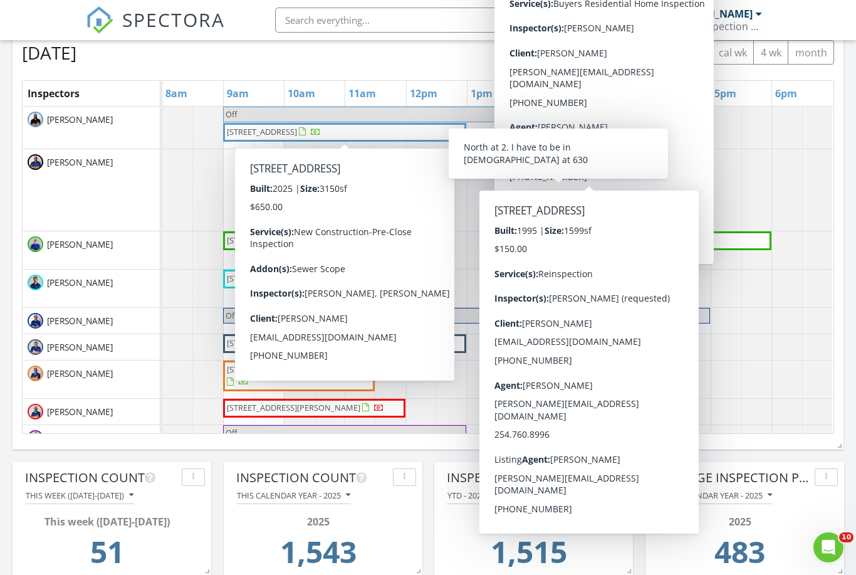
click at [281, 73] on div "Thursday, August 28, 2025 today list day week cal wk 4 wk month Inspectors 8am …" at bounding box center [428, 236] width 812 height 394
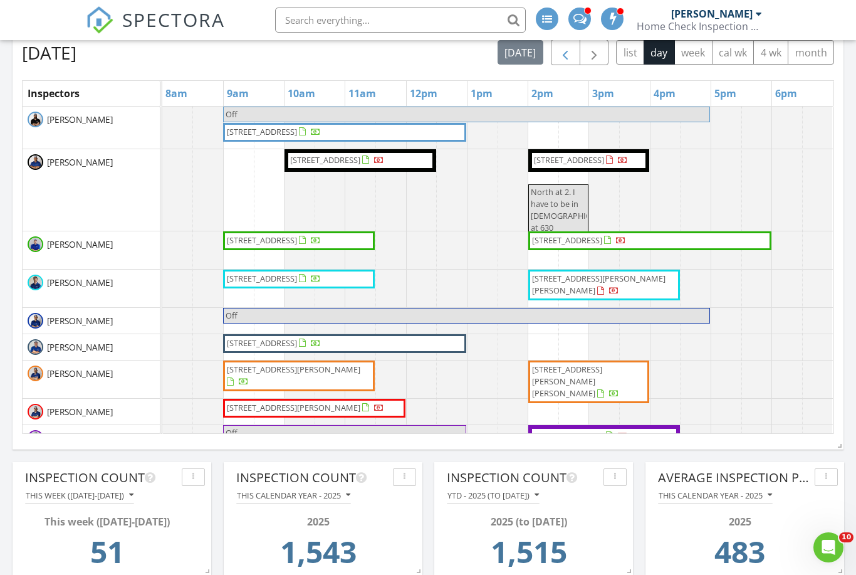
click at [570, 53] on span "button" at bounding box center [565, 52] width 15 height 15
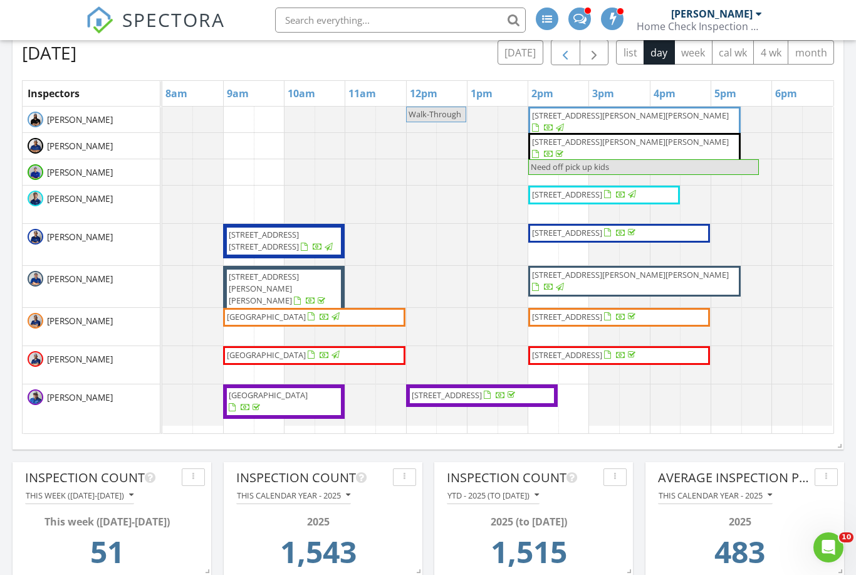
click at [570, 53] on span "button" at bounding box center [565, 52] width 15 height 15
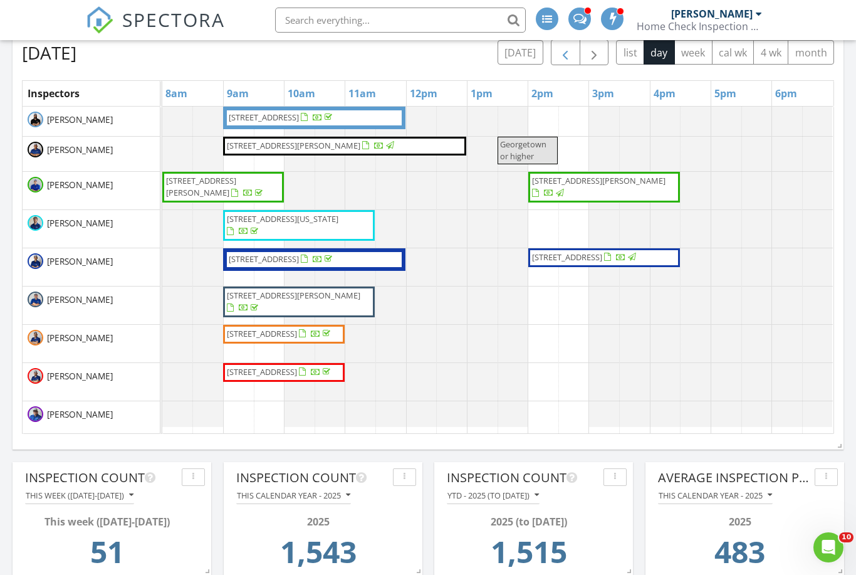
click at [571, 51] on span "button" at bounding box center [565, 52] width 15 height 15
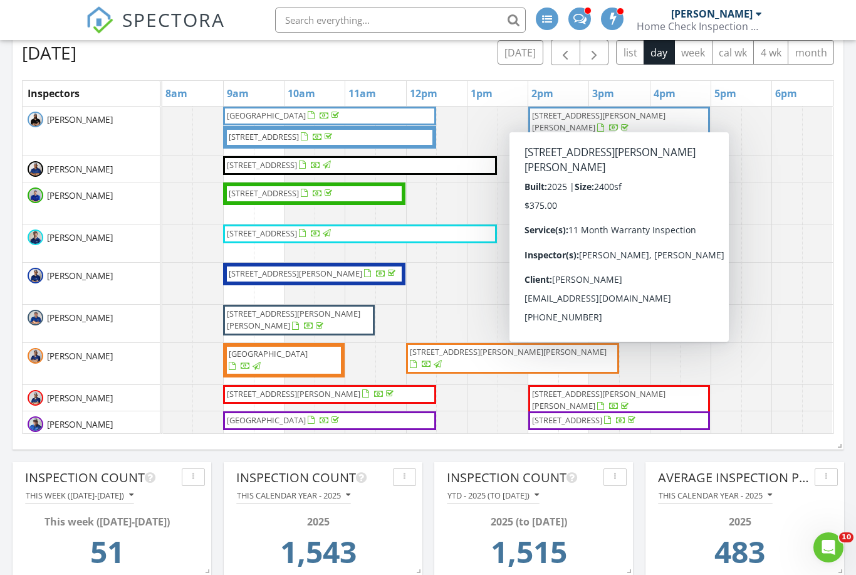
click at [571, 115] on span "174 Milam Crk Dr, Kyle 78640" at bounding box center [598, 121] width 133 height 23
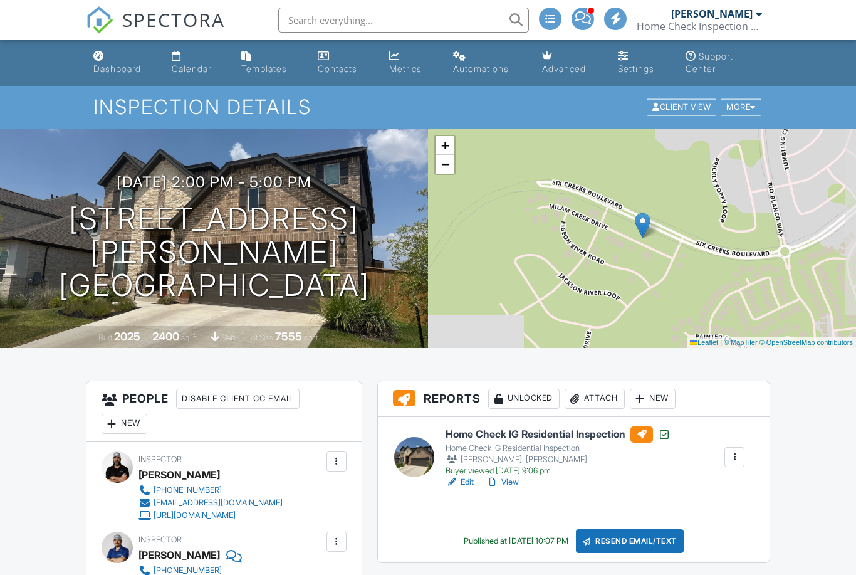
click at [515, 481] on link "View" at bounding box center [502, 482] width 33 height 13
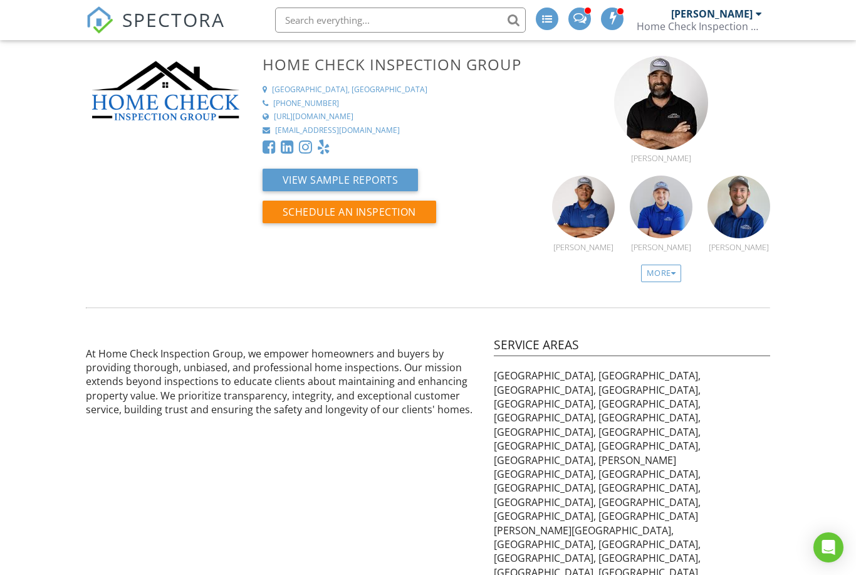
click at [144, 11] on span "SPECTORA" at bounding box center [173, 19] width 103 height 26
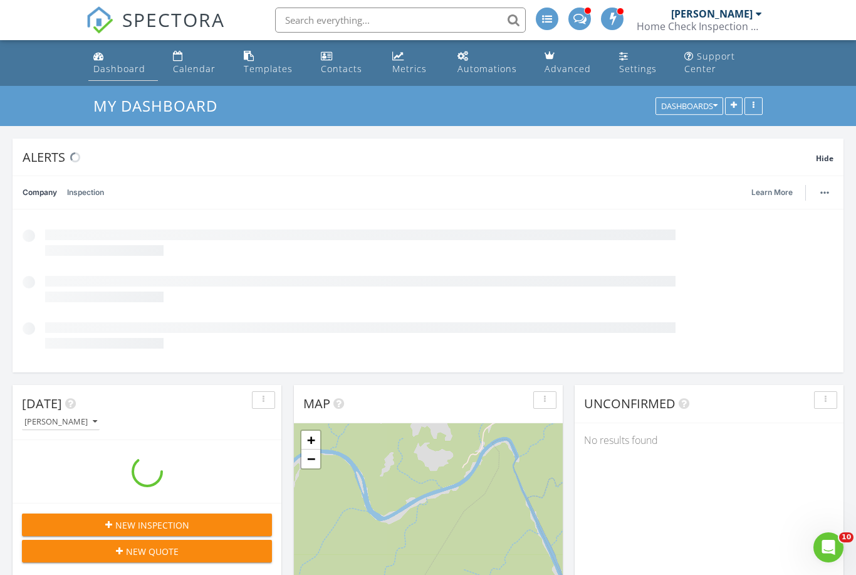
click at [103, 66] on div "Dashboard" at bounding box center [119, 69] width 52 height 12
